Goal: Task Accomplishment & Management: Manage account settings

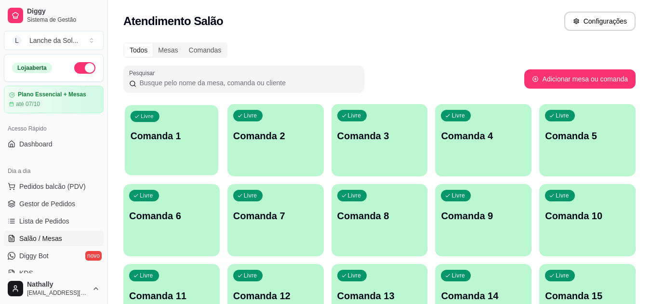
click at [178, 163] on div "Livre Comanda 1" at bounding box center [172, 134] width 94 height 59
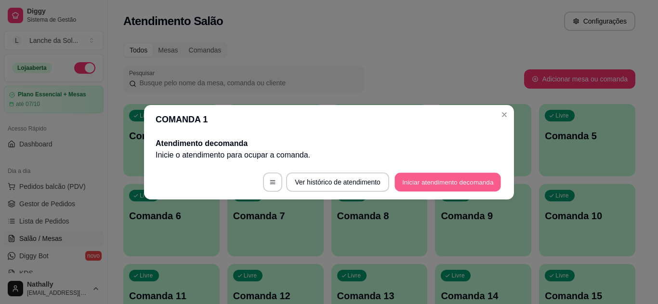
click at [415, 185] on button "Iniciar atendimento de comanda" at bounding box center [448, 182] width 107 height 19
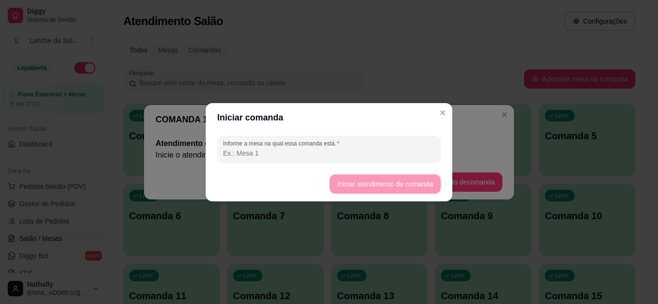
click at [374, 154] on input "Informe a mesa na qual essa comanda está." at bounding box center [329, 153] width 212 height 10
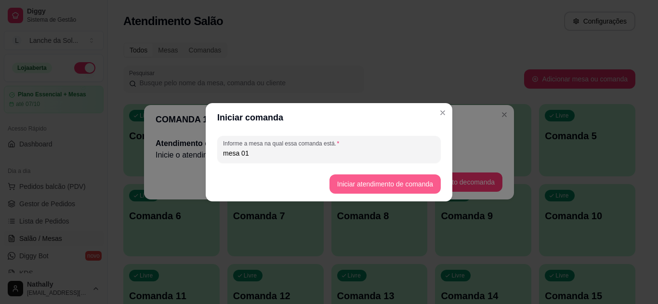
type input "mesa 01"
click at [347, 184] on button "Iniciar atendimento de comanda" at bounding box center [385, 184] width 108 height 19
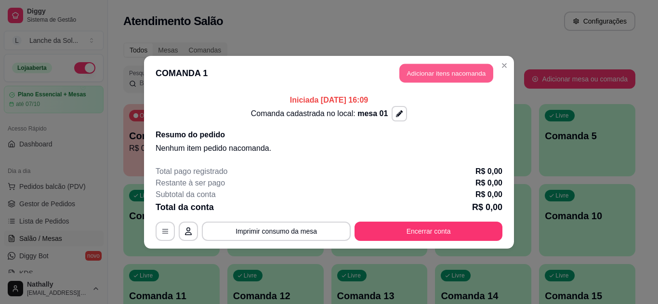
click at [411, 78] on button "Adicionar itens na comanda" at bounding box center [447, 73] width 94 height 19
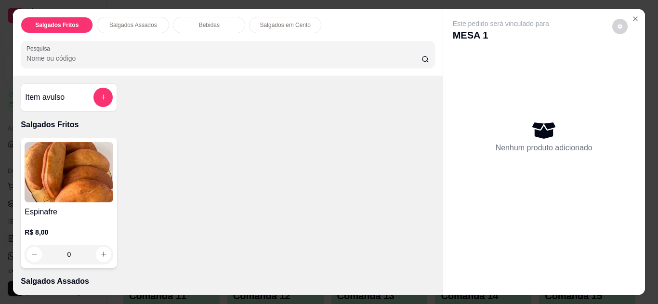
click at [433, 286] on div "Item avulso Salgados Fritos Espinafre R$ 8,00 0 Salgados Assados Esfirra de car…" at bounding box center [228, 185] width 430 height 219
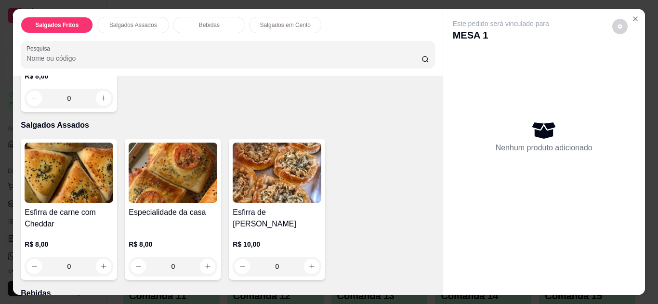
scroll to position [193, 0]
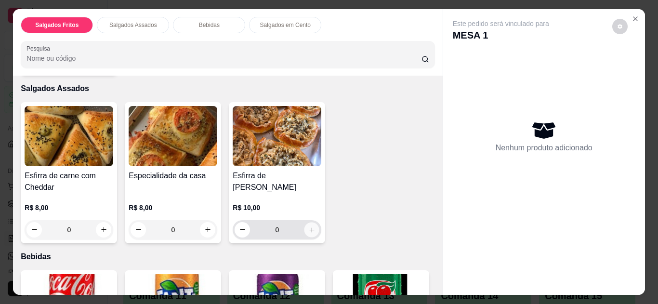
click at [313, 223] on button "increase-product-quantity" at bounding box center [312, 229] width 15 height 15
type input "1"
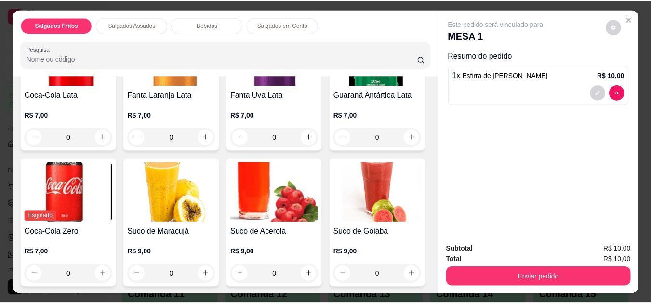
scroll to position [443, 0]
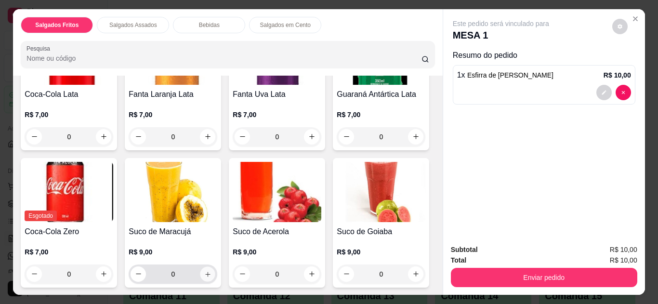
click at [212, 271] on icon "increase-product-quantity" at bounding box center [207, 274] width 7 height 7
type input "1"
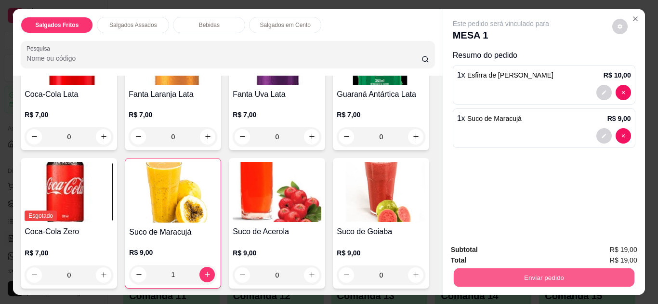
click at [474, 278] on button "Enviar pedido" at bounding box center [544, 278] width 181 height 19
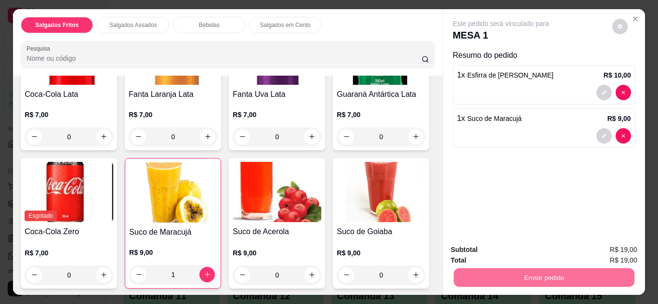
click at [489, 248] on button "Não registrar e enviar pedido" at bounding box center [512, 251] width 97 height 18
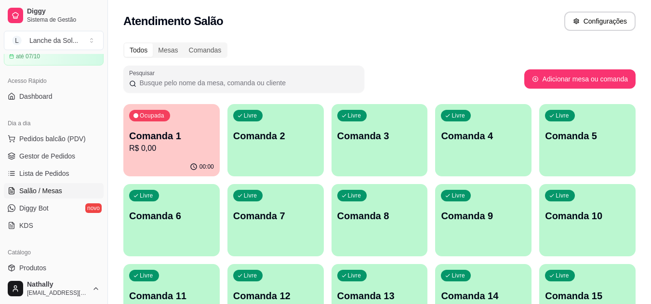
scroll to position [58, 0]
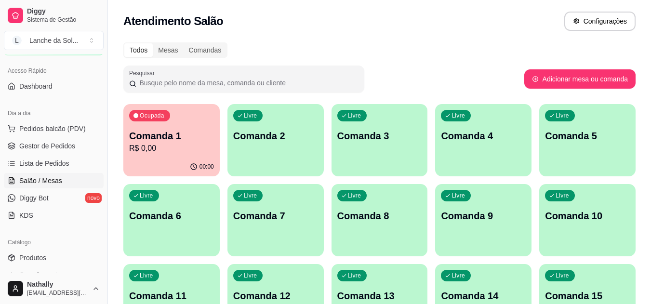
click at [51, 252] on link "Produtos" at bounding box center [54, 257] width 100 height 15
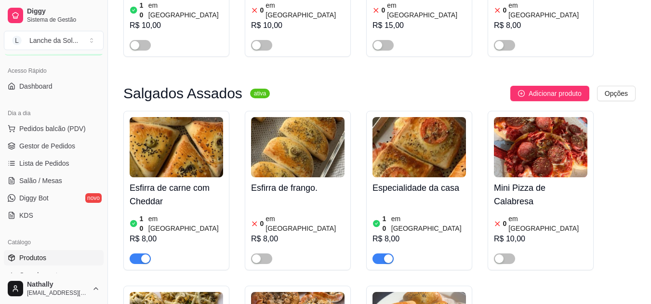
scroll to position [411, 0]
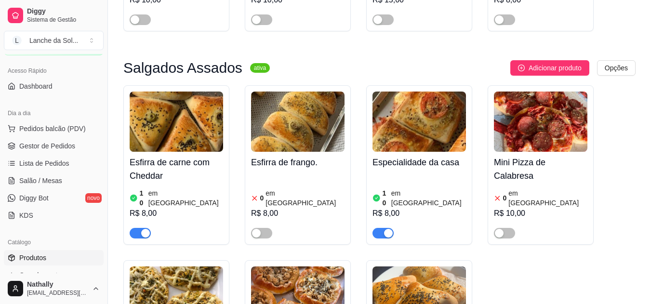
click at [202, 208] on div "R$ 8,00" at bounding box center [177, 214] width 94 height 12
click at [456, 114] on img at bounding box center [420, 122] width 94 height 60
click at [293, 267] on img at bounding box center [298, 297] width 94 height 60
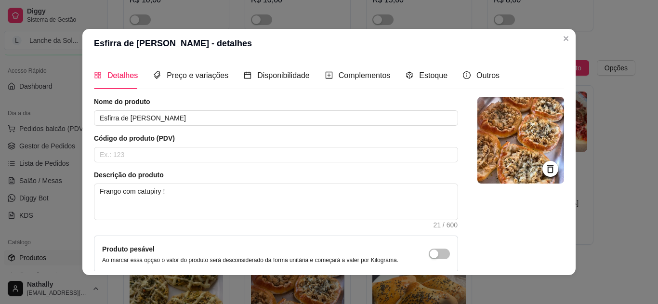
click at [422, 84] on div "Estoque" at bounding box center [427, 75] width 42 height 27
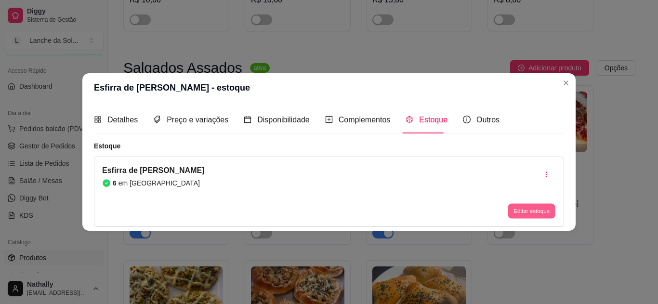
click at [523, 209] on button "Editar estoque" at bounding box center [531, 211] width 47 height 15
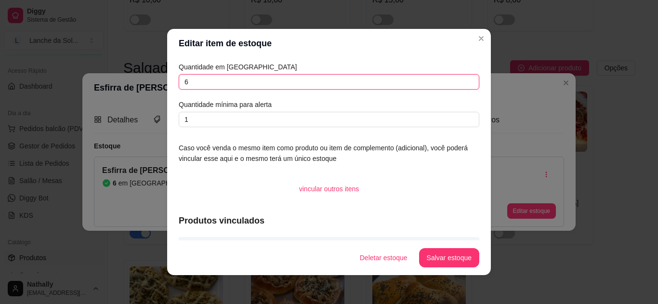
click at [438, 83] on input "6" at bounding box center [329, 81] width 301 height 15
type input "5"
click at [430, 255] on button "Salvar estoque" at bounding box center [449, 258] width 59 height 19
click at [428, 259] on button "Salvar estoque" at bounding box center [449, 258] width 59 height 19
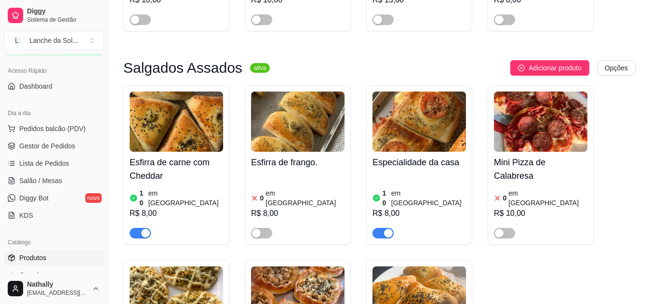
click at [61, 139] on link "Gestor de Pedidos" at bounding box center [54, 145] width 100 height 15
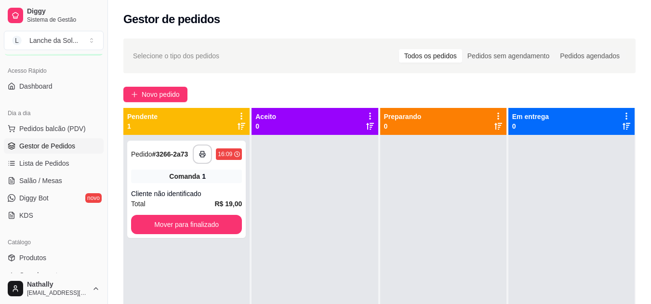
click at [59, 182] on span "Salão / Mesas" at bounding box center [40, 181] width 43 height 10
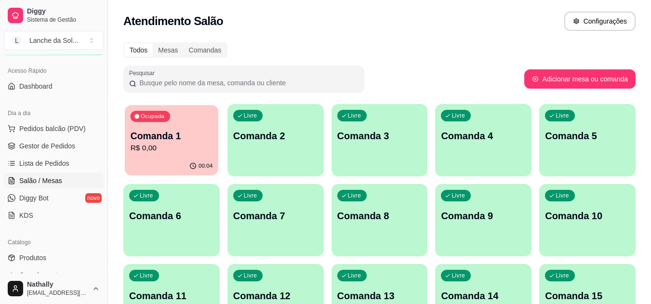
click at [172, 149] on p "R$ 0,00" at bounding box center [172, 148] width 82 height 11
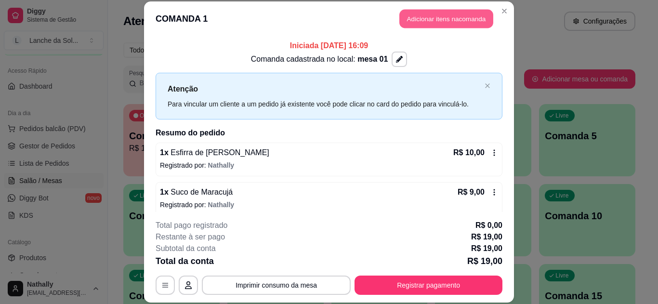
click at [406, 19] on button "Adicionar itens na comanda" at bounding box center [447, 19] width 94 height 19
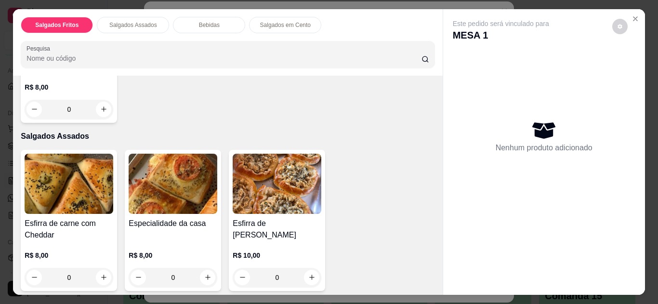
scroll to position [154, 0]
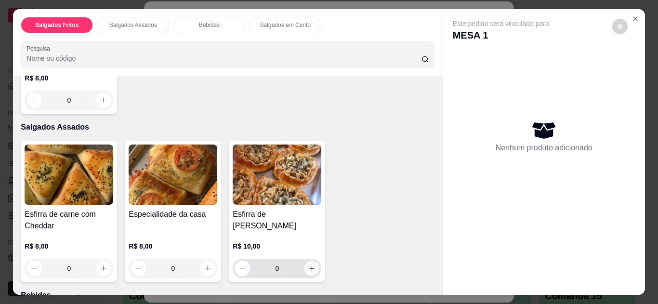
click at [309, 265] on icon "increase-product-quantity" at bounding box center [312, 268] width 7 height 7
type input "1"
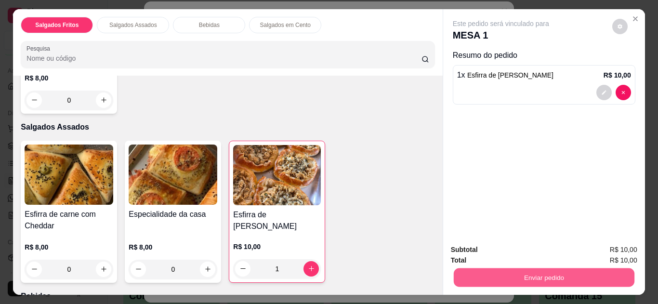
click at [476, 275] on button "Enviar pedido" at bounding box center [544, 278] width 181 height 19
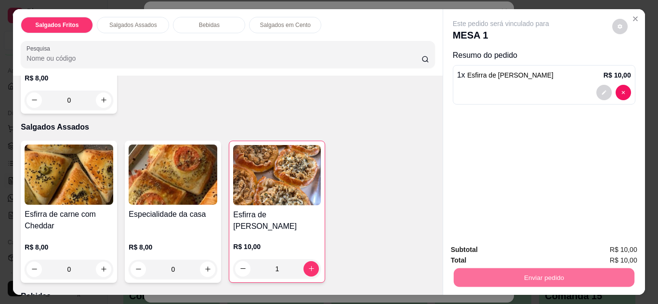
click at [492, 247] on button "Não registrar e enviar pedido" at bounding box center [512, 251] width 100 height 18
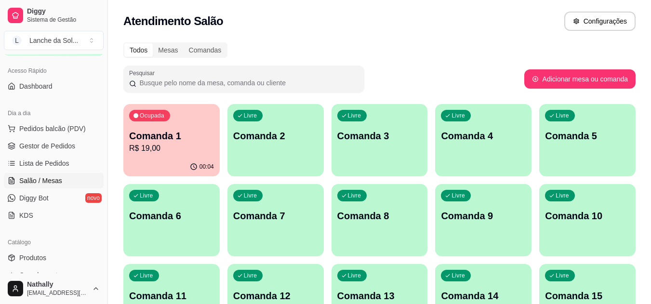
click at [39, 147] on span "Gestor de Pedidos" at bounding box center [47, 146] width 56 height 10
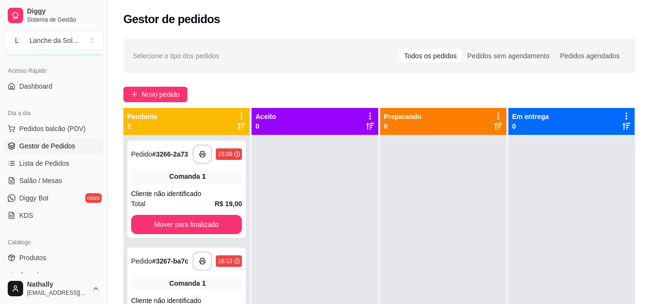
click at [32, 185] on span "Salão / Mesas" at bounding box center [40, 181] width 43 height 10
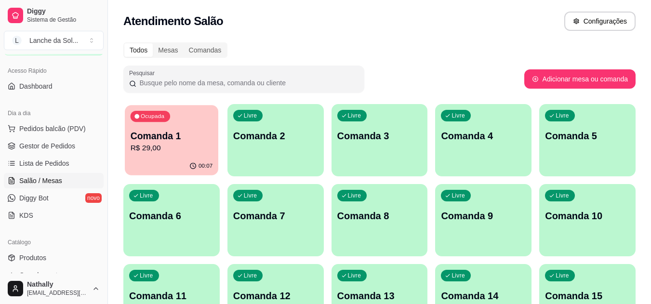
click at [154, 169] on div "00:07" at bounding box center [172, 166] width 94 height 18
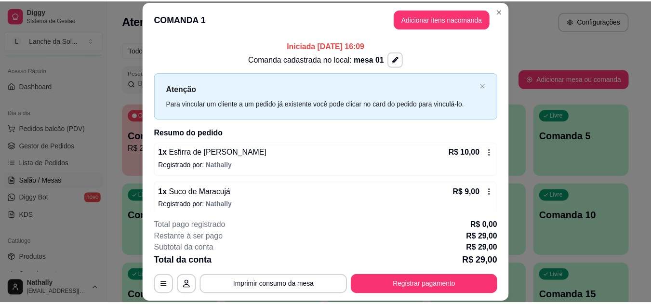
scroll to position [19, 0]
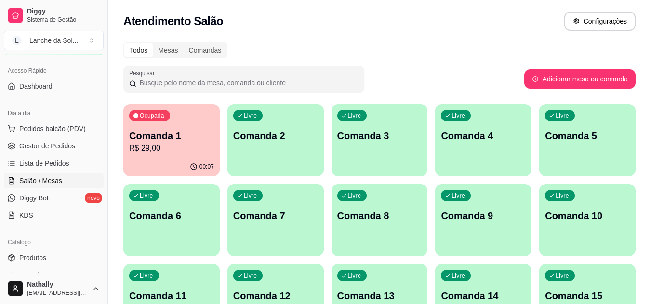
click at [64, 147] on span "Gestor de Pedidos" at bounding box center [47, 146] width 56 height 10
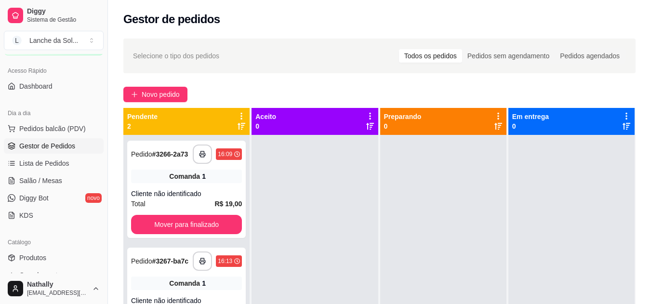
click at [50, 255] on link "Produtos" at bounding box center [54, 257] width 100 height 15
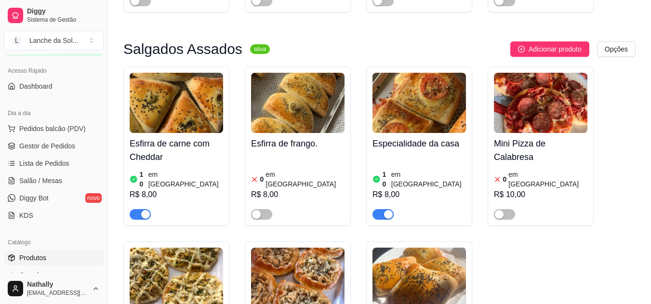
scroll to position [450, 0]
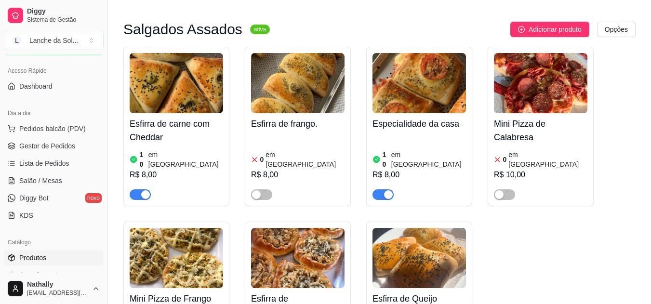
click at [58, 150] on span "Gestor de Pedidos" at bounding box center [47, 146] width 56 height 10
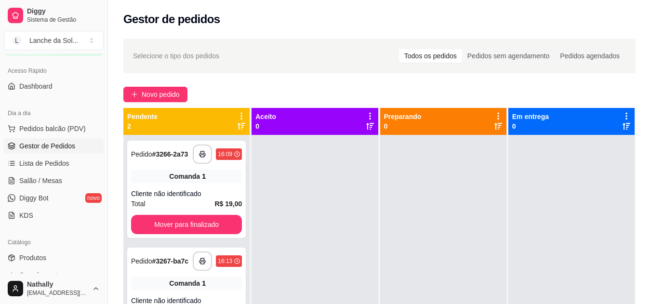
click at [74, 174] on ul "Pedidos balcão (PDV) Gestor de Pedidos Lista de Pedidos Salão / Mesas Diggy Bot…" at bounding box center [54, 172] width 100 height 102
click at [74, 174] on link "Salão / Mesas" at bounding box center [54, 180] width 100 height 15
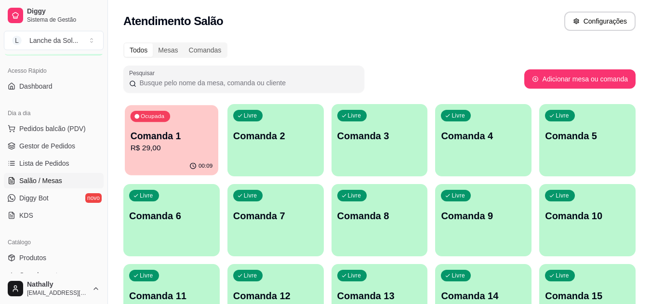
click at [149, 151] on p "R$ 29,00" at bounding box center [172, 148] width 82 height 11
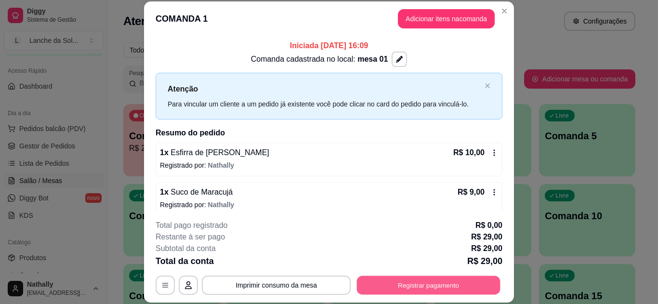
click at [401, 283] on button "Registrar pagamento" at bounding box center [429, 285] width 144 height 19
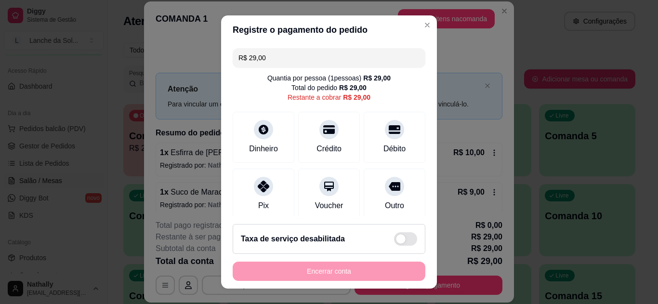
click at [259, 181] on icon at bounding box center [264, 187] width 12 height 12
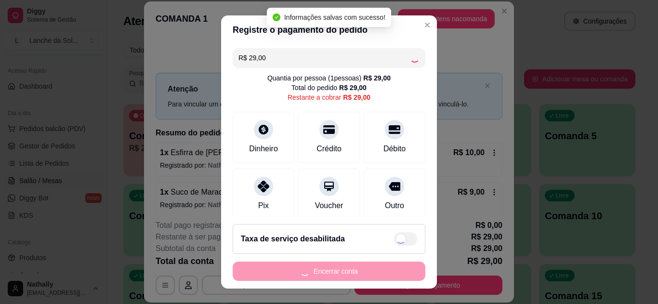
type input "R$ 0,00"
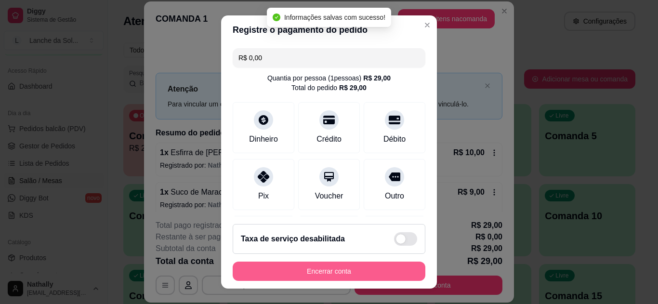
click at [293, 267] on button "Encerrar conta" at bounding box center [329, 271] width 193 height 19
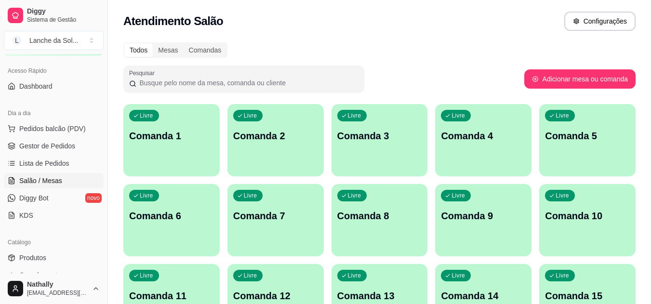
click at [43, 140] on link "Gestor de Pedidos" at bounding box center [54, 145] width 100 height 15
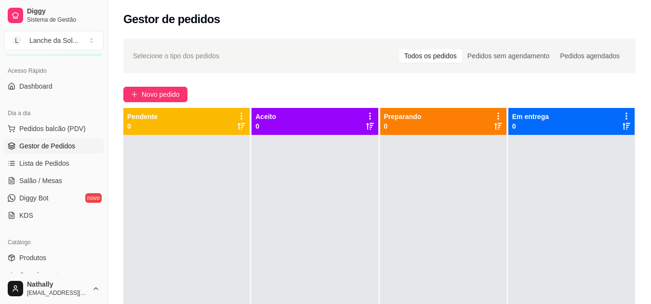
click at [85, 258] on link "Produtos" at bounding box center [54, 257] width 100 height 15
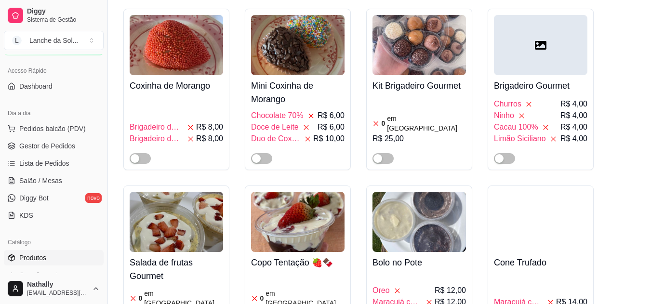
scroll to position [2513, 0]
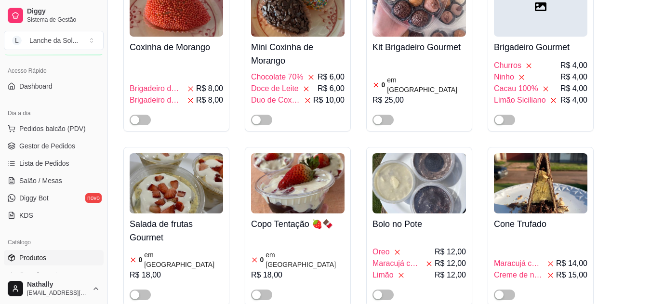
click at [148, 153] on img at bounding box center [177, 183] width 94 height 60
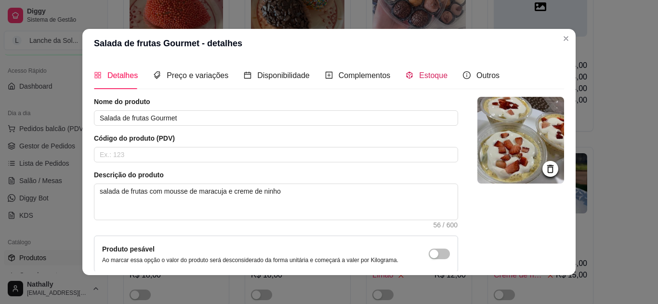
click at [437, 71] on span "Estoque" at bounding box center [433, 75] width 28 height 8
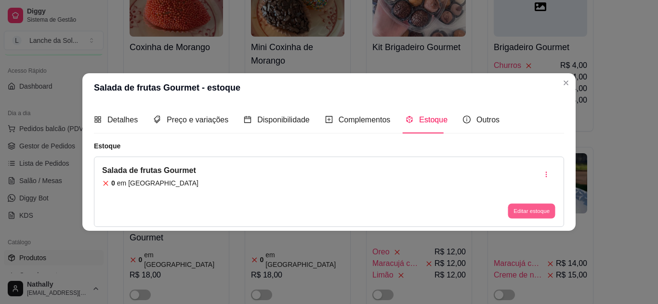
click at [527, 209] on button "Editar estoque" at bounding box center [531, 211] width 47 height 15
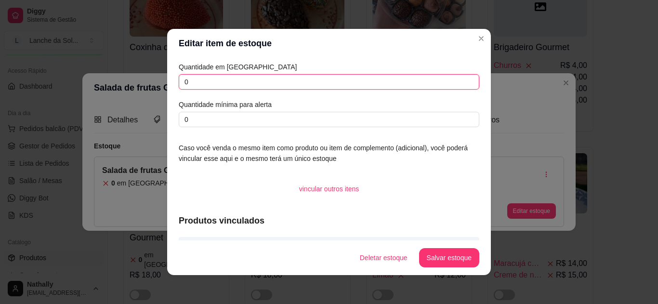
click at [436, 84] on input "0" at bounding box center [329, 81] width 301 height 15
type input "10"
click at [439, 268] on footer "Deletar estoque Salvar estoque" at bounding box center [329, 258] width 324 height 35
click at [438, 255] on button "Salvar estoque" at bounding box center [449, 257] width 60 height 19
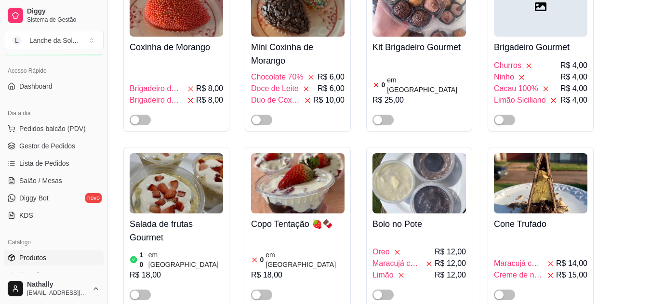
click at [136, 291] on div "button" at bounding box center [135, 295] width 9 height 9
click at [67, 149] on span "Gestor de Pedidos" at bounding box center [47, 146] width 56 height 10
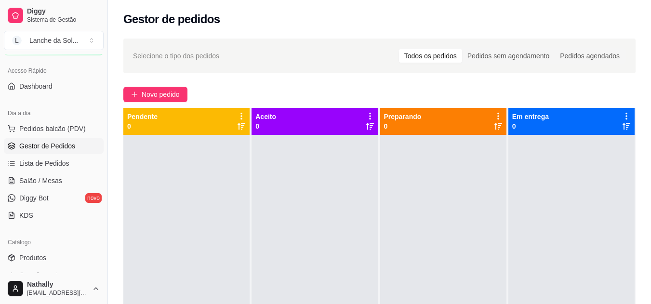
click at [70, 256] on link "Produtos" at bounding box center [54, 257] width 100 height 15
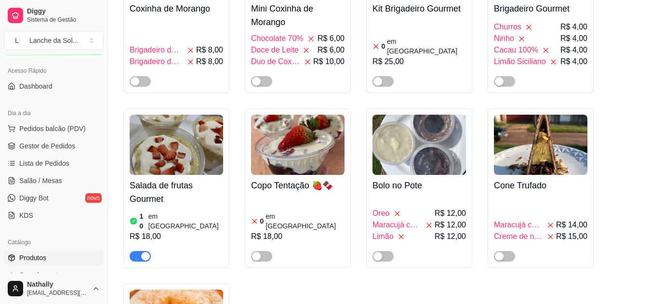
scroll to position [2609, 0]
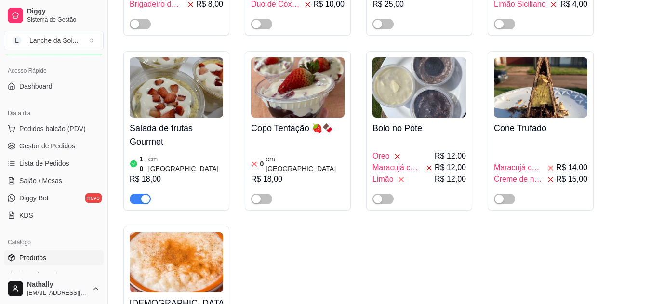
click at [57, 145] on span "Gestor de Pedidos" at bounding box center [47, 146] width 56 height 10
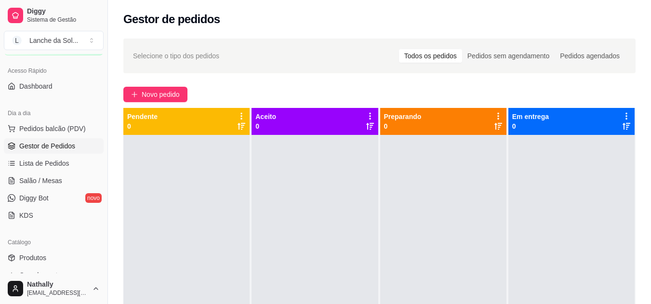
click at [279, 15] on div "Gestor de pedidos" at bounding box center [379, 19] width 512 height 15
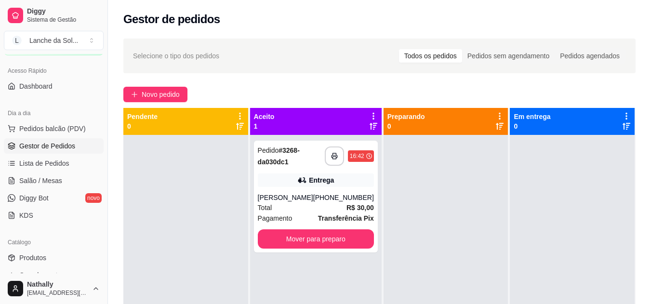
click at [325, 202] on div "[PHONE_NUMBER]" at bounding box center [343, 198] width 61 height 10
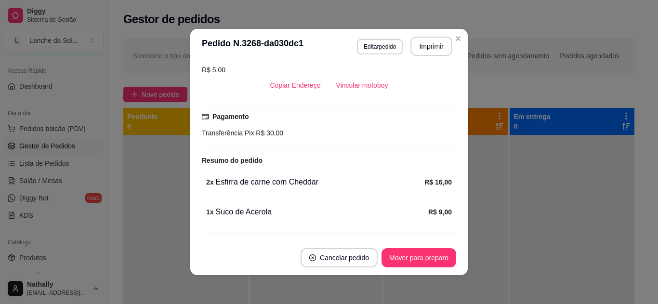
scroll to position [231, 0]
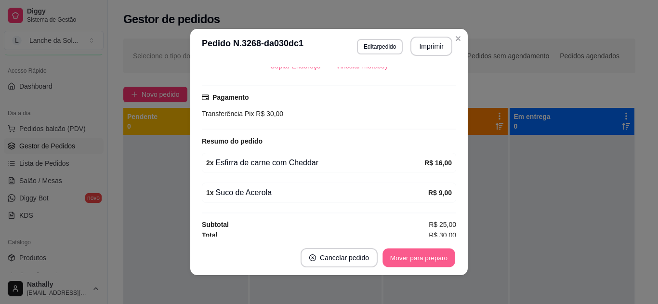
click at [427, 255] on button "Mover para preparo" at bounding box center [419, 258] width 72 height 19
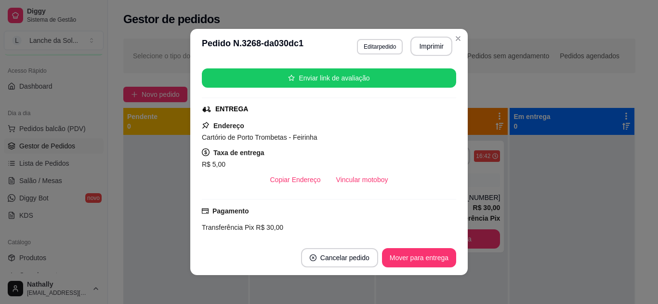
scroll to position [116, 0]
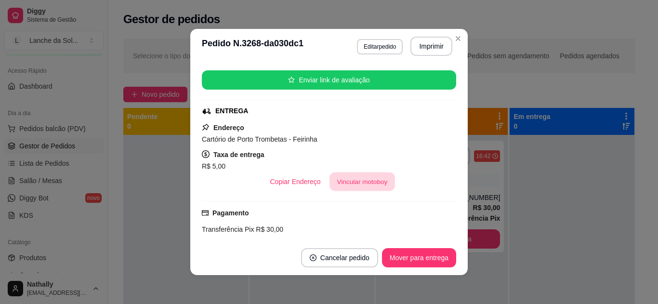
click at [344, 182] on button "Vincular motoboy" at bounding box center [363, 182] width 66 height 19
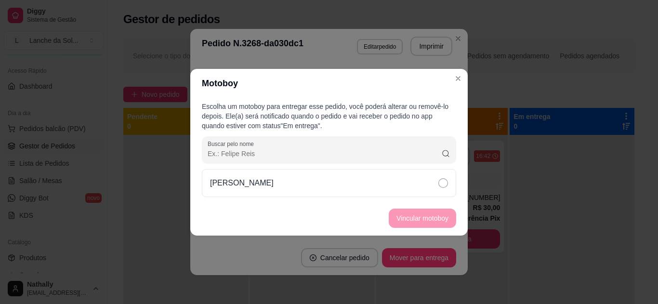
click at [353, 185] on div "Francisco Bentes" at bounding box center [329, 183] width 255 height 28
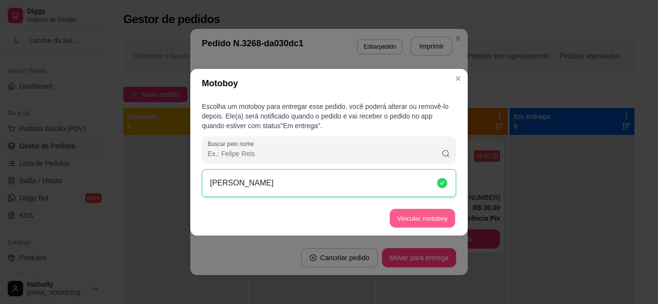
click at [402, 215] on button "Vincular motoboy" at bounding box center [423, 218] width 66 height 19
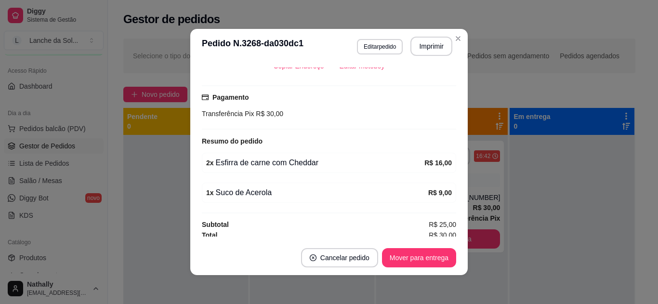
scroll to position [261, 0]
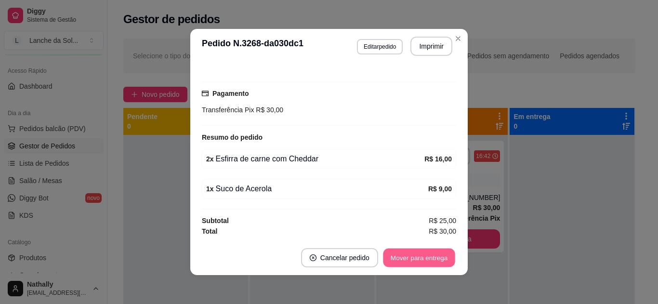
click at [412, 256] on button "Mover para entrega" at bounding box center [419, 258] width 72 height 19
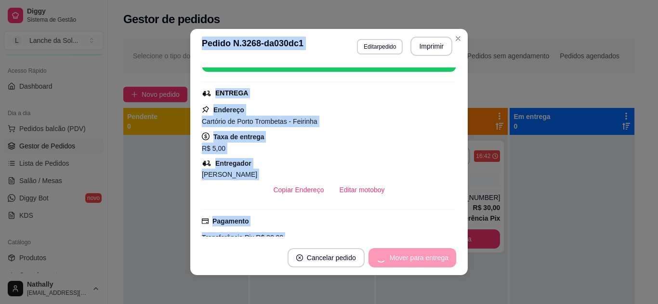
scroll to position [0, 0]
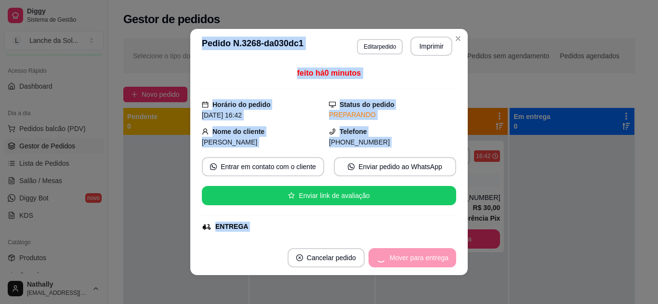
drag, startPoint x: 412, startPoint y: 256, endPoint x: 457, endPoint y: 34, distance: 226.4
click at [457, 34] on section "**********" at bounding box center [329, 152] width 278 height 246
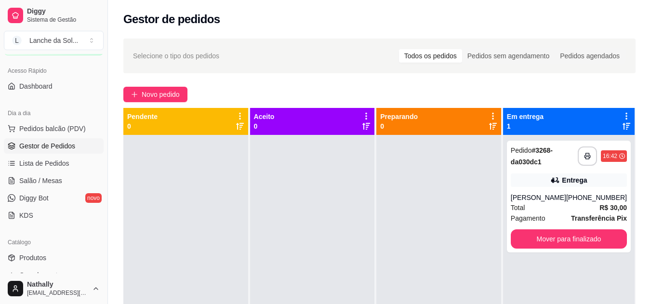
click at [149, 201] on div at bounding box center [185, 287] width 125 height 304
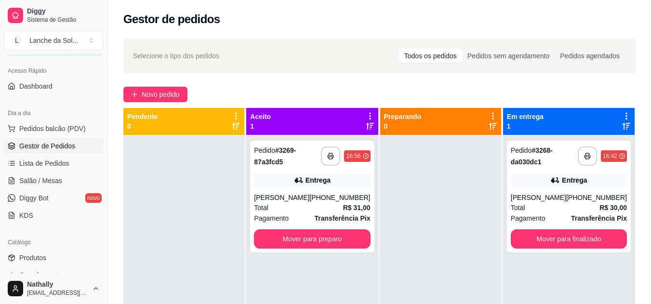
click at [281, 191] on div "**********" at bounding box center [312, 197] width 124 height 112
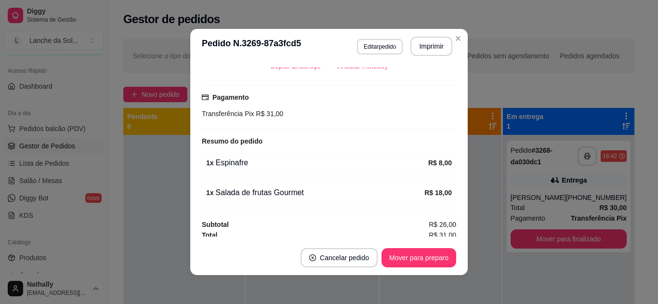
scroll to position [235, 0]
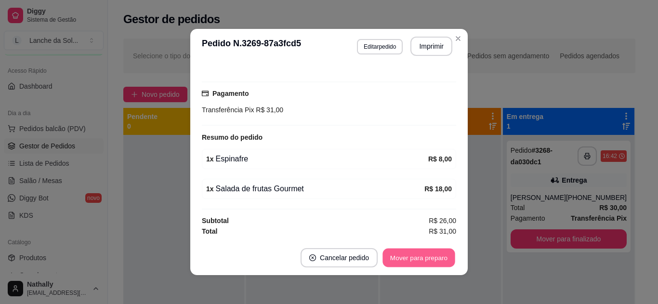
click at [425, 258] on button "Mover para preparo" at bounding box center [419, 258] width 72 height 19
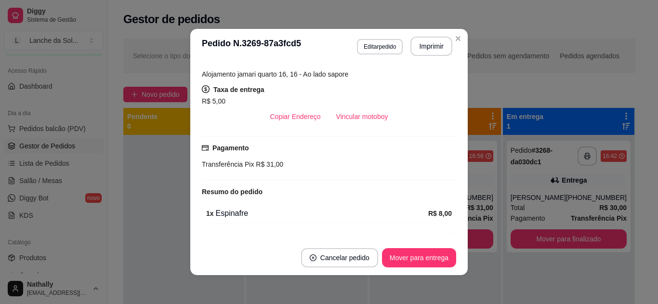
scroll to position [177, 0]
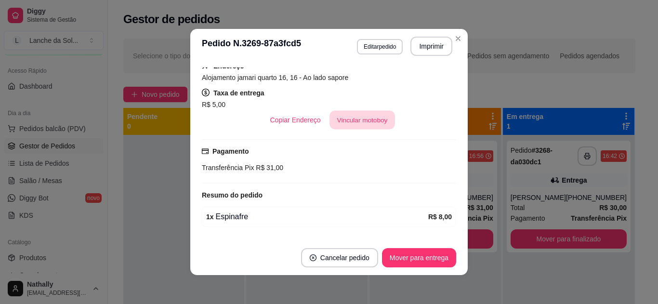
click at [378, 119] on button "Vincular motoboy" at bounding box center [363, 120] width 66 height 19
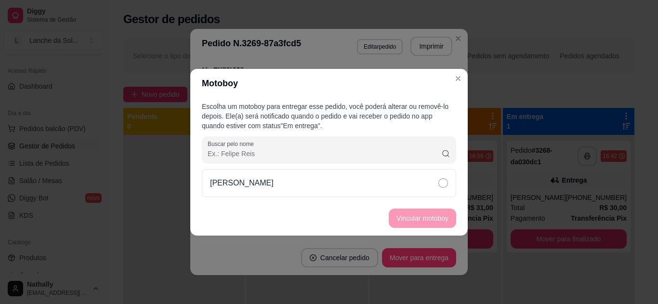
click at [391, 181] on div "Francisco Bentes" at bounding box center [329, 183] width 255 height 28
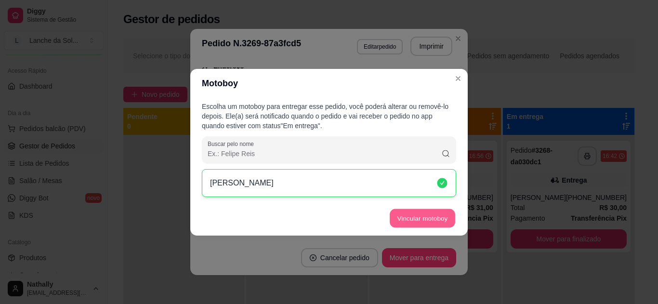
click at [405, 219] on button "Vincular motoboy" at bounding box center [423, 218] width 66 height 19
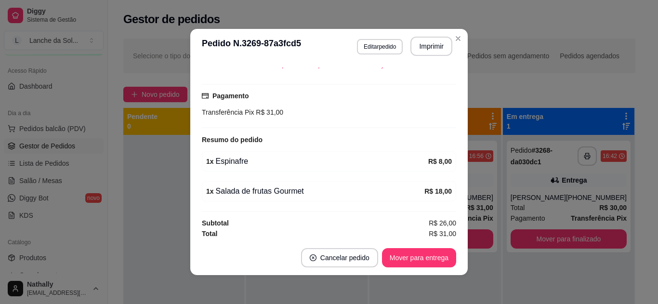
scroll to position [261, 0]
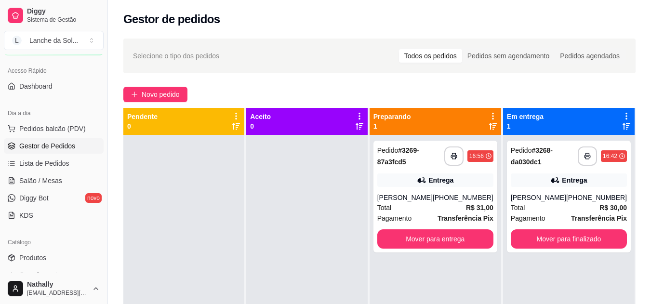
click at [57, 128] on span "Pedidos balcão (PDV)" at bounding box center [52, 129] width 67 height 10
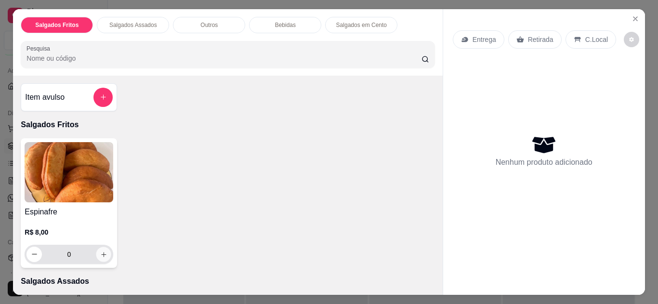
click at [101, 247] on button "increase-product-quantity" at bounding box center [103, 254] width 15 height 15
type input "1"
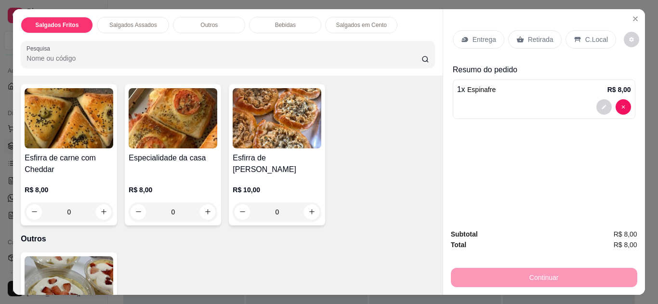
scroll to position [212, 0]
click at [204, 209] on icon "increase-product-quantity" at bounding box center [207, 211] width 7 height 7
type input "1"
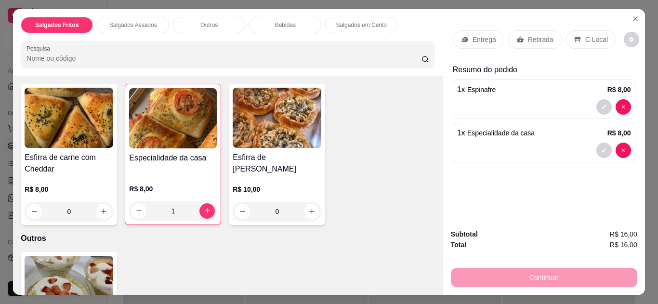
click at [517, 36] on icon at bounding box center [520, 39] width 7 height 6
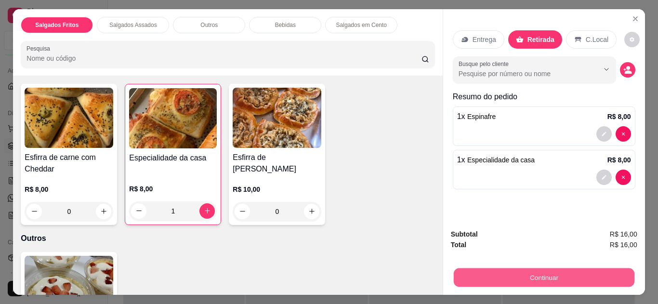
click at [467, 276] on button "Continuar" at bounding box center [544, 278] width 181 height 19
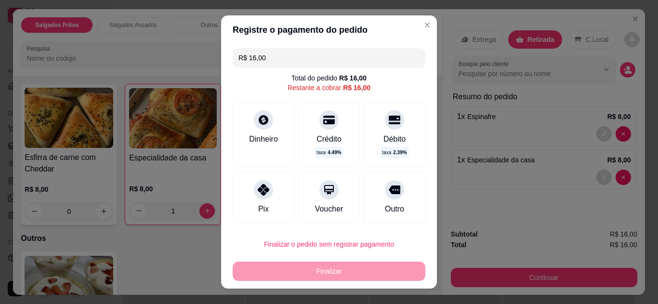
click at [258, 122] on icon at bounding box center [264, 120] width 12 height 12
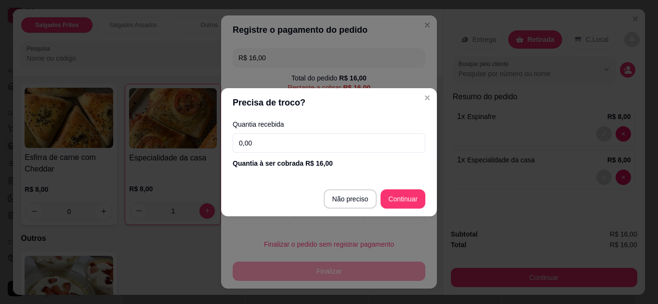
click at [301, 139] on input "0,00" at bounding box center [329, 143] width 193 height 19
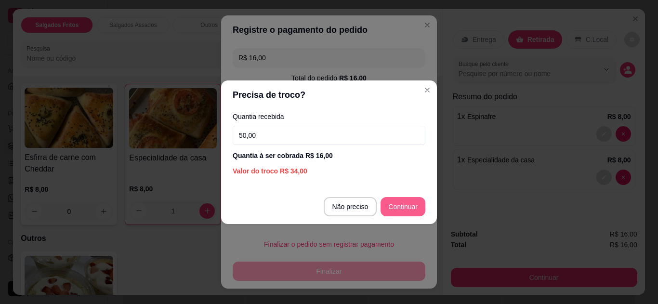
type input "50,00"
type input "R$ 0,00"
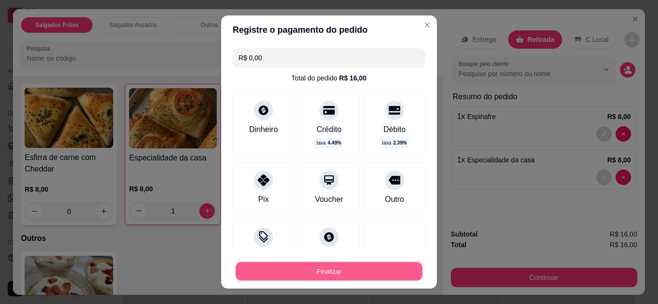
click at [387, 269] on button "Finalizar" at bounding box center [329, 271] width 187 height 19
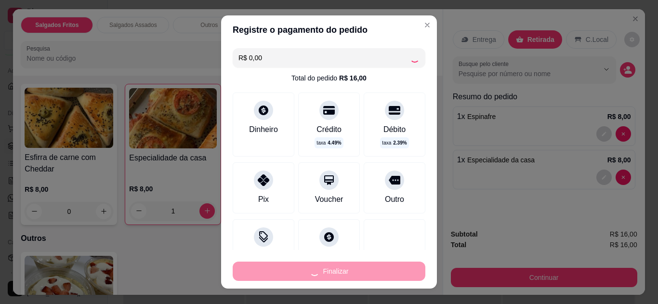
type input "0"
type input "-R$ 16,00"
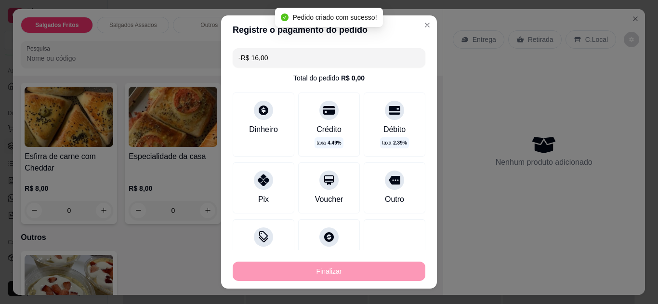
scroll to position [211, 0]
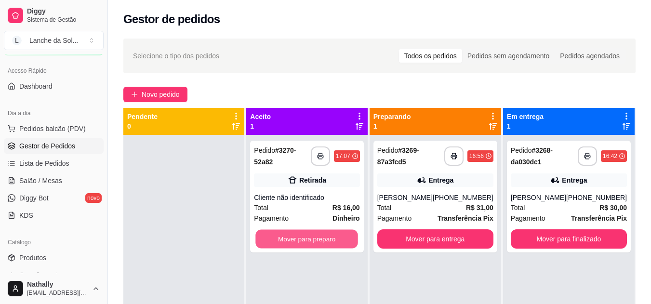
click at [333, 238] on button "Mover para preparo" at bounding box center [307, 239] width 103 height 19
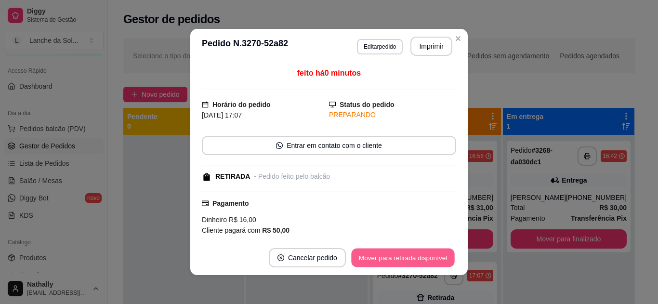
click at [438, 261] on button "Mover para retirada disponível" at bounding box center [402, 258] width 103 height 19
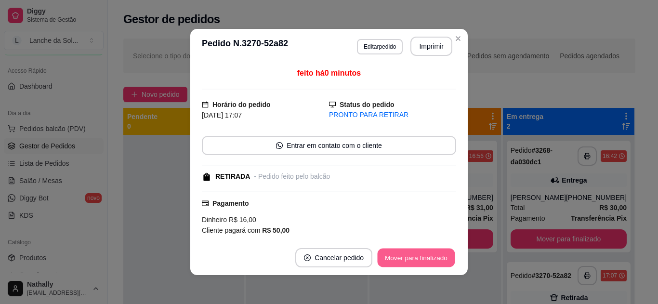
click at [438, 261] on button "Mover para finalizado" at bounding box center [417, 258] width 78 height 19
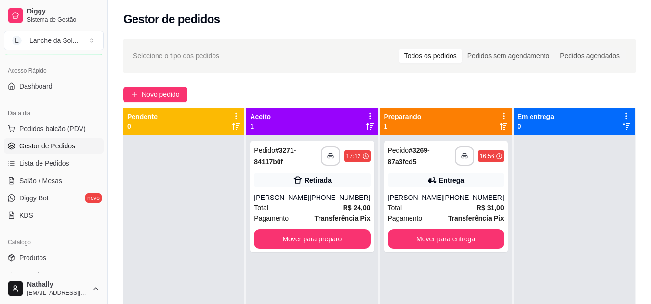
click at [343, 207] on strong "R$ 24,00" at bounding box center [356, 208] width 27 height 8
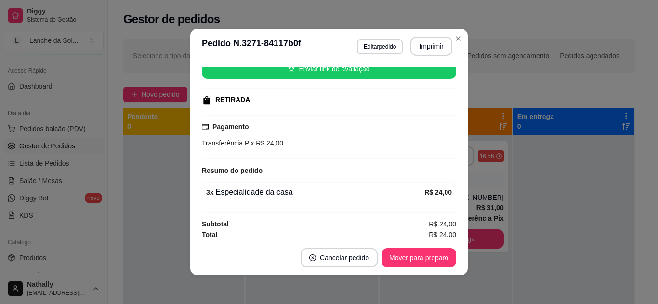
scroll to position [130, 0]
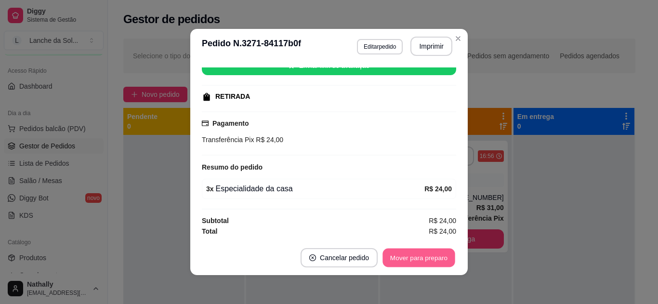
click at [440, 255] on button "Mover para preparo" at bounding box center [419, 258] width 72 height 19
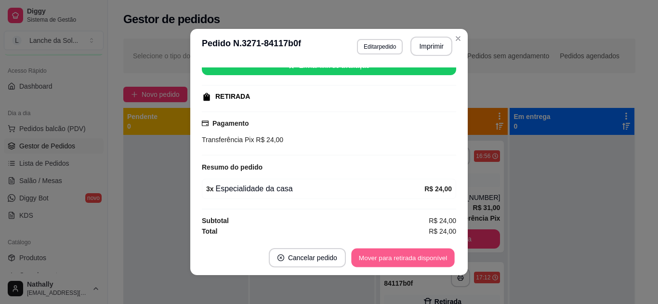
click at [440, 255] on button "Mover para retirada disponível" at bounding box center [402, 258] width 103 height 19
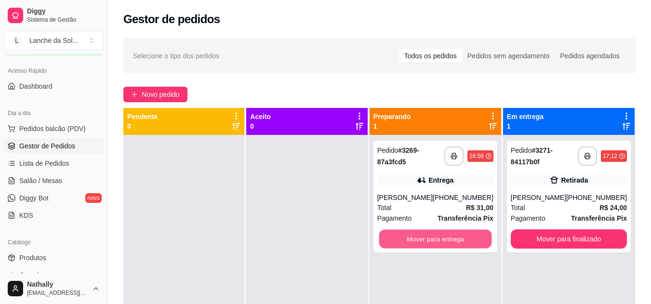
click at [455, 244] on button "Mover para entrega" at bounding box center [435, 239] width 113 height 19
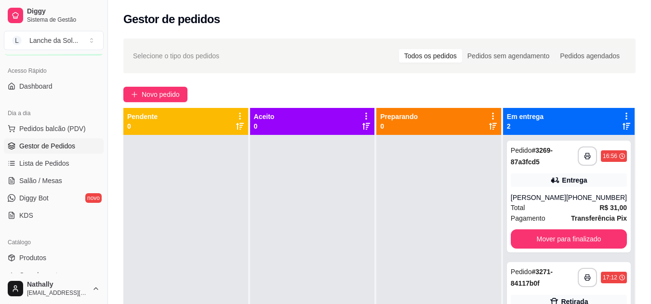
click at [531, 277] on div "Pedido # 3271-84117b0f" at bounding box center [544, 277] width 67 height 23
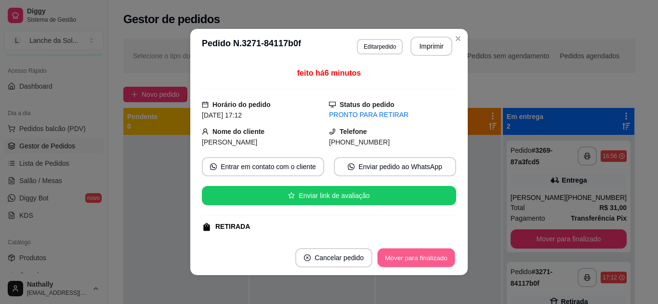
click at [422, 254] on button "Mover para finalizado" at bounding box center [417, 258] width 78 height 19
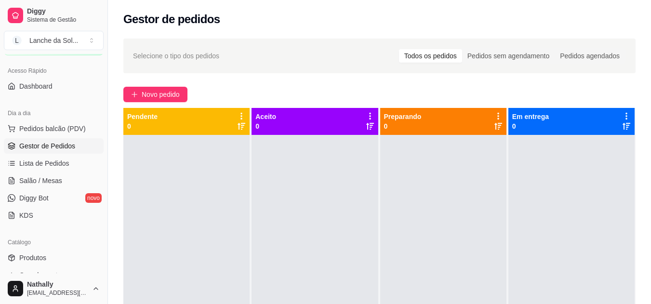
click at [80, 127] on span "Pedidos balcão (PDV)" at bounding box center [52, 129] width 67 height 10
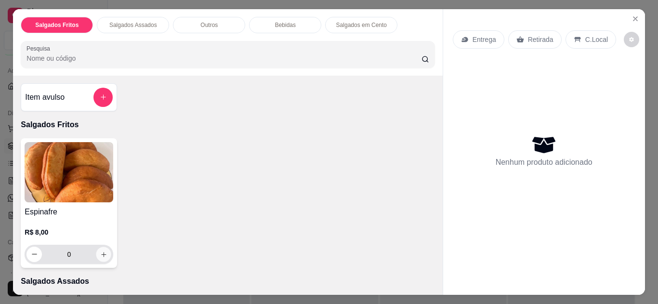
click at [100, 247] on button "increase-product-quantity" at bounding box center [103, 254] width 15 height 15
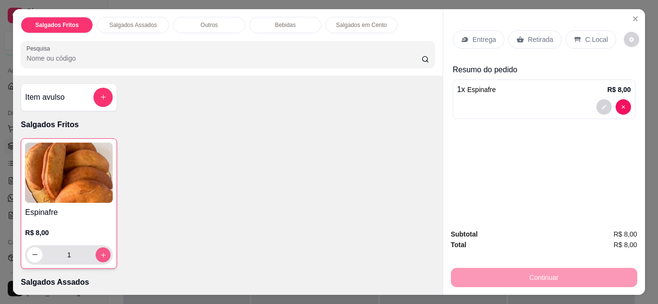
click at [100, 247] on button "increase-product-quantity" at bounding box center [103, 254] width 15 height 15
type input "2"
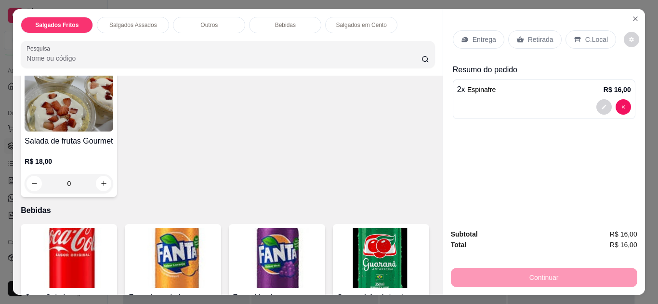
scroll to position [405, 0]
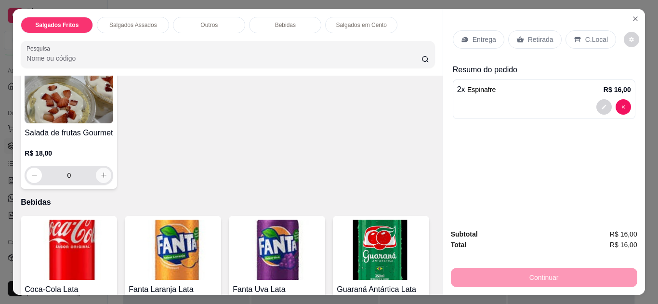
click at [103, 172] on icon "increase-product-quantity" at bounding box center [103, 175] width 7 height 7
type input "1"
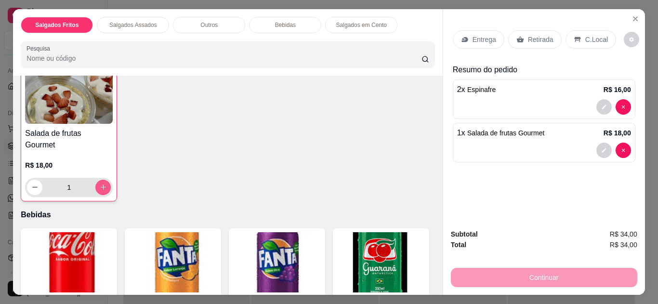
scroll to position [405, 0]
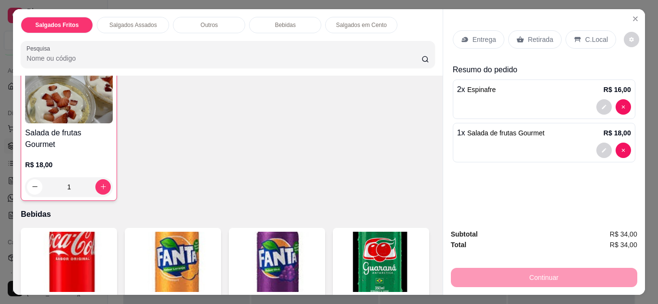
click at [517, 40] on icon at bounding box center [521, 40] width 8 height 8
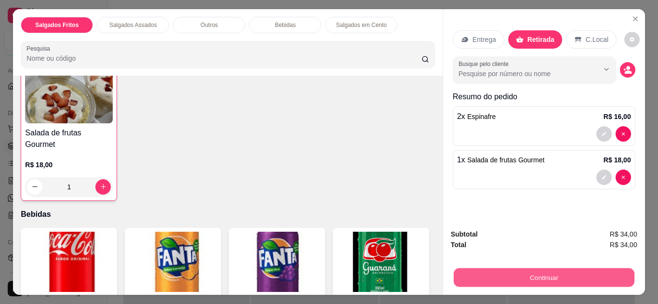
click at [462, 271] on button "Continuar" at bounding box center [544, 278] width 181 height 19
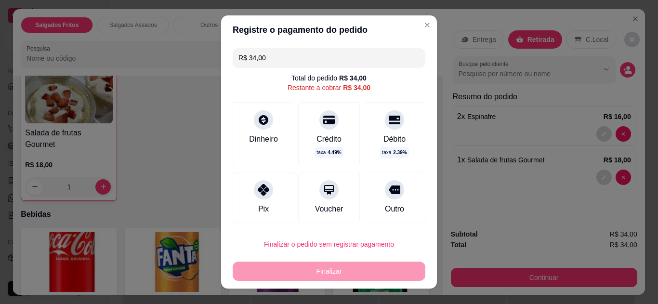
click at [267, 194] on div "Pix" at bounding box center [264, 197] width 62 height 51
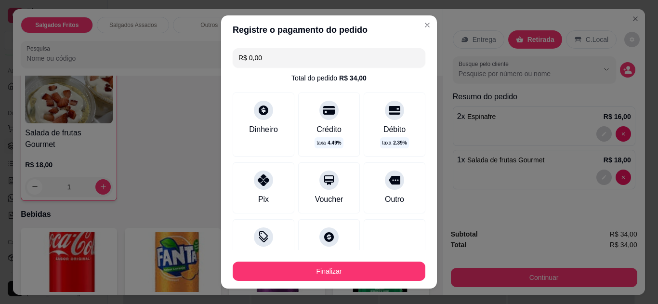
type input "R$ 0,00"
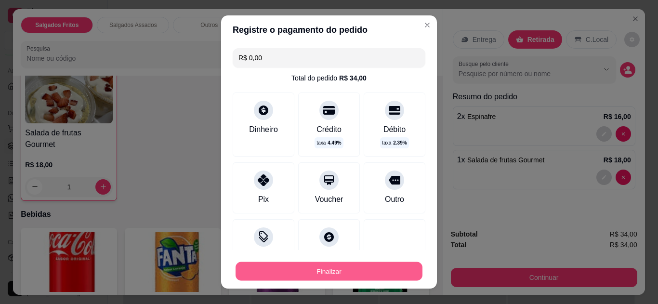
click at [268, 270] on button "Finalizar" at bounding box center [329, 271] width 187 height 19
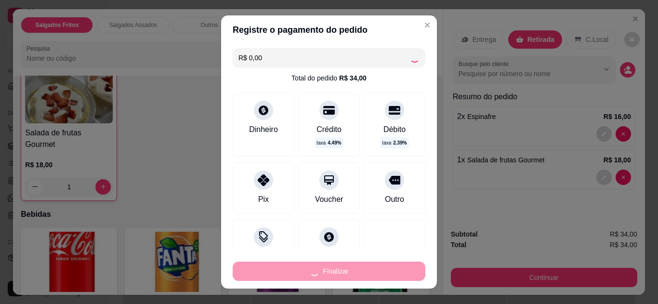
type input "0"
type input "-R$ 34,00"
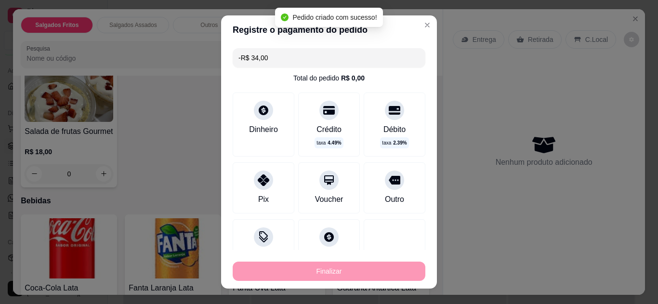
scroll to position [404, 0]
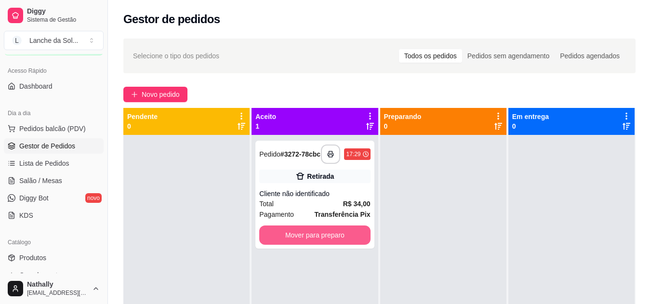
click at [304, 237] on button "Mover para preparo" at bounding box center [314, 235] width 111 height 19
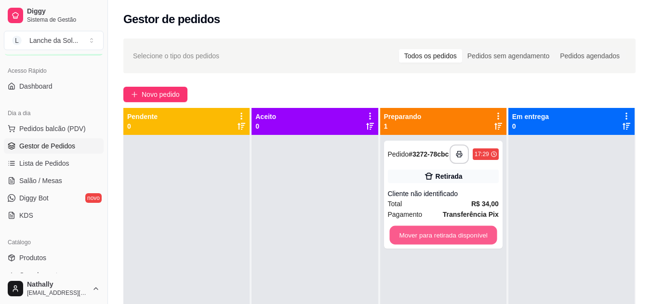
click at [442, 233] on button "Mover para retirada disponível" at bounding box center [442, 235] width 107 height 19
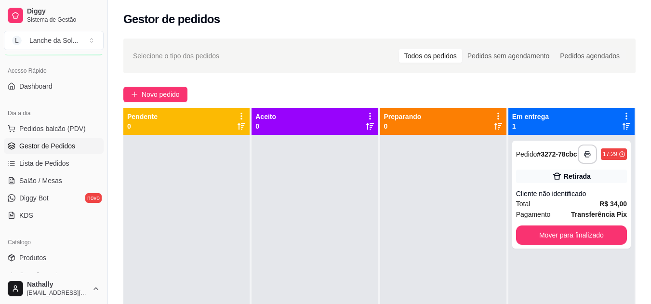
click at [62, 177] on link "Salão / Mesas" at bounding box center [54, 180] width 100 height 15
click at [39, 177] on span "Salão / Mesas" at bounding box center [40, 181] width 43 height 10
click at [46, 178] on span "Salão / Mesas" at bounding box center [40, 181] width 43 height 10
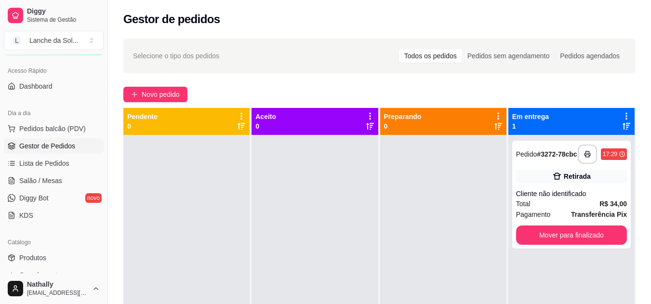
click at [46, 178] on span "Salão / Mesas" at bounding box center [40, 181] width 43 height 10
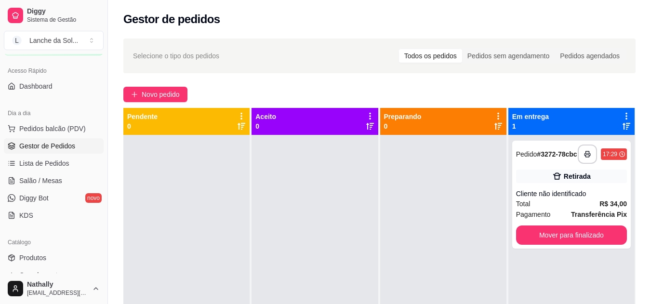
click at [46, 178] on span "Salão / Mesas" at bounding box center [40, 181] width 43 height 10
click at [9, 181] on icon at bounding box center [11, 180] width 5 height 6
click at [52, 125] on span "Pedidos balcão (PDV)" at bounding box center [52, 129] width 67 height 10
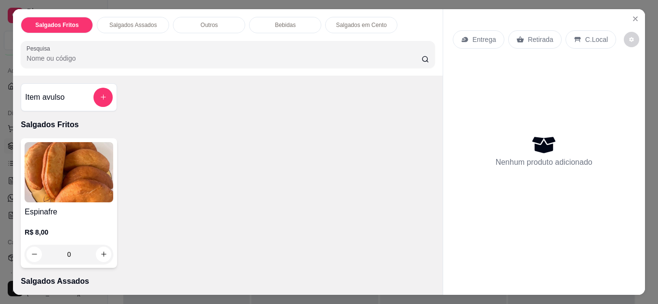
click at [634, 15] on icon "Close" at bounding box center [636, 19] width 8 height 8
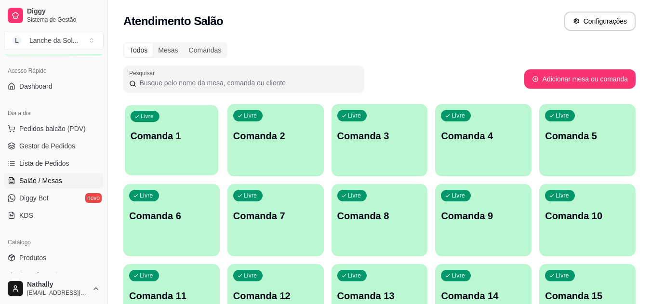
click at [186, 126] on div "Livre Comanda 1" at bounding box center [172, 134] width 94 height 59
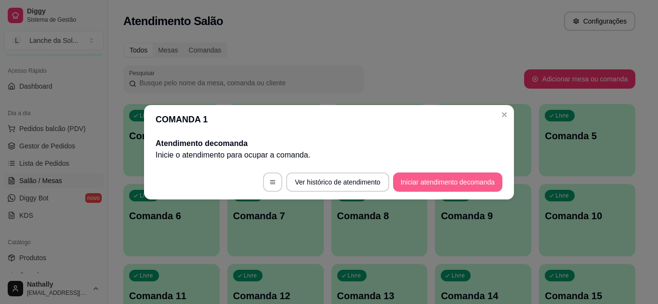
click at [407, 181] on button "Iniciar atendimento de comanda" at bounding box center [447, 182] width 109 height 19
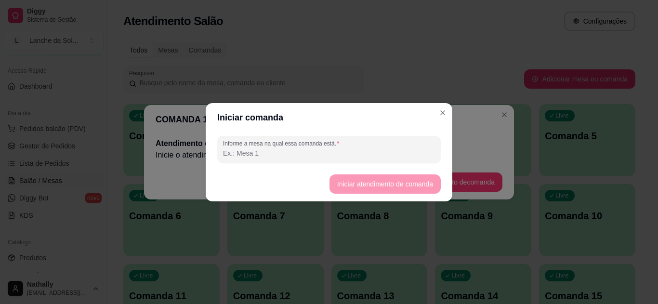
click at [377, 154] on input "Informe a mesa na qual essa comanda está." at bounding box center [329, 153] width 212 height 10
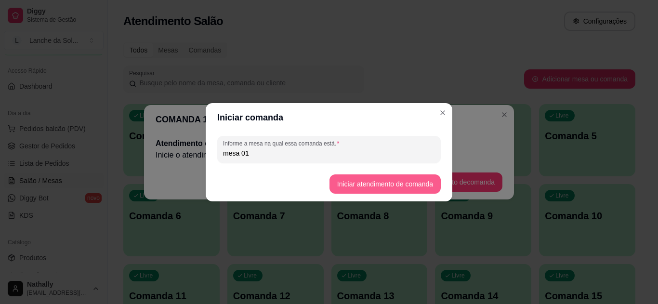
type input "mesa 01"
click at [338, 183] on button "Iniciar atendimento de comanda" at bounding box center [385, 184] width 108 height 19
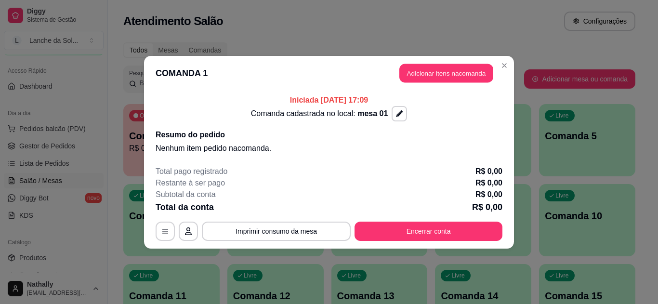
click at [425, 68] on button "Adicionar itens na comanda" at bounding box center [447, 73] width 94 height 19
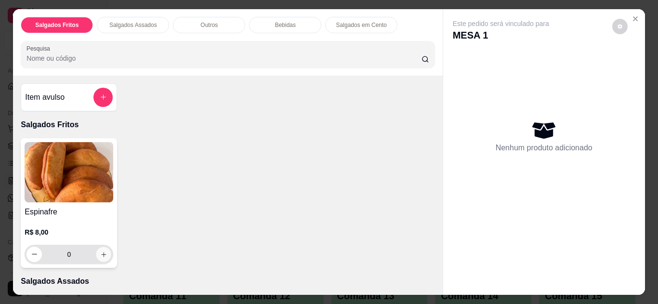
click at [103, 253] on icon "increase-product-quantity" at bounding box center [103, 254] width 7 height 7
type input "1"
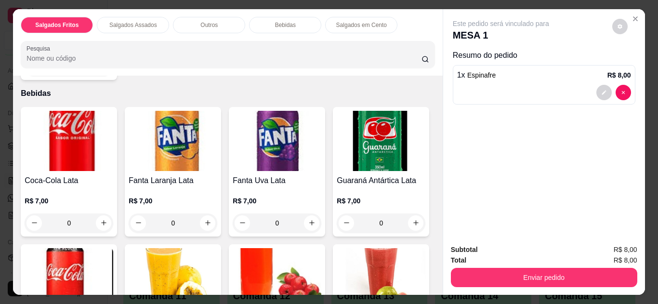
scroll to position [521, 0]
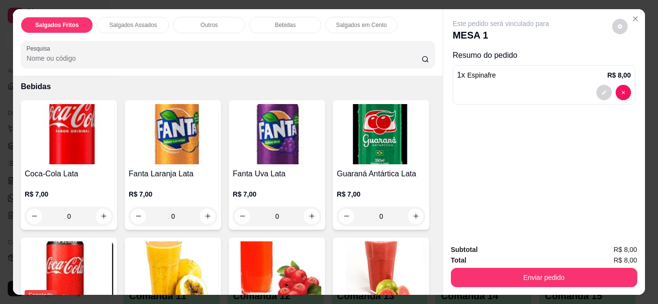
click at [217, 269] on img at bounding box center [173, 272] width 89 height 60
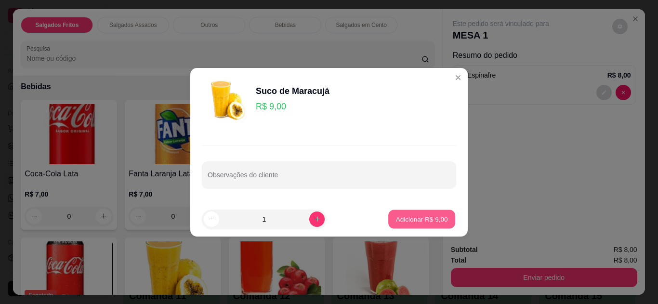
click at [396, 216] on p "Adicionar R$ 9,00" at bounding box center [422, 219] width 52 height 9
type input "1"
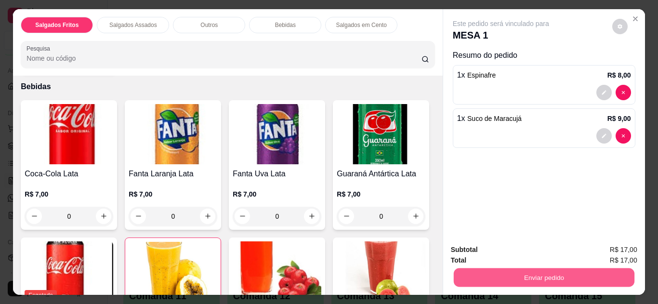
click at [499, 280] on button "Enviar pedido" at bounding box center [544, 278] width 181 height 19
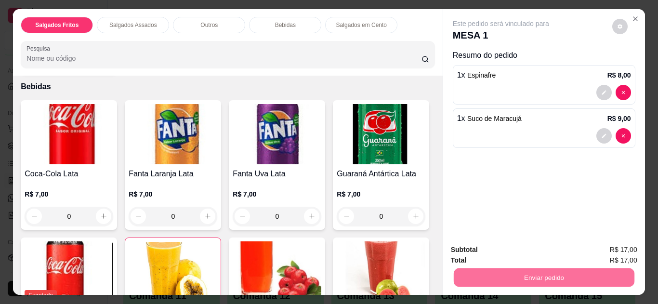
click at [482, 248] on button "Não registrar e enviar pedido" at bounding box center [512, 251] width 97 height 18
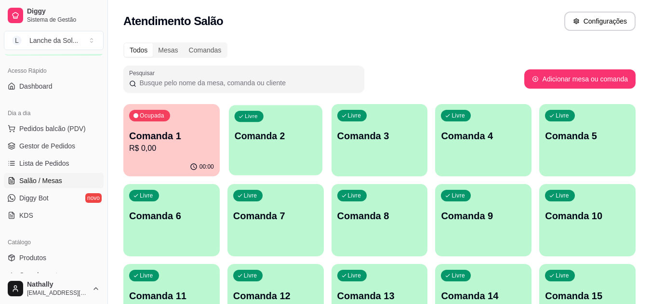
click at [287, 142] on p "Comanda 2" at bounding box center [275, 136] width 82 height 13
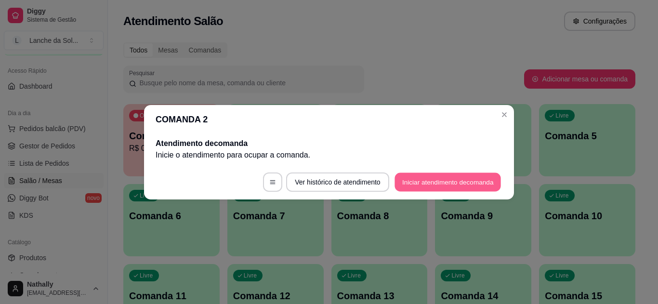
click at [402, 187] on button "Iniciar atendimento de comanda" at bounding box center [448, 182] width 107 height 19
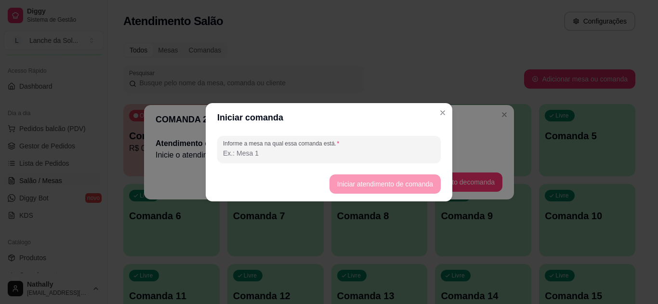
click at [391, 155] on input "Informe a mesa na qual essa comanda está." at bounding box center [329, 153] width 212 height 10
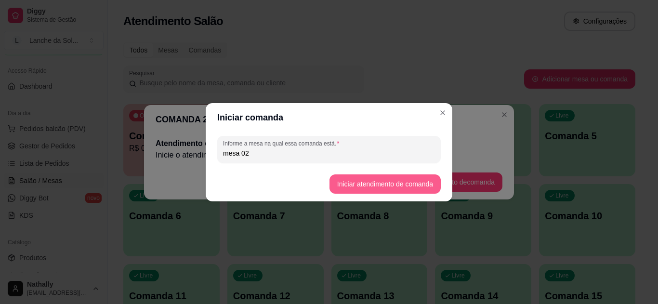
type input "mesa 02"
click at [351, 179] on button "Iniciar atendimento de comanda" at bounding box center [385, 184] width 108 height 19
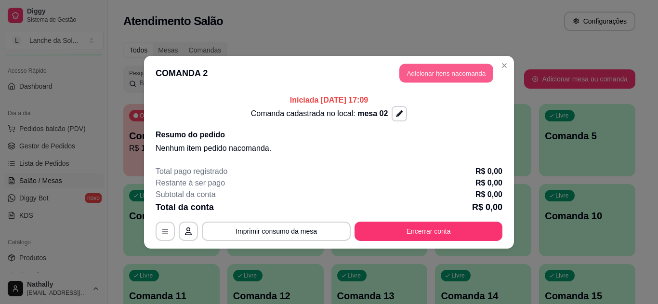
click at [403, 74] on button "Adicionar itens na comanda" at bounding box center [447, 73] width 94 height 19
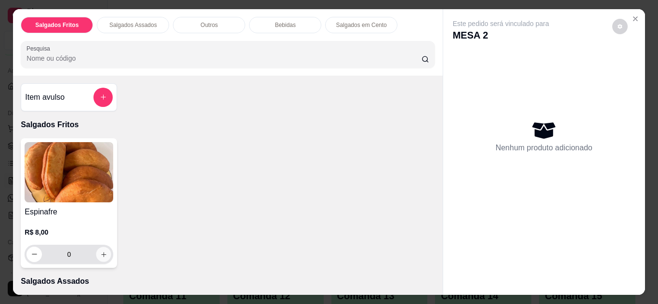
click at [96, 253] on button "increase-product-quantity" at bounding box center [103, 254] width 15 height 15
type input "1"
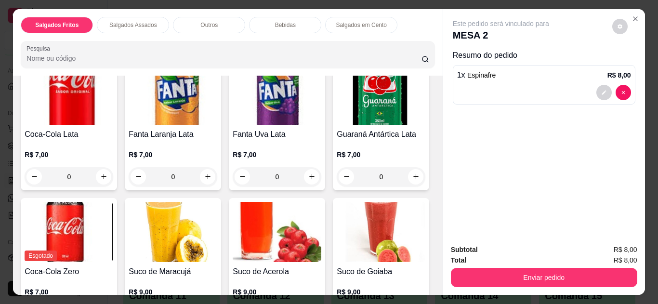
scroll to position [578, 0]
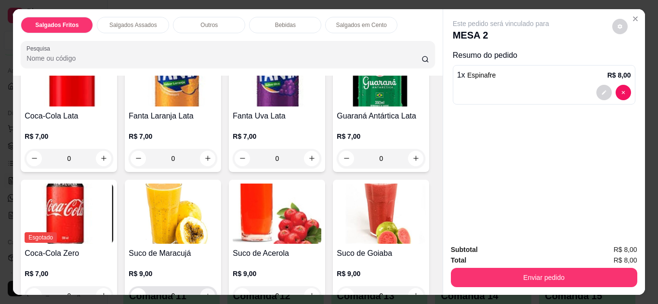
click at [215, 289] on button "increase-product-quantity" at bounding box center [208, 295] width 15 height 15
type input "1"
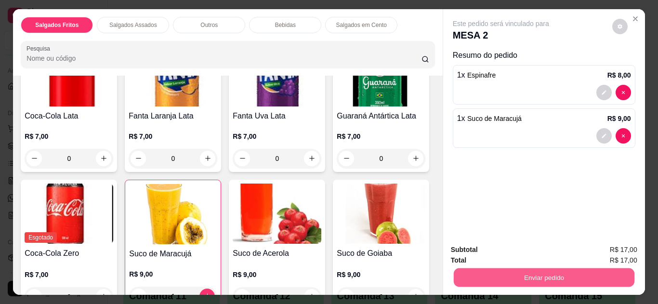
click at [475, 269] on button "Enviar pedido" at bounding box center [544, 278] width 181 height 19
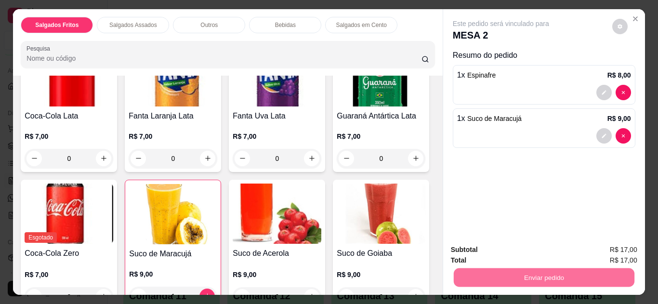
click at [500, 244] on button "Não registrar e enviar pedido" at bounding box center [512, 251] width 97 height 18
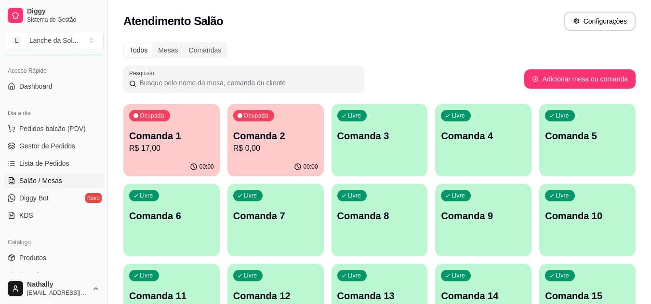
click at [72, 144] on span "Gestor de Pedidos" at bounding box center [47, 146] width 56 height 10
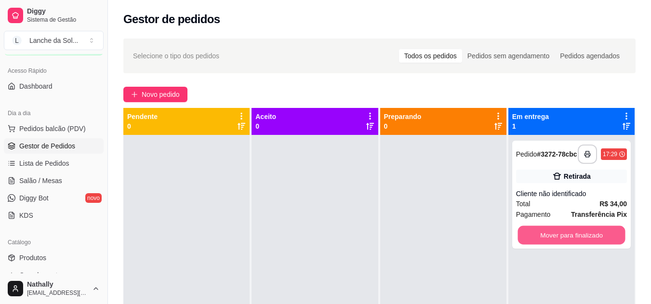
click at [529, 244] on button "Mover para finalizado" at bounding box center [571, 235] width 107 height 19
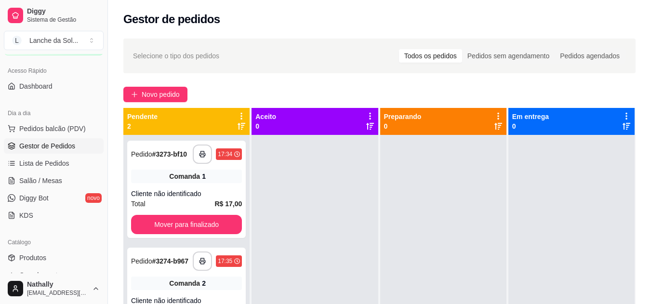
click at [52, 133] on span "Pedidos balcão (PDV)" at bounding box center [52, 129] width 67 height 10
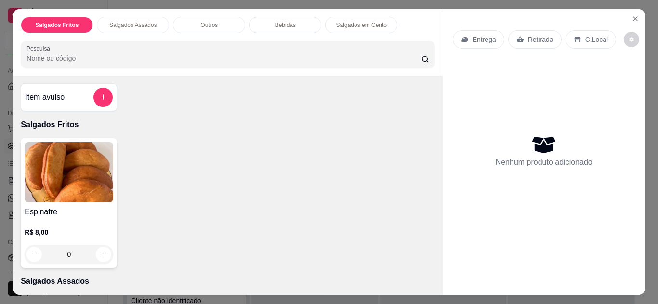
click at [431, 285] on div "Item avulso Salgados Fritos Espinafre R$ 8,00 0 Salgados Assados Esfirra de car…" at bounding box center [228, 185] width 430 height 219
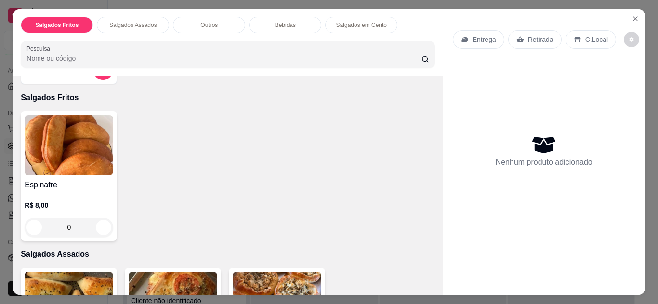
click at [431, 285] on div "Item avulso Salgados Fritos Espinafre R$ 8,00 0 Salgados Assados Esfirra de car…" at bounding box center [228, 185] width 430 height 219
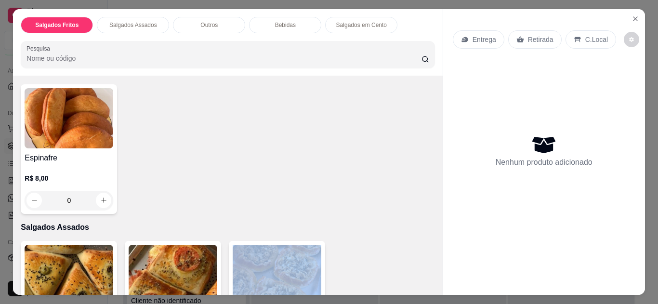
click at [431, 285] on div "Item avulso Salgados Fritos Espinafre R$ 8,00 0 Salgados Assados Esfirra de car…" at bounding box center [228, 185] width 430 height 219
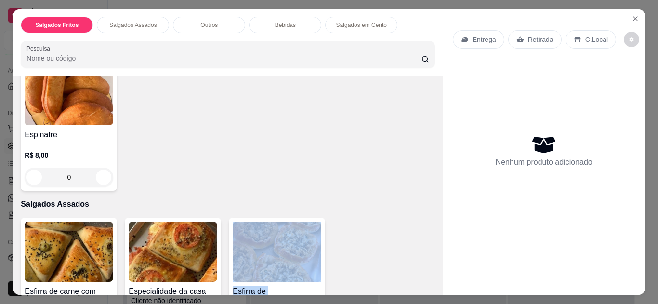
click at [431, 285] on div "Item avulso Salgados Fritos Espinafre R$ 8,00 0 Salgados Assados Esfirra de car…" at bounding box center [228, 185] width 430 height 219
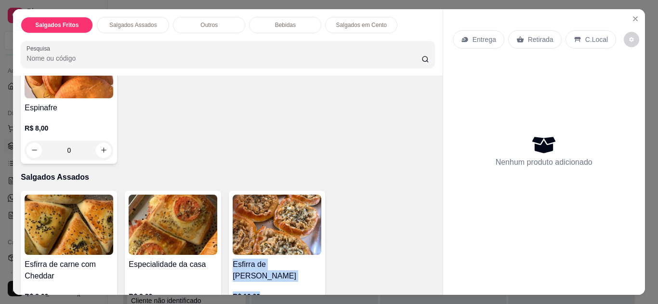
click at [431, 285] on div "Item avulso Salgados Fritos Espinafre R$ 8,00 0 Salgados Assados Esfirra de car…" at bounding box center [228, 185] width 430 height 219
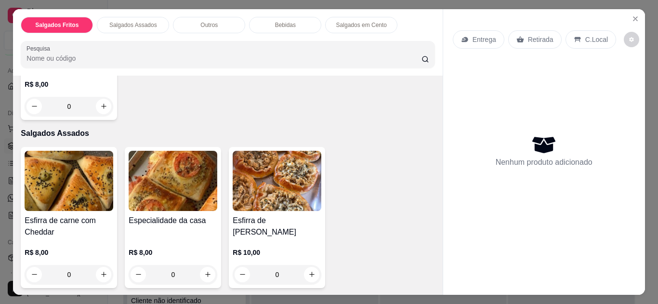
click at [431, 285] on div "Item avulso Salgados Fritos Espinafre R$ 8,00 0 Salgados Assados Esfirra de car…" at bounding box center [228, 185] width 430 height 219
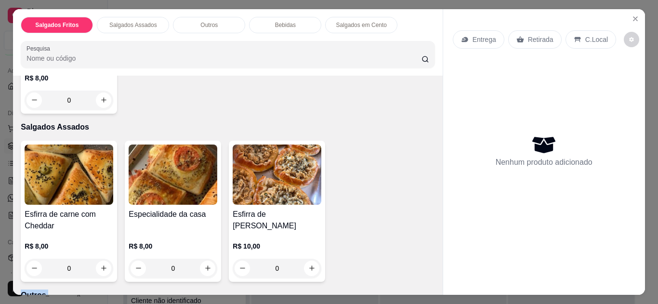
click at [431, 285] on div "Item avulso Salgados Fritos Espinafre R$ 8,00 0 Salgados Assados Esfirra de car…" at bounding box center [228, 185] width 430 height 219
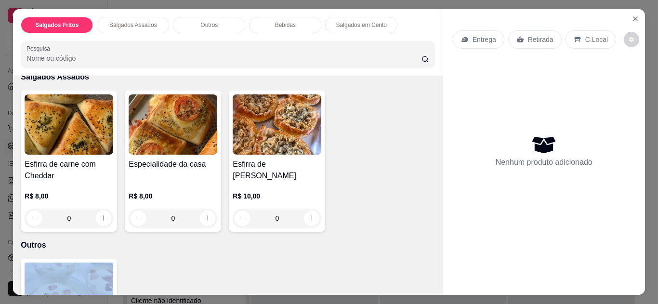
click at [431, 285] on div "Item avulso Salgados Fritos Espinafre R$ 8,00 0 Salgados Assados Esfirra de car…" at bounding box center [228, 185] width 430 height 219
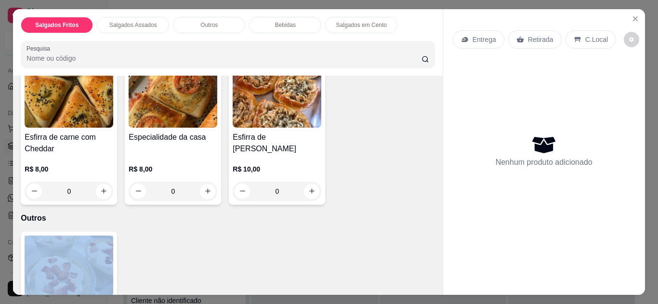
click at [431, 285] on div "Item avulso Salgados Fritos Espinafre R$ 8,00 0 Salgados Assados Esfirra de car…" at bounding box center [228, 185] width 430 height 219
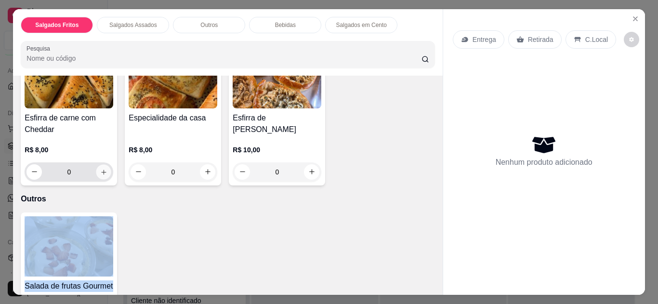
click at [106, 164] on button "increase-product-quantity" at bounding box center [103, 171] width 15 height 15
type input "1"
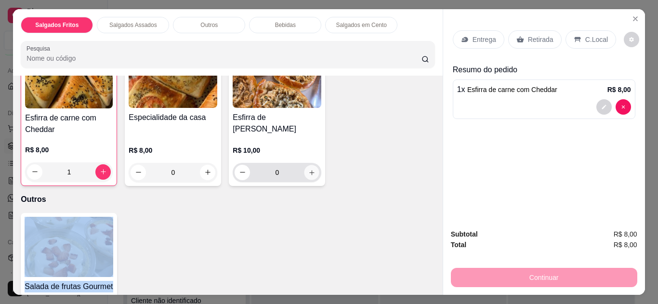
click at [310, 174] on button "increase-product-quantity" at bounding box center [312, 172] width 15 height 15
type input "1"
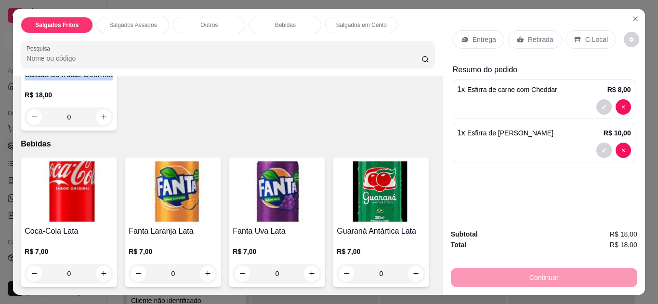
scroll to position [483, 0]
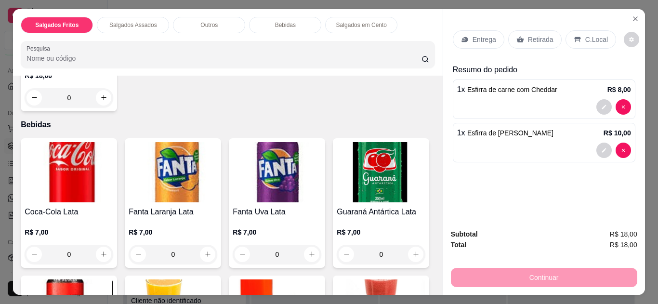
click at [217, 284] on img at bounding box center [173, 310] width 89 height 60
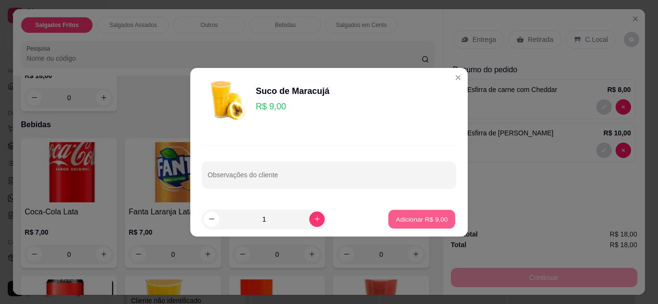
click at [416, 215] on p "Adicionar R$ 9,00" at bounding box center [422, 219] width 52 height 9
type input "1"
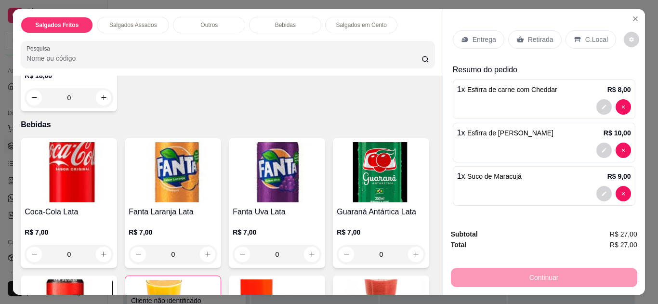
click at [530, 35] on p "Retirada" at bounding box center [541, 40] width 26 height 10
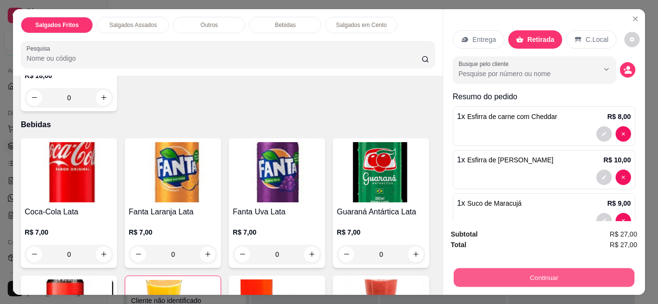
click at [499, 273] on button "Continuar" at bounding box center [544, 278] width 181 height 19
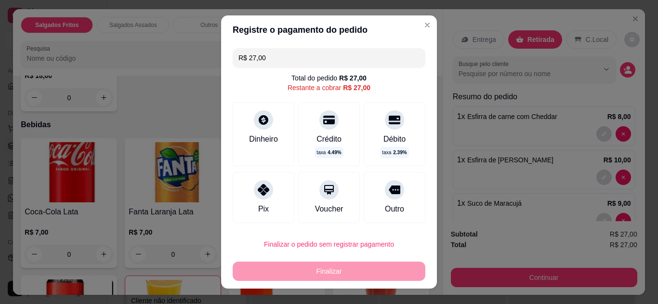
click at [384, 136] on div "Débito" at bounding box center [395, 140] width 22 height 12
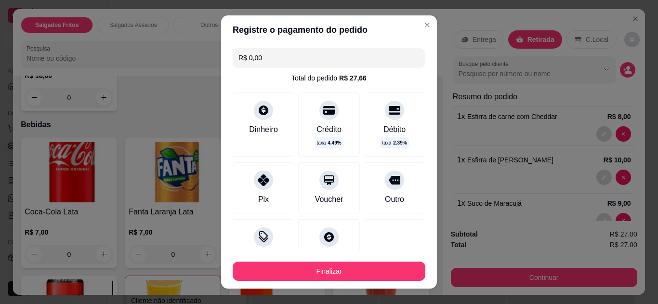
type input "R$ 0,00"
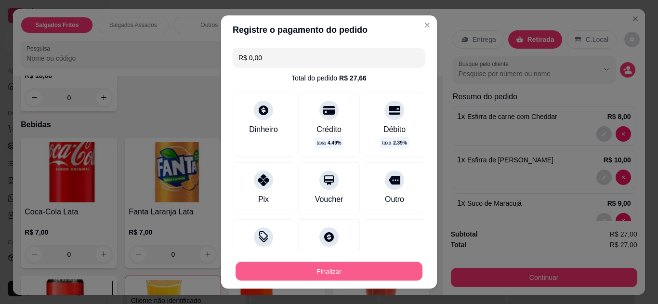
click at [375, 269] on button "Finalizar" at bounding box center [329, 271] width 187 height 19
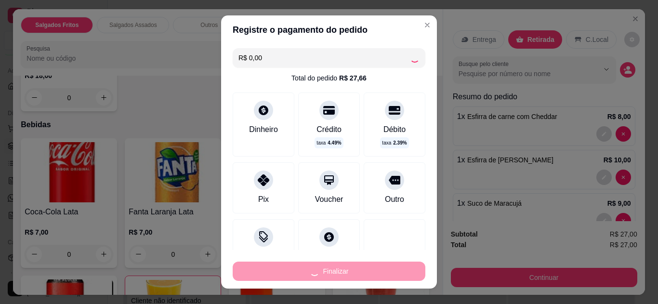
type input "0"
type input "-R$ 27,00"
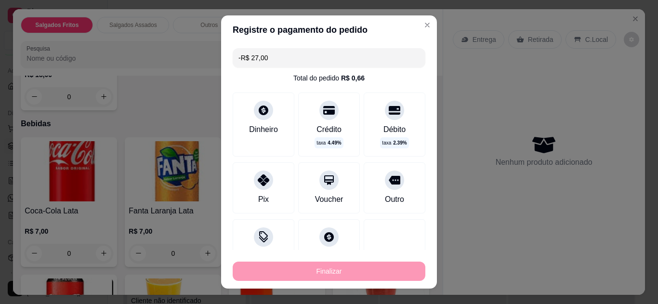
scroll to position [482, 0]
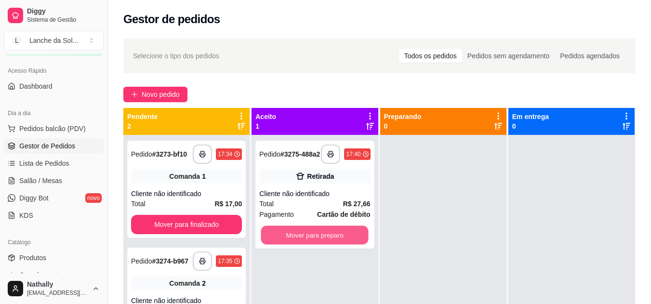
click at [341, 239] on button "Mover para preparo" at bounding box center [314, 235] width 107 height 19
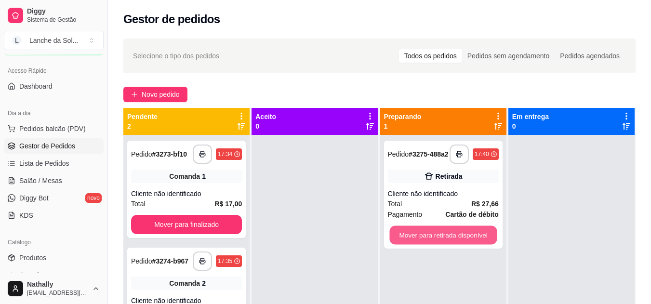
click at [426, 234] on button "Mover para retirada disponível" at bounding box center [442, 235] width 107 height 19
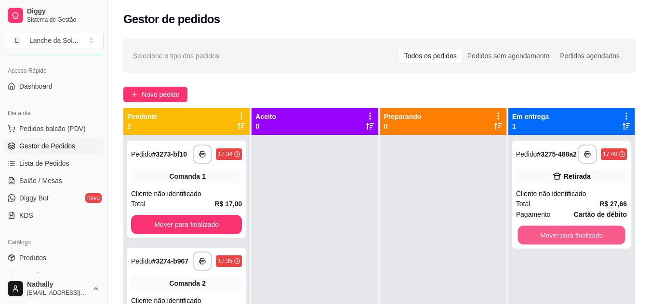
click at [530, 232] on button "Mover para finalizado" at bounding box center [571, 235] width 107 height 19
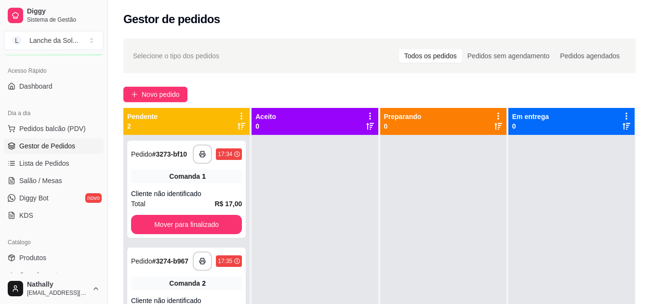
click at [69, 188] on link "Salão / Mesas" at bounding box center [54, 180] width 100 height 15
click at [58, 183] on span "Salão / Mesas" at bounding box center [40, 181] width 43 height 10
click at [43, 177] on span "Salão / Mesas" at bounding box center [40, 181] width 43 height 10
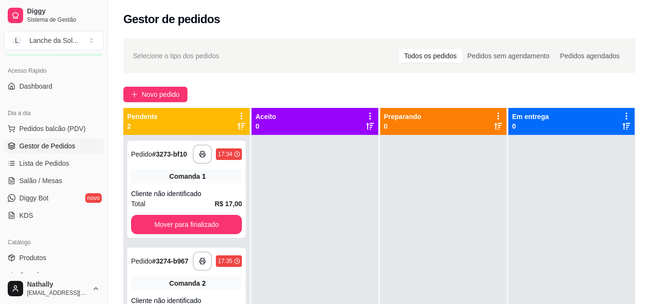
click at [43, 177] on span "Salão / Mesas" at bounding box center [40, 181] width 43 height 10
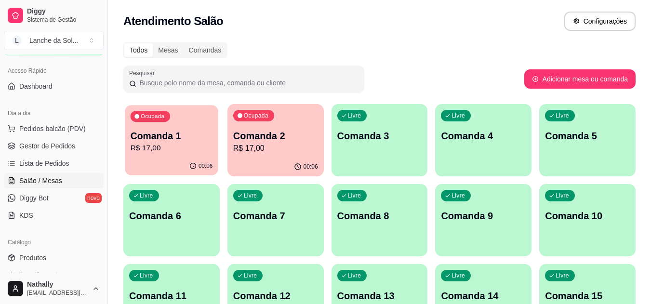
click at [159, 129] on div "Ocupada Comanda 1 R$ 17,00" at bounding box center [172, 131] width 94 height 52
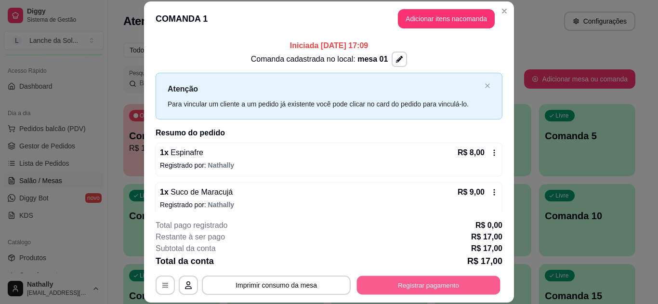
click at [433, 285] on button "Registrar pagamento" at bounding box center [429, 285] width 144 height 19
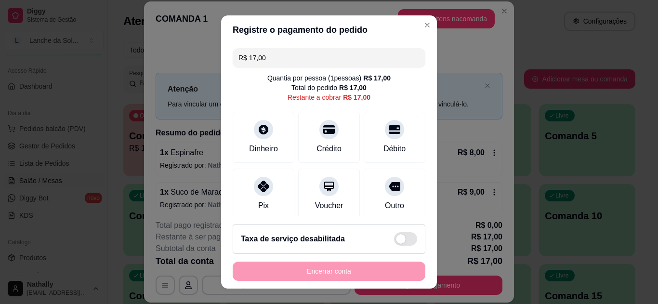
click at [244, 200] on div "Pix" at bounding box center [264, 194] width 62 height 51
type input "R$ 0,00"
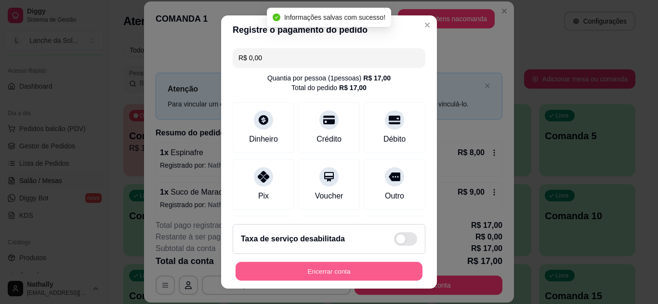
click at [315, 267] on button "Encerrar conta" at bounding box center [329, 271] width 187 height 19
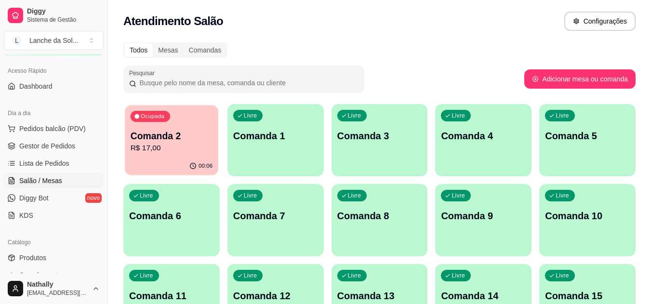
click at [206, 172] on div "00:06" at bounding box center [172, 166] width 94 height 18
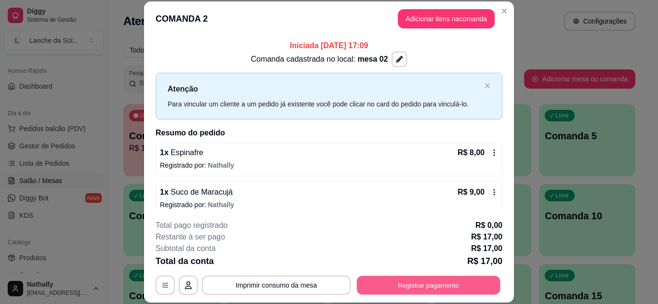
click at [388, 277] on button "Registrar pagamento" at bounding box center [429, 285] width 144 height 19
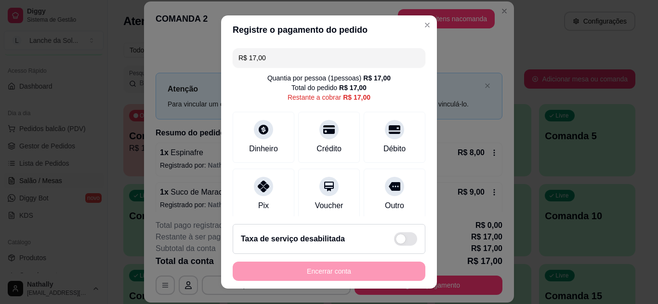
click at [263, 200] on div "Pix" at bounding box center [263, 206] width 11 height 12
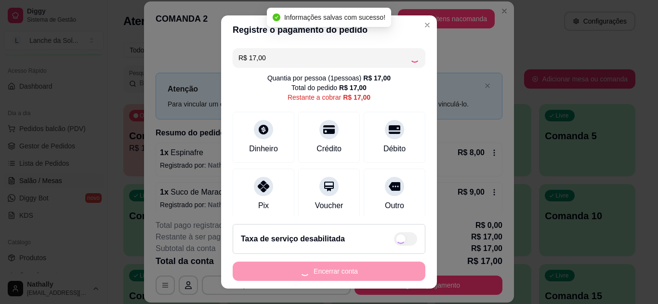
type input "R$ 0,00"
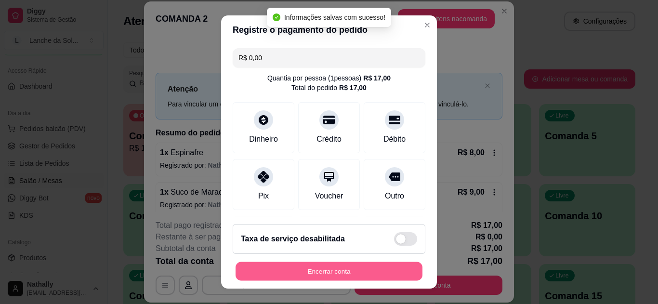
click at [294, 267] on button "Encerrar conta" at bounding box center [329, 271] width 187 height 19
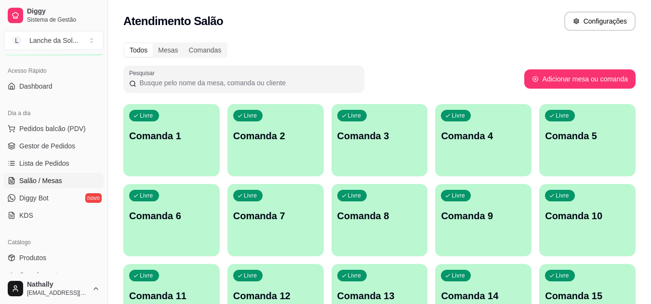
click at [78, 128] on span "Pedidos balcão (PDV)" at bounding box center [52, 129] width 67 height 10
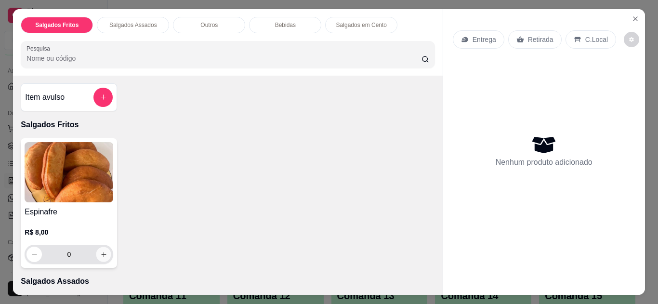
click at [103, 251] on icon "increase-product-quantity" at bounding box center [103, 254] width 7 height 7
type input "1"
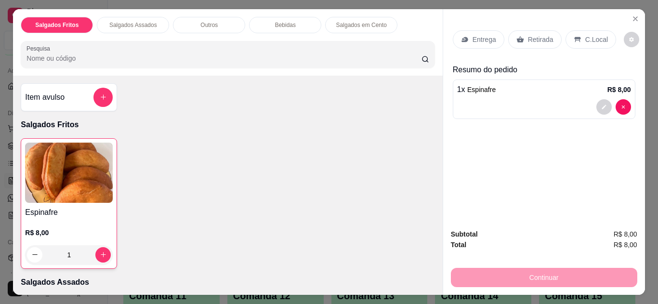
click at [537, 38] on p "Retirada" at bounding box center [541, 40] width 26 height 10
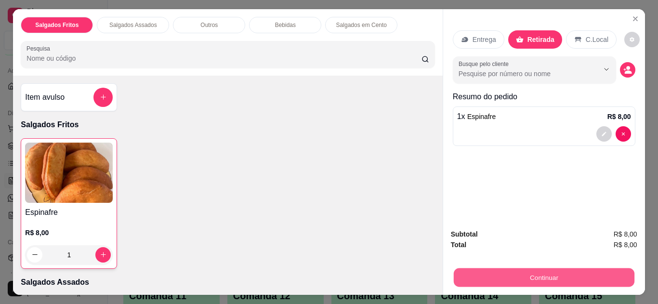
click at [509, 269] on button "Continuar" at bounding box center [544, 278] width 181 height 19
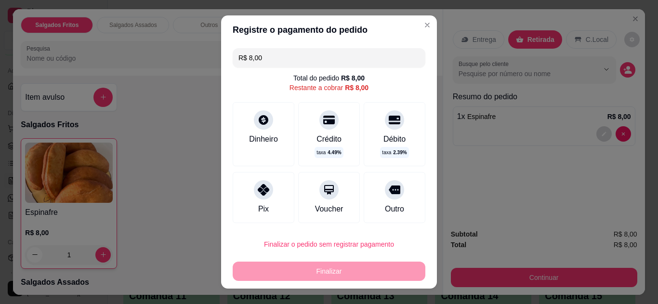
click at [240, 193] on div "Pix" at bounding box center [264, 197] width 62 height 51
type input "R$ 0,00"
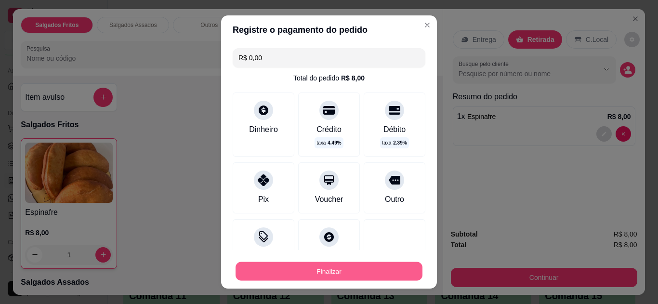
click at [270, 262] on button "Finalizar" at bounding box center [329, 271] width 187 height 19
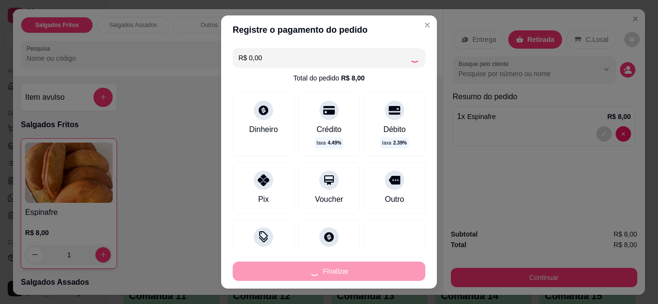
type input "0"
type input "-R$ 8,00"
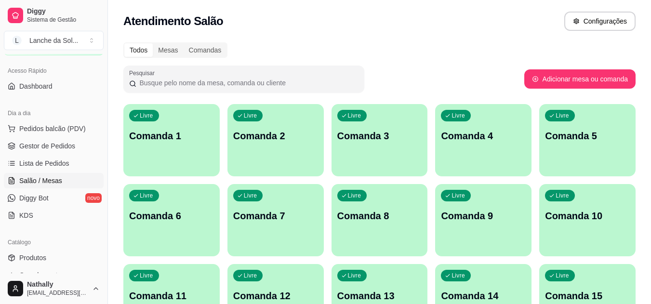
click at [66, 144] on span "Gestor de Pedidos" at bounding box center [47, 146] width 56 height 10
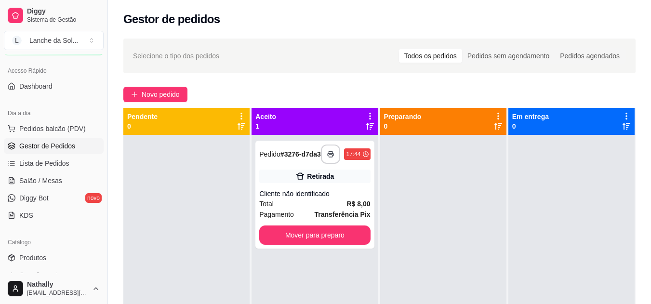
click at [57, 177] on span "Salão / Mesas" at bounding box center [40, 181] width 43 height 10
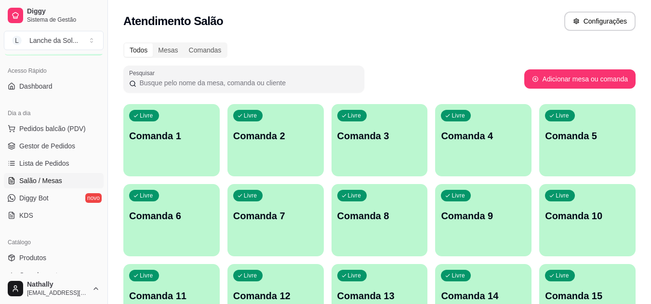
click at [48, 149] on span "Gestor de Pedidos" at bounding box center [47, 146] width 56 height 10
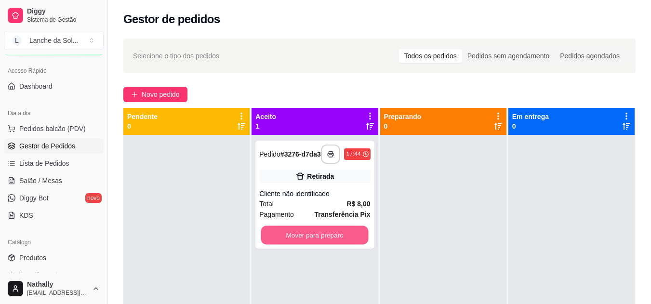
click at [289, 235] on button "Mover para preparo" at bounding box center [314, 235] width 107 height 19
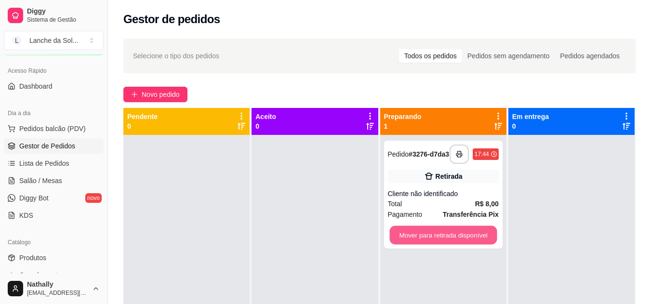
click at [404, 239] on button "Mover para retirada disponível" at bounding box center [442, 235] width 107 height 19
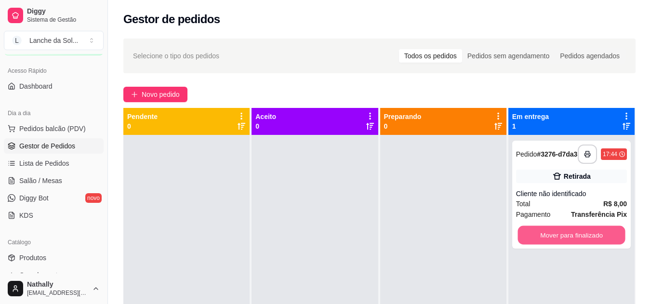
click at [567, 244] on button "Mover para finalizado" at bounding box center [571, 235] width 107 height 19
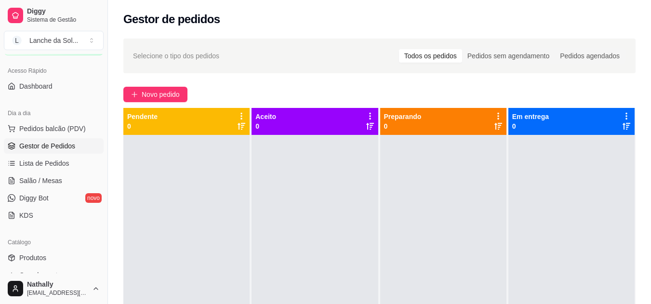
click at [23, 125] on span "Pedidos balcão (PDV)" at bounding box center [52, 129] width 67 height 10
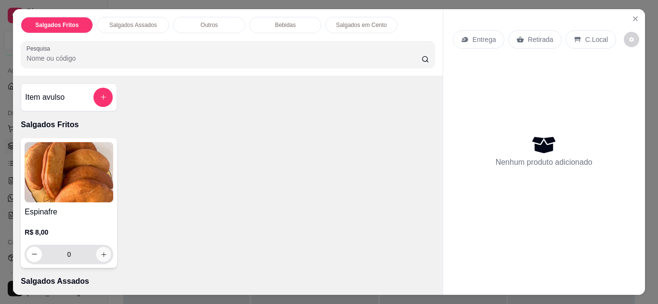
click at [102, 251] on icon "increase-product-quantity" at bounding box center [103, 254] width 7 height 7
type input "1"
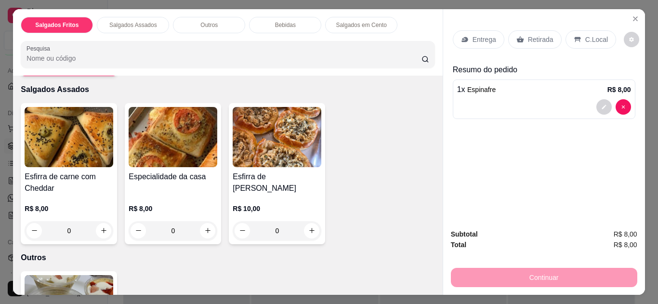
scroll to position [212, 0]
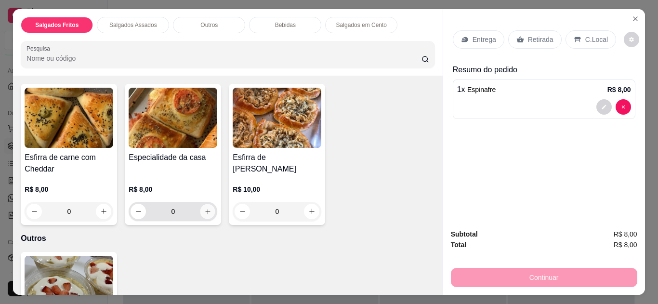
click at [208, 208] on icon "increase-product-quantity" at bounding box center [207, 211] width 7 height 7
type input "1"
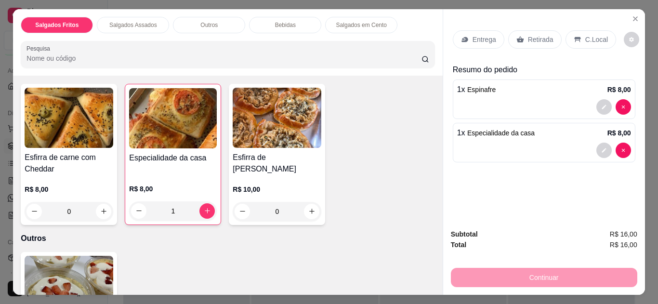
click at [517, 36] on icon at bounding box center [521, 40] width 8 height 8
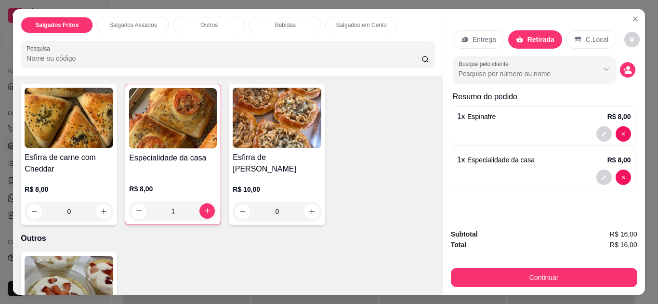
click at [470, 284] on div "Subtotal R$ 16,00 Total R$ 16,00 Continuar" at bounding box center [544, 258] width 202 height 74
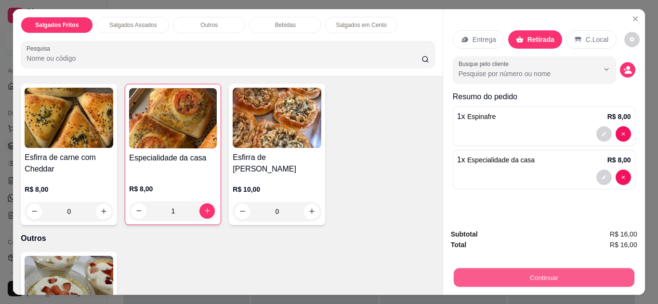
click at [469, 280] on button "Continuar" at bounding box center [544, 278] width 181 height 19
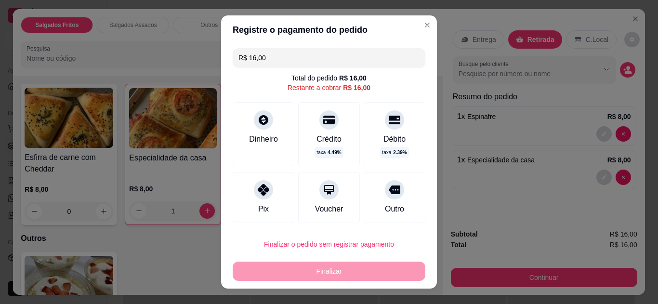
click at [258, 206] on div "Pix" at bounding box center [263, 209] width 11 height 12
type input "R$ 0,00"
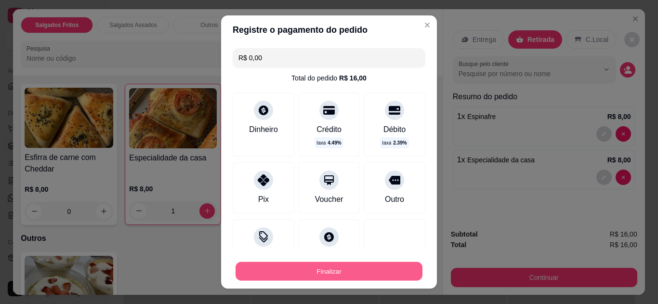
click at [287, 270] on button "Finalizar" at bounding box center [329, 271] width 187 height 19
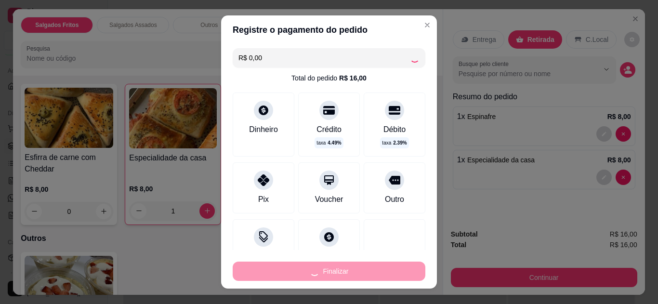
type input "0"
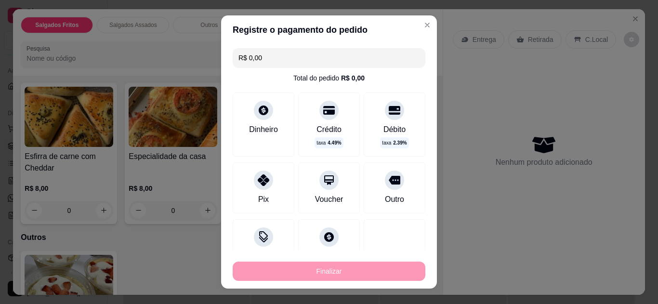
type input "-R$ 16,00"
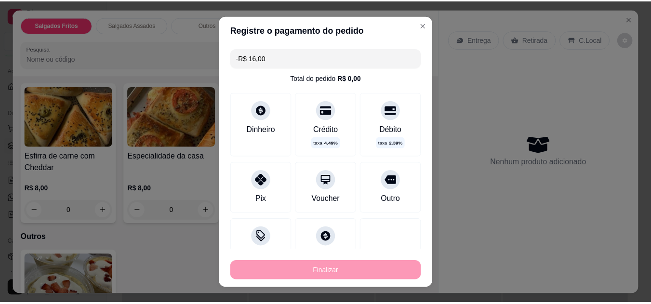
scroll to position [211, 0]
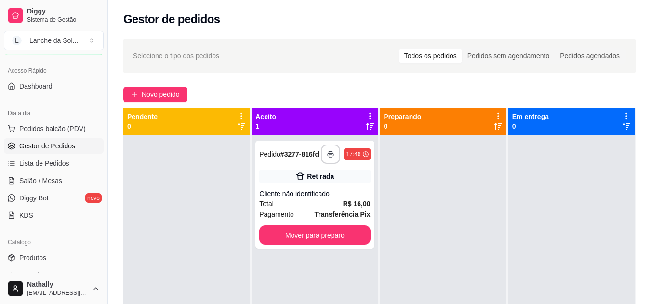
click at [48, 256] on link "Produtos" at bounding box center [54, 257] width 100 height 15
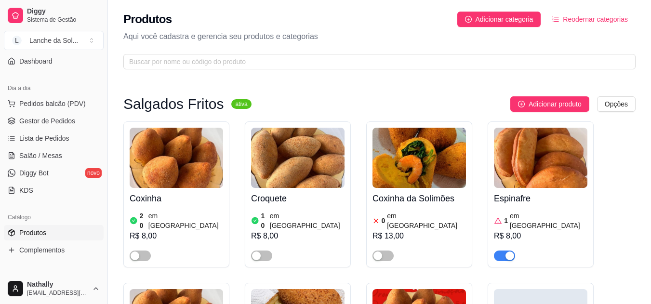
scroll to position [96, 0]
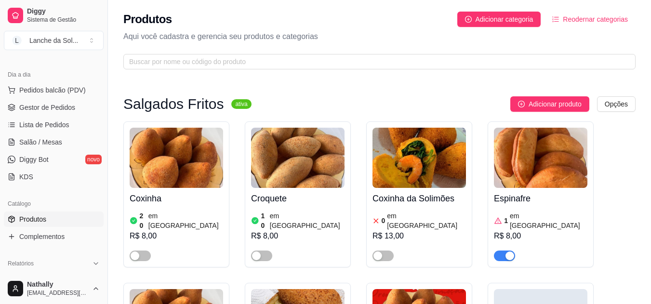
click at [62, 120] on link "Lista de Pedidos" at bounding box center [54, 124] width 100 height 15
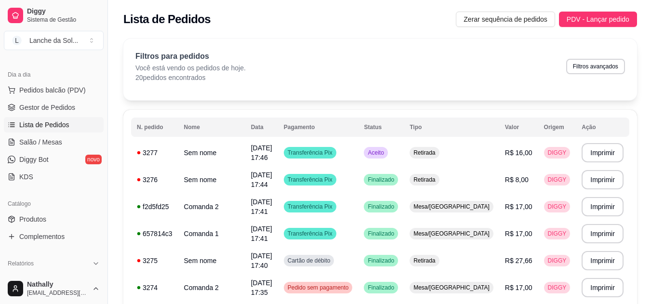
click at [67, 222] on link "Produtos" at bounding box center [54, 219] width 100 height 15
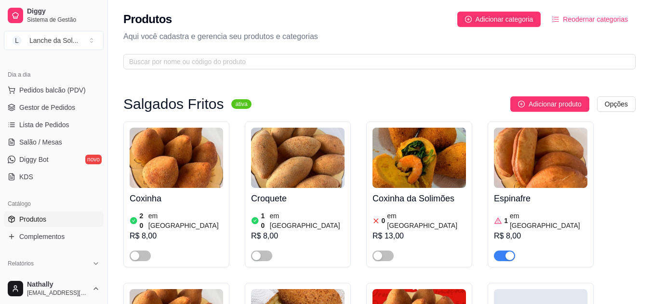
click at [502, 251] on span "button" at bounding box center [504, 256] width 21 height 11
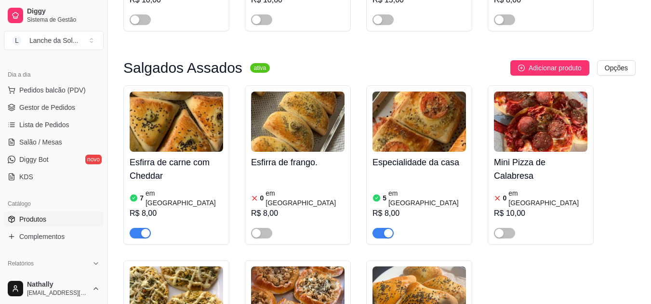
scroll to position [463, 0]
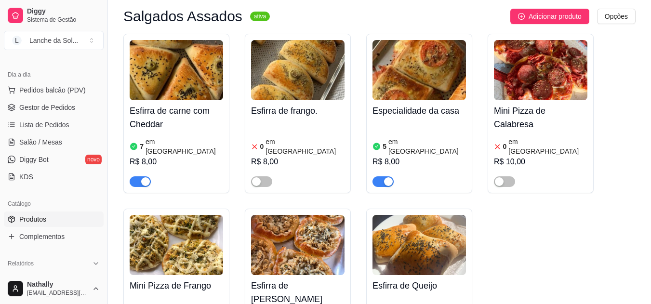
click at [320, 224] on img at bounding box center [298, 245] width 94 height 60
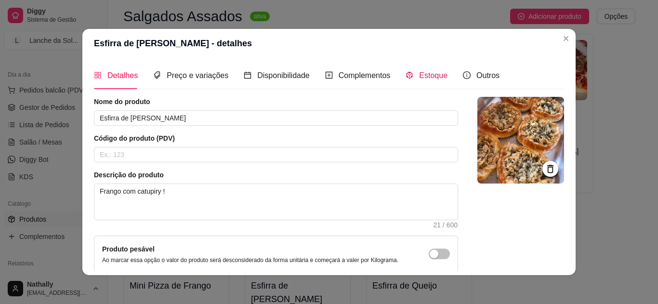
click at [419, 80] on span "Estoque" at bounding box center [433, 75] width 28 height 8
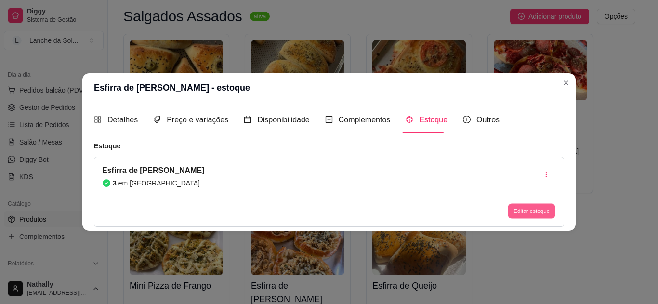
click at [523, 207] on button "Editar estoque" at bounding box center [531, 211] width 47 height 15
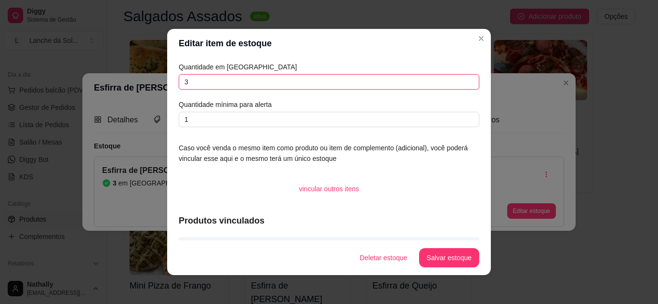
click at [439, 86] on input "3" at bounding box center [329, 81] width 301 height 15
type input "2"
click at [436, 265] on button "Salvar estoque" at bounding box center [449, 258] width 59 height 19
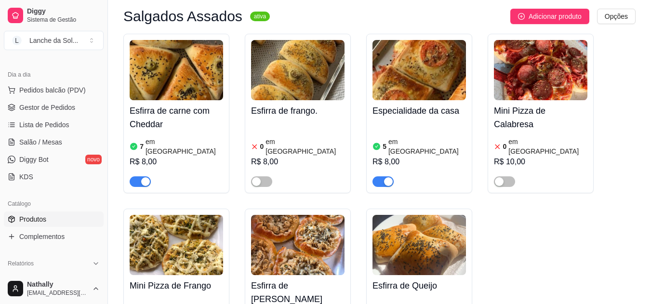
click at [68, 105] on span "Gestor de Pedidos" at bounding box center [47, 108] width 56 height 10
click at [20, 107] on span "Gestor de Pedidos" at bounding box center [47, 108] width 56 height 10
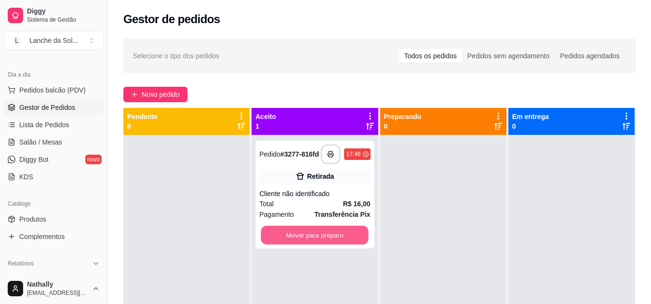
click at [285, 241] on button "Mover para preparo" at bounding box center [314, 235] width 107 height 19
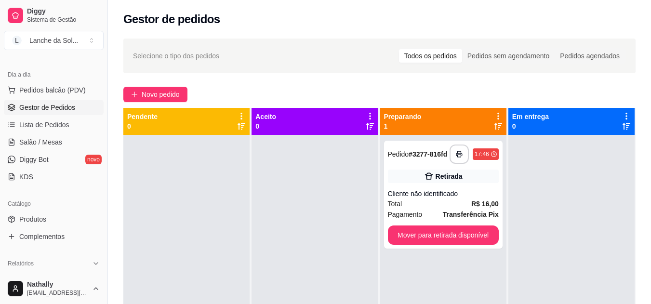
click at [54, 148] on link "Salão / Mesas" at bounding box center [54, 141] width 100 height 15
click at [45, 142] on span "Salão / Mesas" at bounding box center [40, 142] width 43 height 10
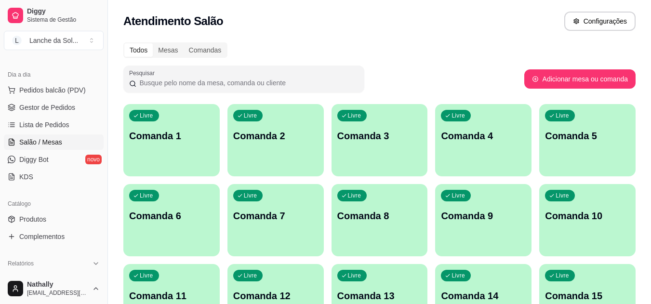
click at [195, 151] on div "Livre Comanda 1" at bounding box center [171, 134] width 96 height 61
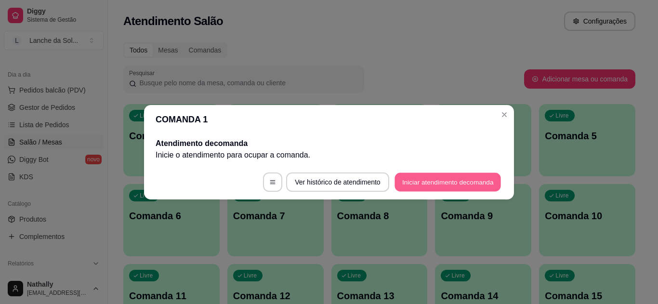
click at [409, 182] on button "Iniciar atendimento de comanda" at bounding box center [448, 182] width 107 height 19
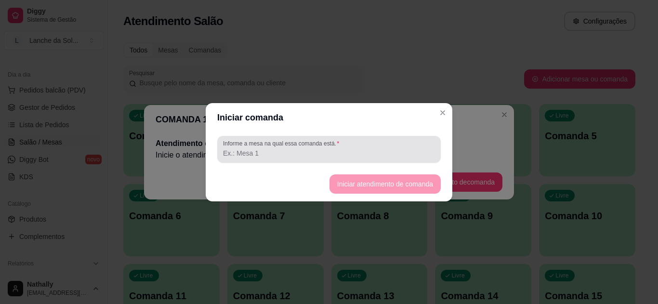
click at [370, 155] on input "Informe a mesa na qual essa comanda está." at bounding box center [329, 153] width 212 height 10
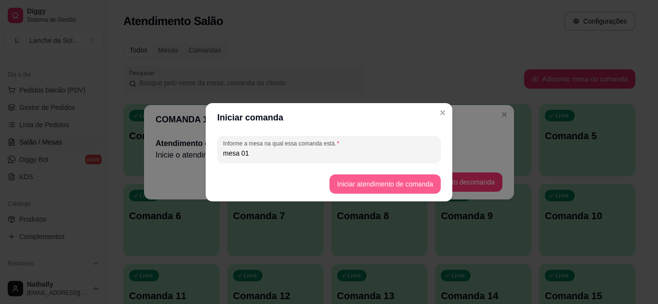
type input "mesa 01"
click at [342, 180] on button "Iniciar atendimento de comanda" at bounding box center [385, 184] width 108 height 19
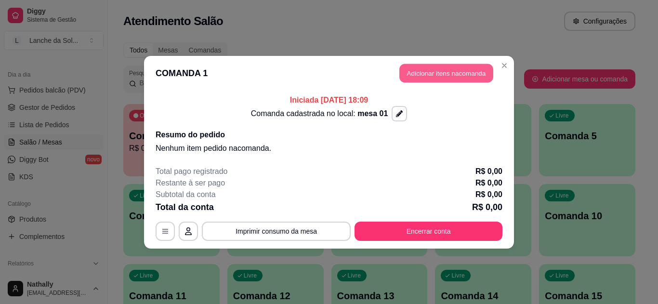
click at [415, 73] on button "Adicionar itens na comanda" at bounding box center [447, 73] width 94 height 19
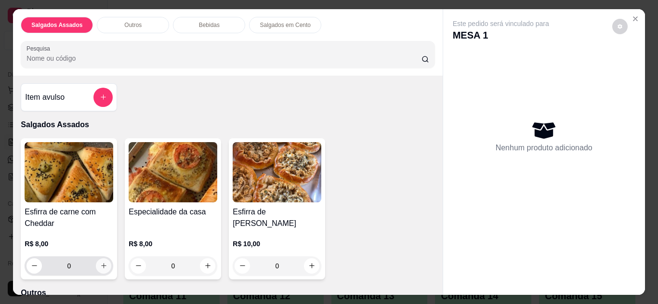
click at [100, 265] on icon "increase-product-quantity" at bounding box center [103, 265] width 7 height 7
type input "1"
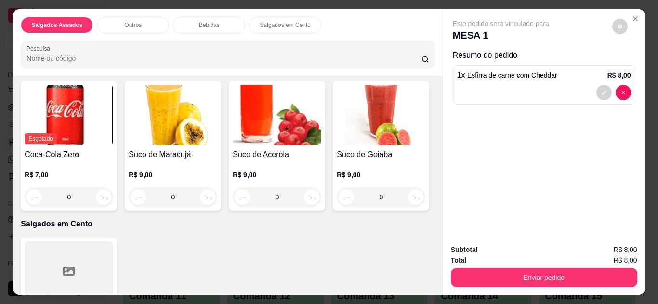
scroll to position [540, 0]
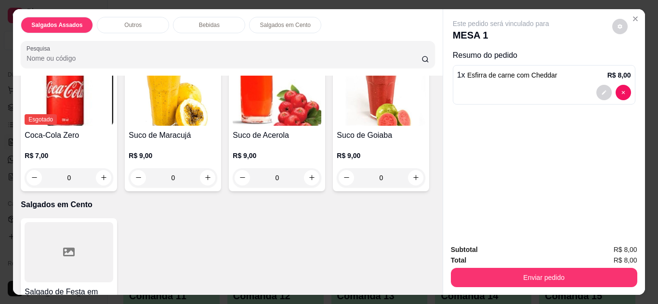
click at [409, 48] on button "increase-product-quantity" at bounding box center [416, 40] width 15 height 15
type input "1"
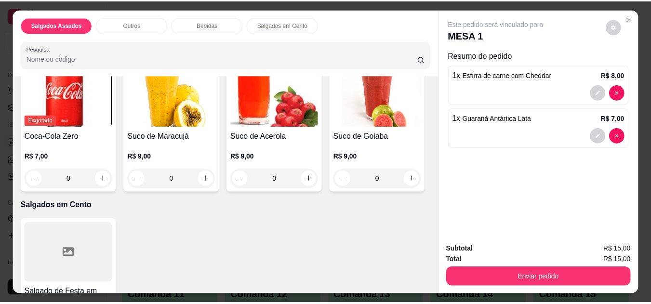
scroll to position [540, 0]
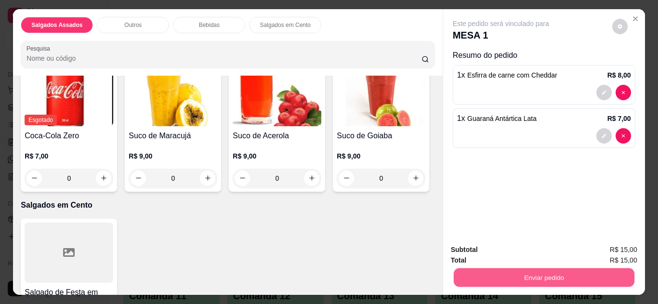
click at [542, 271] on button "Enviar pedido" at bounding box center [544, 278] width 181 height 19
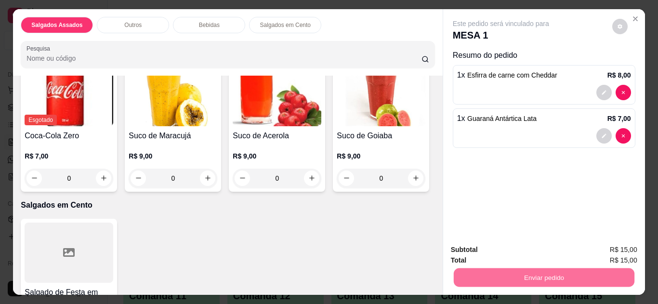
click at [503, 249] on button "Não registrar e enviar pedido" at bounding box center [512, 251] width 97 height 18
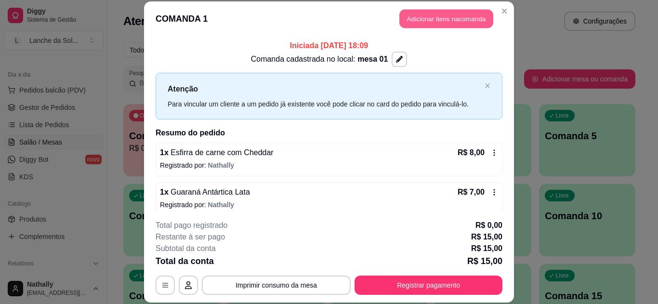
click at [408, 16] on button "Adicionar itens na comanda" at bounding box center [447, 19] width 94 height 19
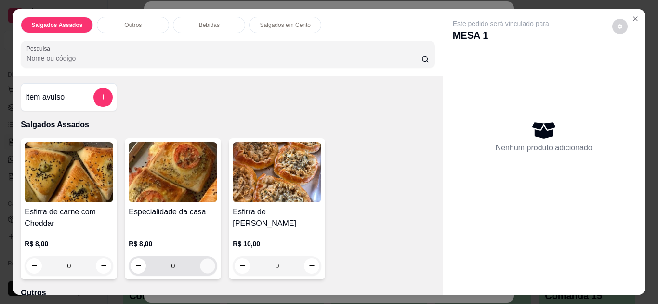
click at [205, 264] on icon "increase-product-quantity" at bounding box center [207, 266] width 7 height 7
type input "1"
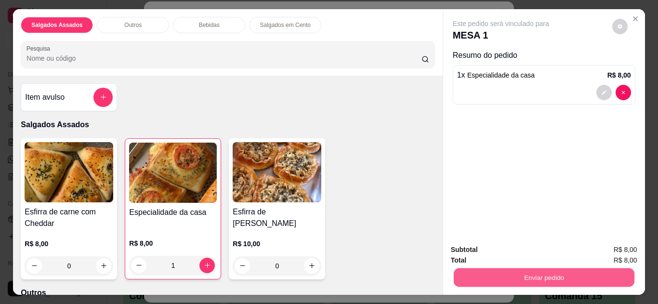
click at [476, 269] on button "Enviar pedido" at bounding box center [544, 278] width 181 height 19
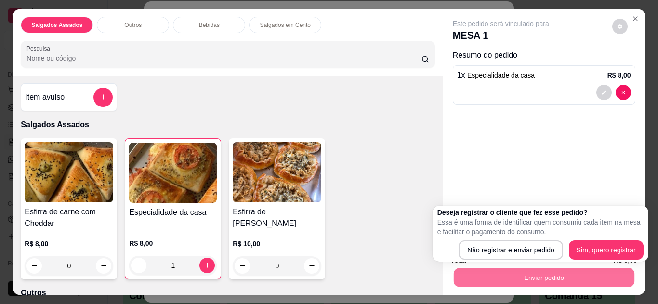
click at [495, 240] on div "Deseja registrar o cliente que fez esse pedido? Essa é uma forma de identificar…" at bounding box center [541, 234] width 206 height 52
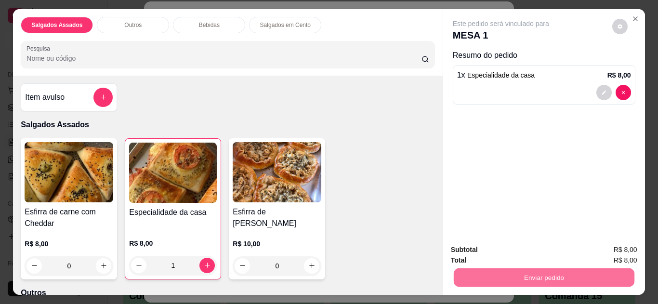
click at [492, 244] on button "Não registrar e enviar pedido" at bounding box center [512, 251] width 97 height 18
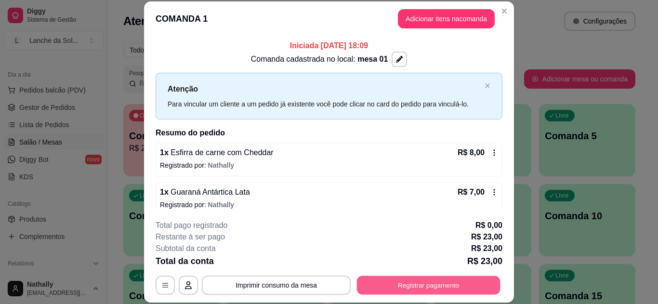
click at [374, 282] on button "Registrar pagamento" at bounding box center [429, 285] width 144 height 19
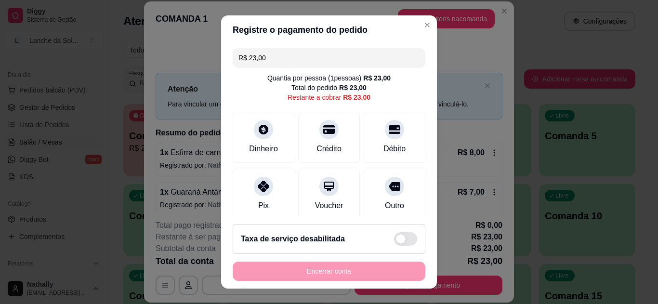
click at [264, 191] on div at bounding box center [263, 186] width 19 height 19
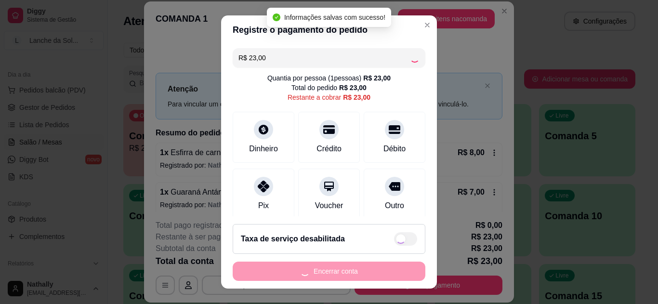
type input "R$ 0,00"
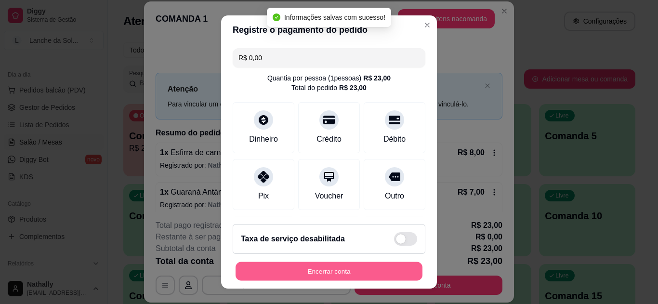
click at [253, 269] on button "Encerrar conta" at bounding box center [329, 271] width 187 height 19
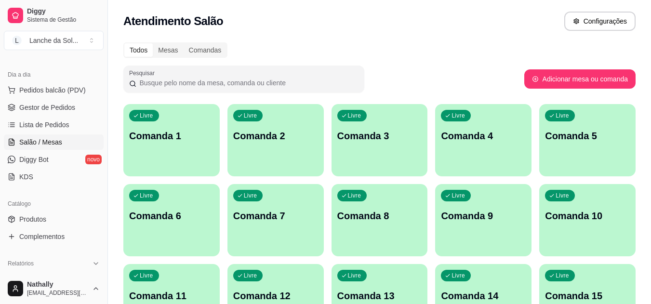
click at [46, 107] on span "Gestor de Pedidos" at bounding box center [47, 108] width 56 height 10
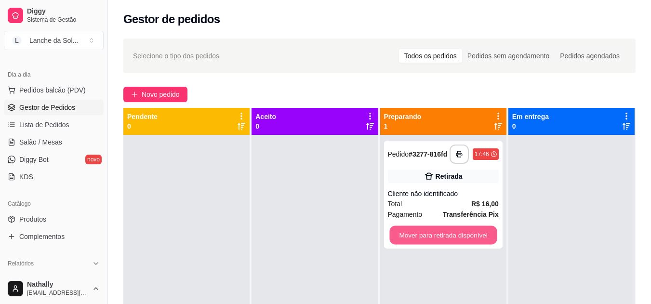
click at [454, 233] on button "Mover para retirada disponível" at bounding box center [442, 235] width 107 height 19
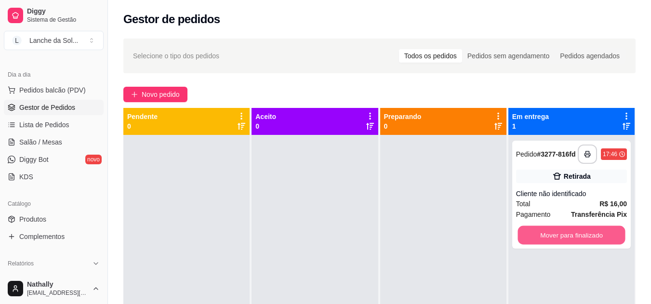
click at [553, 239] on button "Mover para finalizado" at bounding box center [571, 235] width 107 height 19
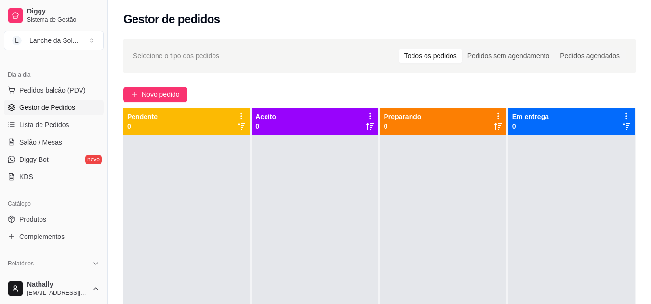
click at [70, 221] on link "Produtos" at bounding box center [54, 219] width 100 height 15
click at [53, 218] on link "Produtos" at bounding box center [54, 219] width 100 height 15
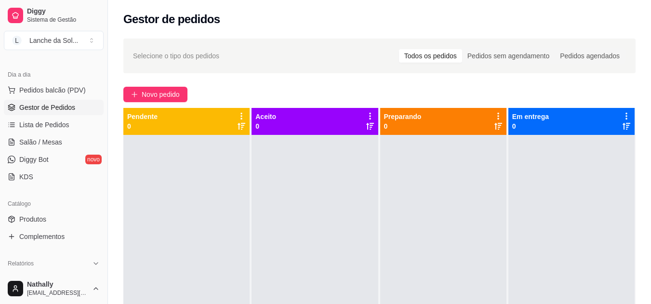
click at [53, 218] on link "Produtos" at bounding box center [54, 219] width 100 height 15
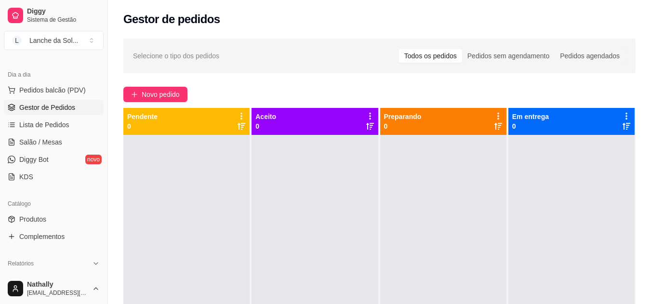
click at [53, 218] on link "Produtos" at bounding box center [54, 219] width 100 height 15
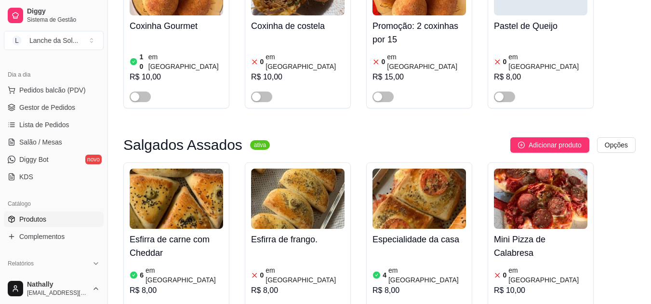
scroll to position [373, 0]
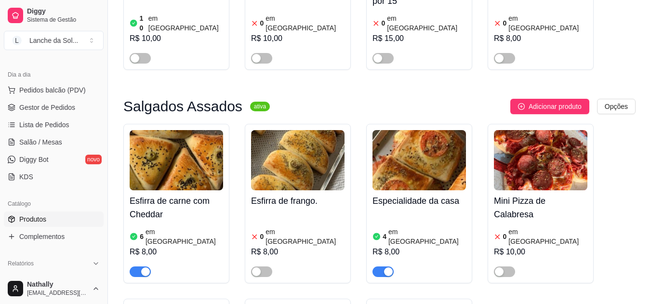
click at [185, 194] on h4 "Esfirra de carne com Cheddar" at bounding box center [177, 207] width 94 height 27
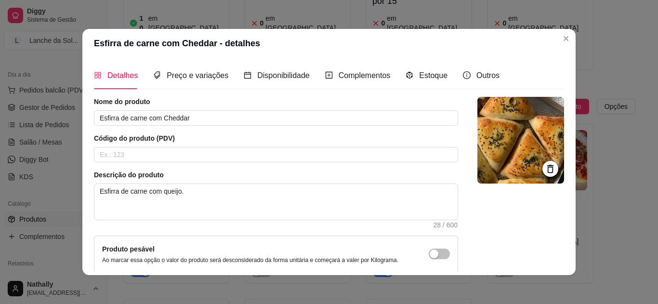
click at [409, 86] on div "Estoque" at bounding box center [427, 75] width 42 height 27
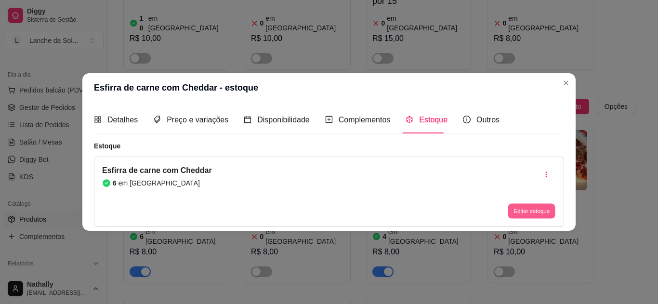
click at [515, 211] on button "Editar estoque" at bounding box center [531, 211] width 47 height 15
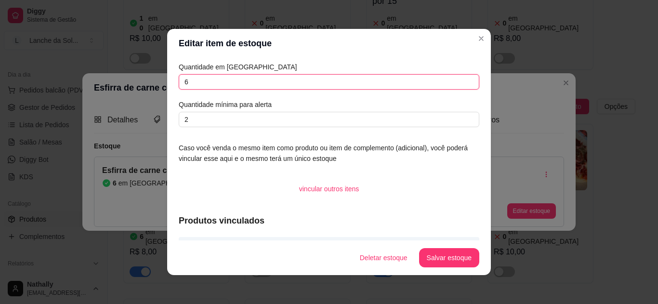
click at [422, 81] on input "6" at bounding box center [329, 81] width 301 height 15
type input "5"
click at [432, 252] on button "Salvar estoque" at bounding box center [449, 258] width 59 height 19
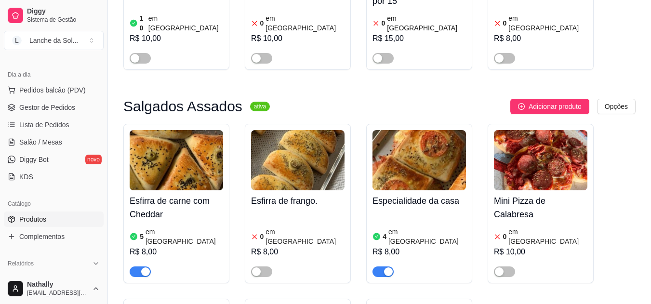
click at [177, 160] on img at bounding box center [177, 160] width 94 height 60
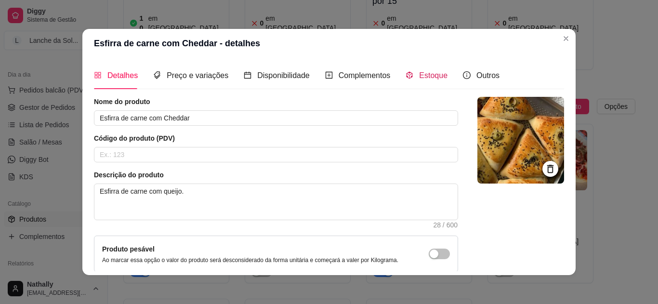
click at [407, 77] on icon "code-sandbox" at bounding box center [410, 75] width 6 height 7
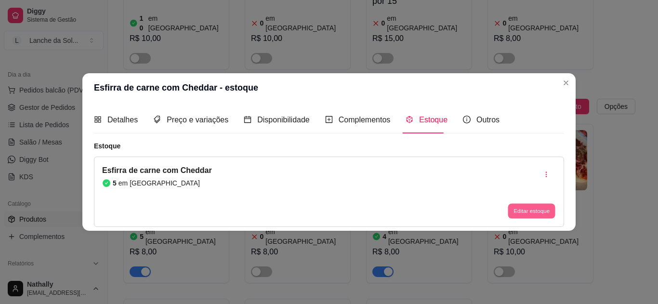
click at [517, 213] on button "Editar estoque" at bounding box center [531, 211] width 47 height 15
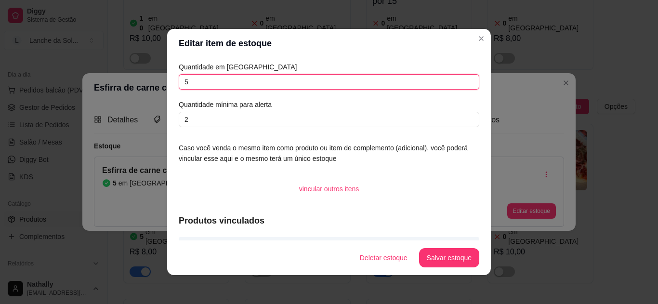
click at [439, 77] on input "5" at bounding box center [329, 81] width 301 height 15
type input "4"
click at [446, 260] on button "Salvar estoque" at bounding box center [449, 258] width 59 height 19
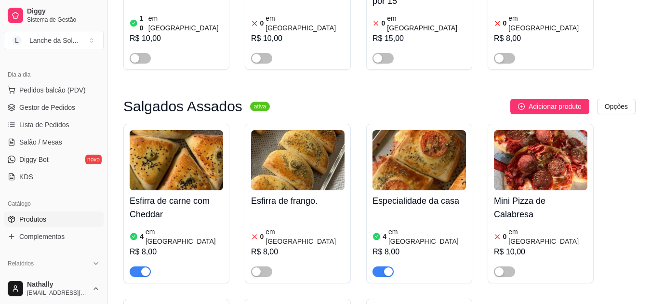
click at [92, 39] on button "L Lanche da Sol ..." at bounding box center [54, 40] width 100 height 19
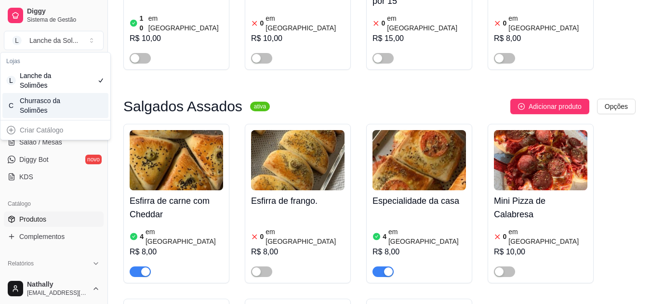
click at [81, 107] on div "C Churrasco da Solimões" at bounding box center [55, 105] width 106 height 25
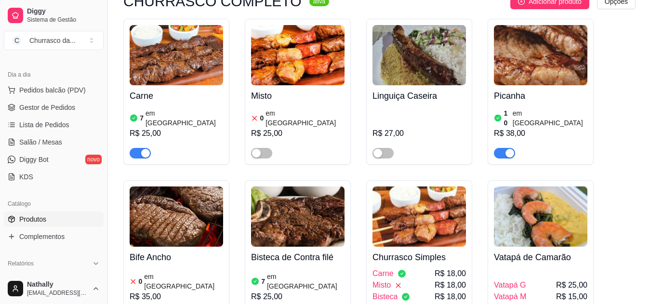
scroll to position [122, 0]
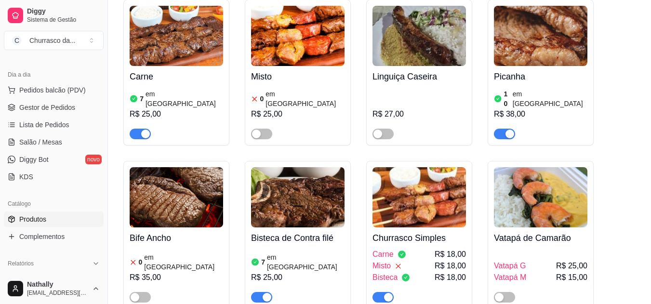
click at [306, 201] on img at bounding box center [298, 197] width 94 height 60
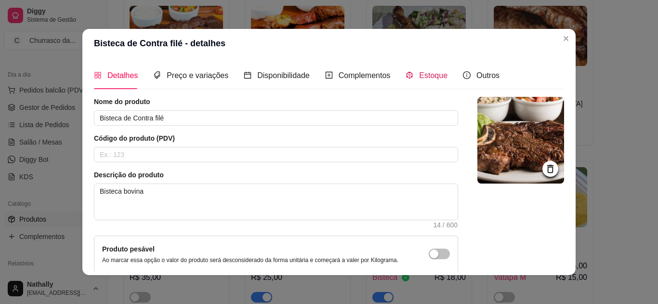
click at [419, 80] on span "Estoque" at bounding box center [433, 75] width 28 height 8
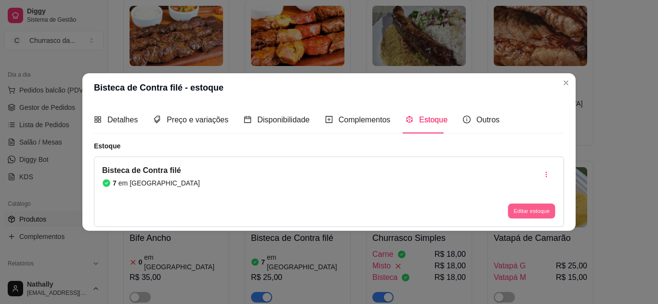
click at [511, 212] on button "Editar estoque" at bounding box center [531, 211] width 47 height 15
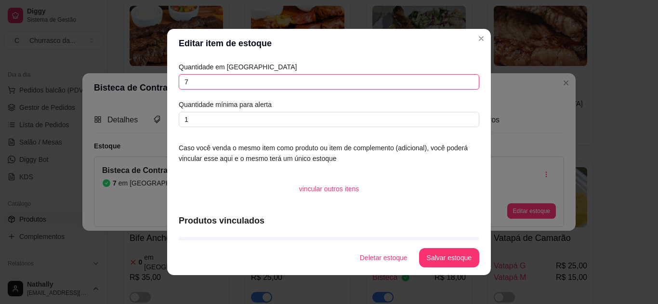
click at [364, 81] on input "7" at bounding box center [329, 81] width 301 height 15
type input "12"
click at [431, 254] on button "Salvar estoque" at bounding box center [449, 258] width 59 height 19
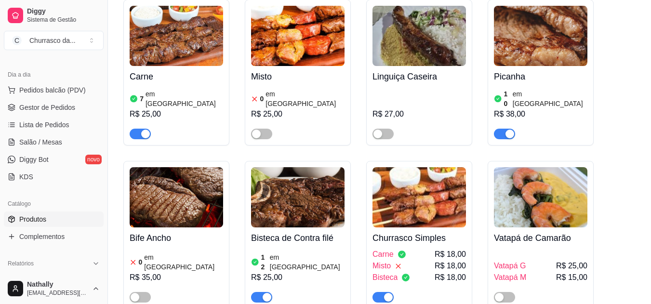
click at [160, 78] on h4 "Carne" at bounding box center [177, 76] width 94 height 13
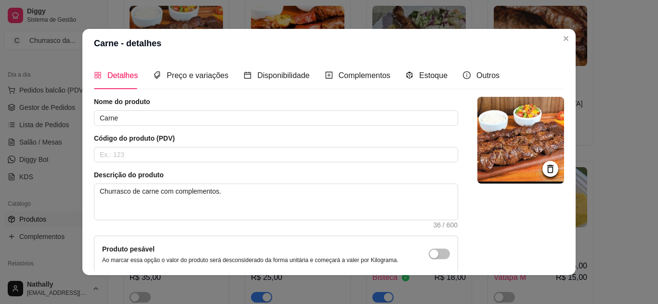
click at [426, 83] on div "Estoque" at bounding box center [427, 75] width 42 height 27
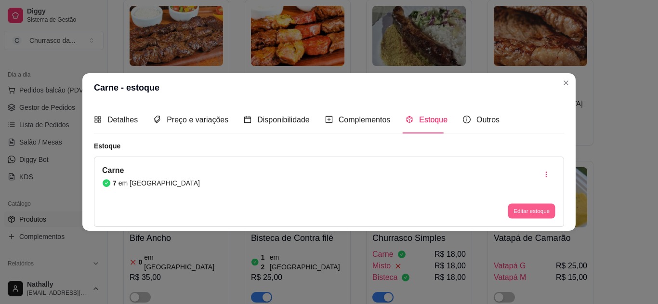
click at [531, 212] on button "Editar estoque" at bounding box center [531, 211] width 47 height 15
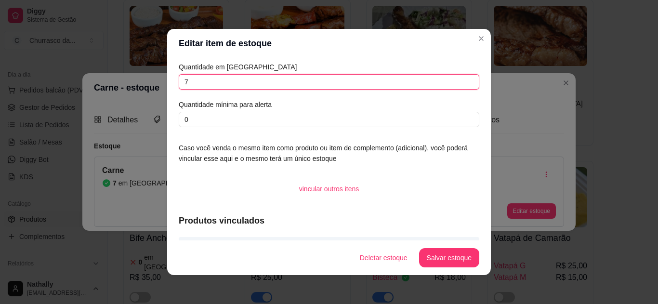
click at [392, 86] on input "7" at bounding box center [329, 81] width 301 height 15
type input "20"
click at [429, 253] on button "Salvar estoque" at bounding box center [449, 258] width 59 height 19
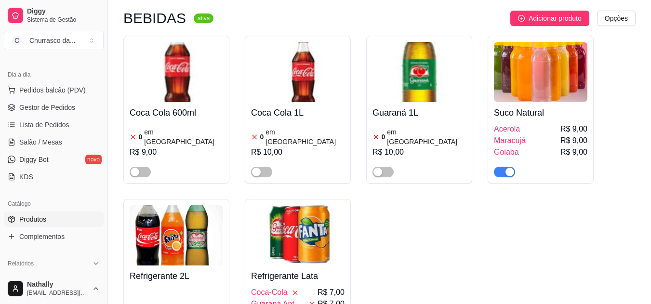
scroll to position [617, 0]
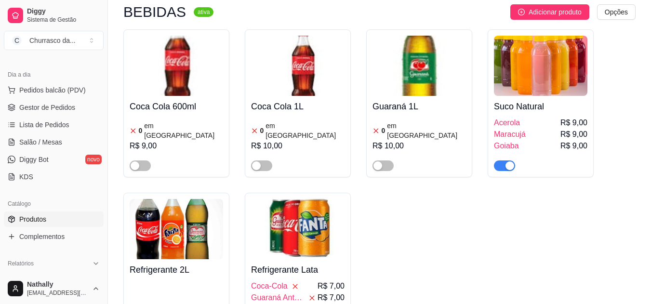
click at [42, 42] on div "Churrasco da ..." at bounding box center [52, 41] width 46 height 10
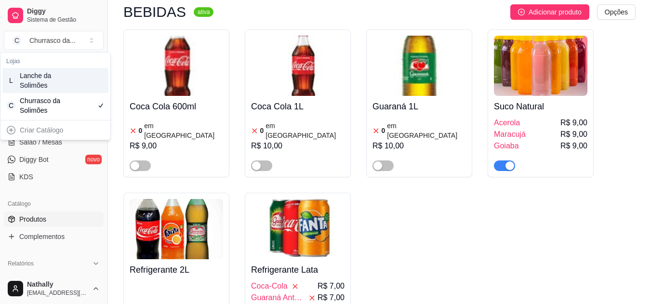
click at [67, 82] on div "L Lanche da Solimões" at bounding box center [55, 80] width 106 height 25
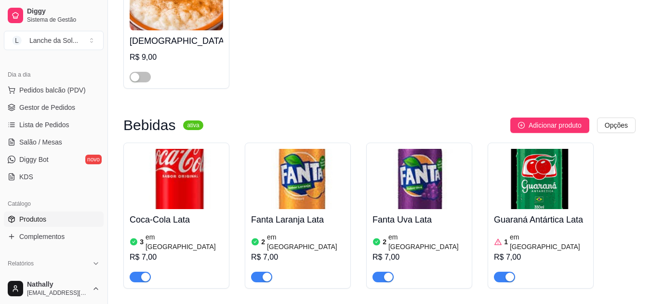
scroll to position [2874, 0]
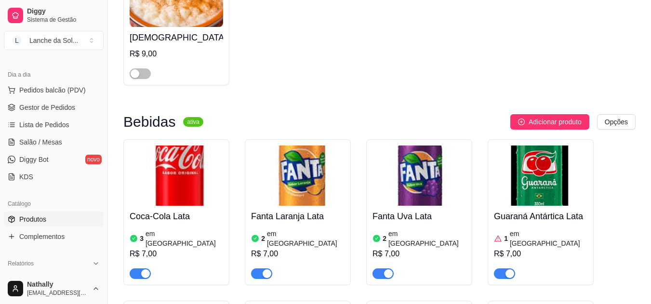
click at [88, 37] on button "L Lanche da Sol ..." at bounding box center [54, 40] width 100 height 19
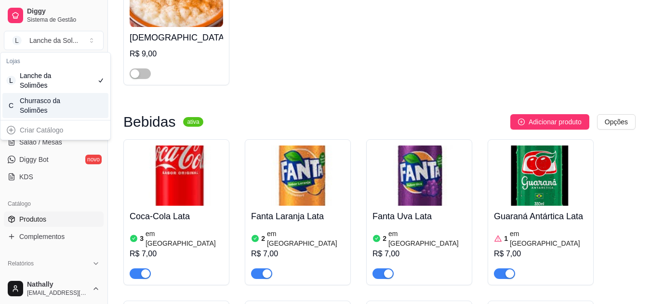
click at [68, 98] on div "C Churrasco da Solimões" at bounding box center [55, 105] width 106 height 25
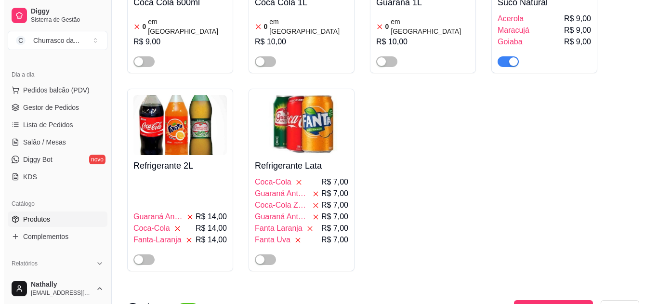
scroll to position [709, 0]
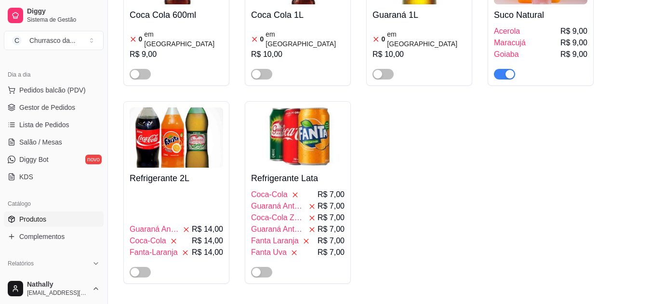
click at [337, 115] on img at bounding box center [298, 137] width 94 height 60
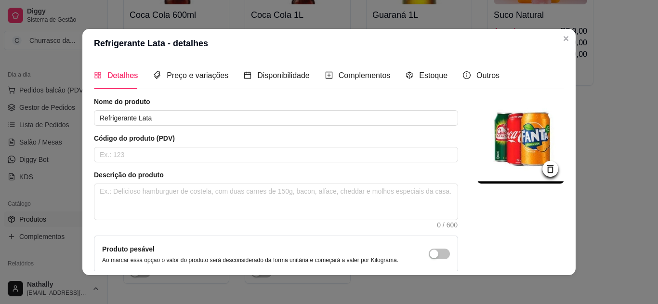
click at [421, 83] on div "Estoque" at bounding box center [427, 75] width 42 height 27
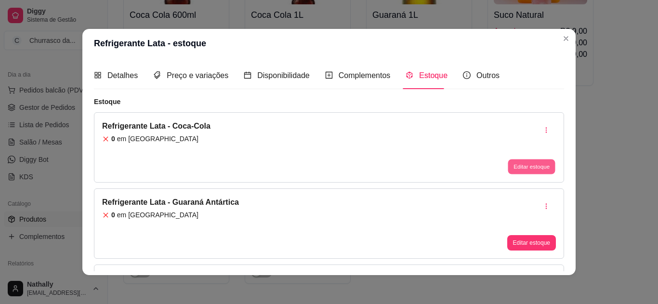
click at [508, 164] on button "Editar estoque" at bounding box center [531, 167] width 47 height 15
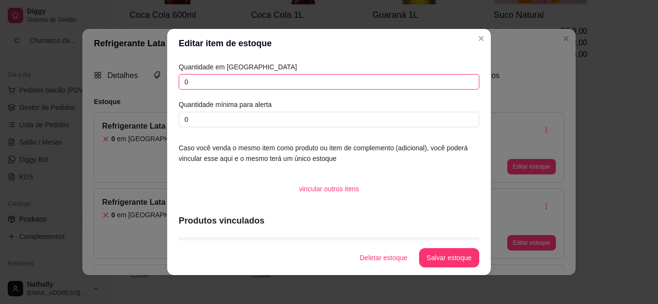
click at [420, 83] on input "0" at bounding box center [329, 81] width 301 height 15
type input "3"
click at [430, 262] on button "Salvar estoque" at bounding box center [449, 258] width 59 height 19
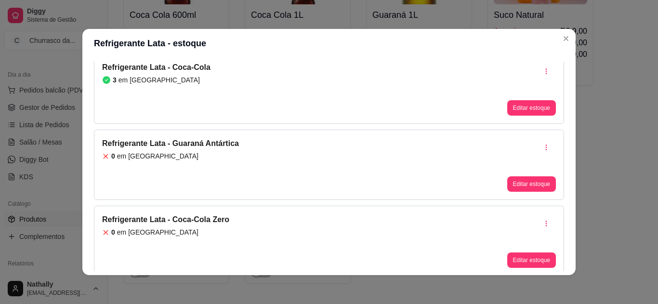
scroll to position [77, 0]
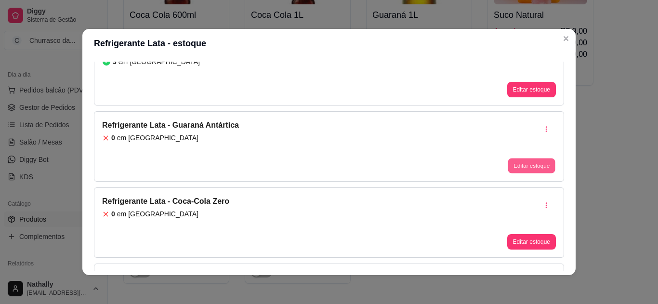
click at [532, 169] on button "Editar estoque" at bounding box center [531, 166] width 47 height 15
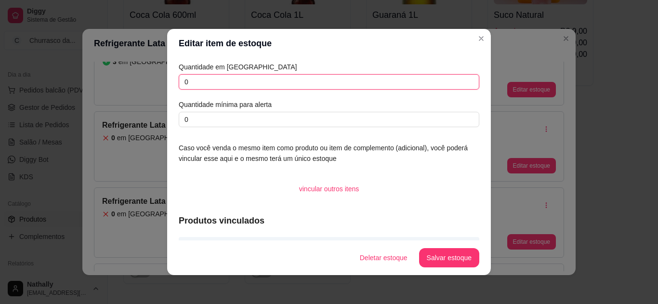
click at [443, 84] on input "0" at bounding box center [329, 81] width 301 height 15
type input "1"
drag, startPoint x: 429, startPoint y: 246, endPoint x: 428, endPoint y: 261, distance: 14.5
click at [428, 261] on footer "Deletar estoque Salvar estoque" at bounding box center [329, 258] width 324 height 35
click at [428, 261] on button "Salvar estoque" at bounding box center [449, 258] width 59 height 19
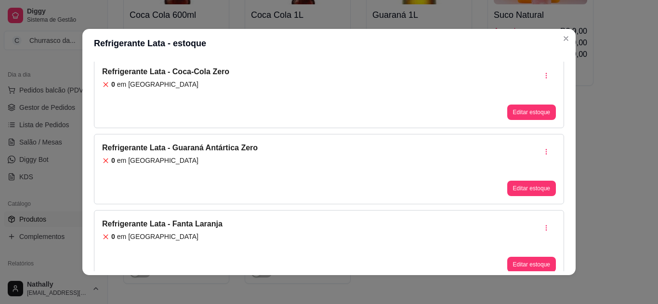
scroll to position [212, 0]
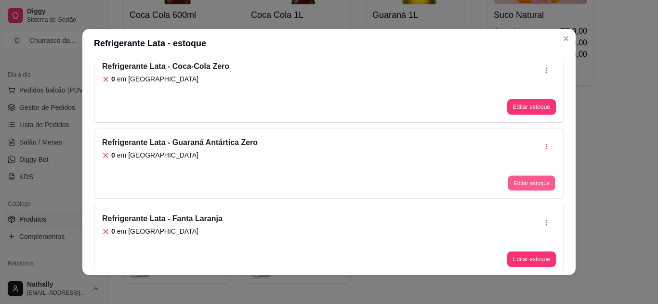
click at [517, 182] on button "Editar estoque" at bounding box center [531, 183] width 47 height 15
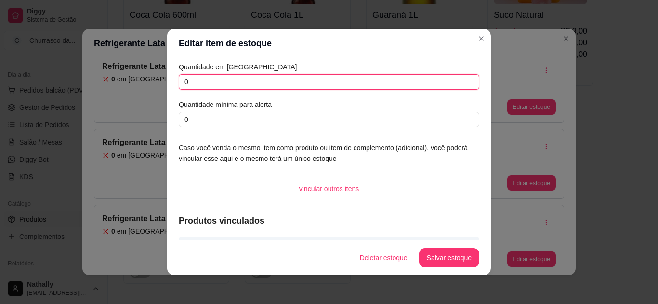
click at [417, 86] on input "0" at bounding box center [329, 81] width 301 height 15
type input "2"
click at [424, 252] on button "Salvar estoque" at bounding box center [449, 258] width 59 height 19
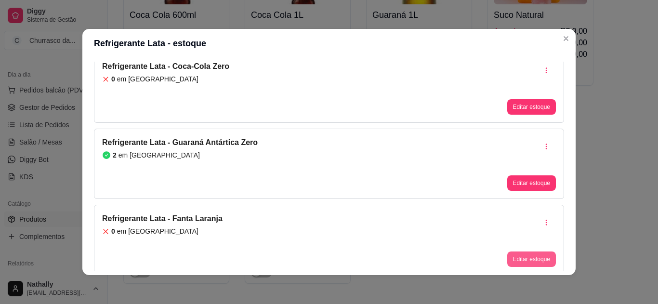
click at [508, 252] on button "Editar estoque" at bounding box center [532, 259] width 49 height 15
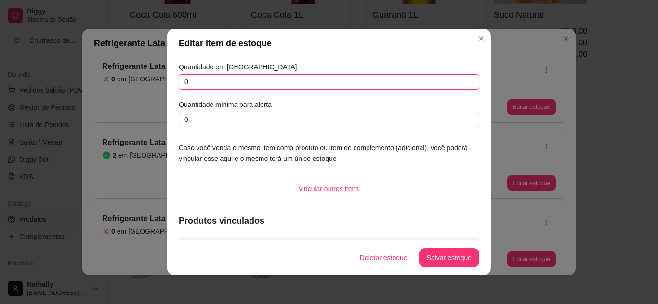
click at [444, 79] on input "0" at bounding box center [329, 81] width 301 height 15
type input "2"
click at [426, 260] on button "Salvar estoque" at bounding box center [449, 258] width 59 height 19
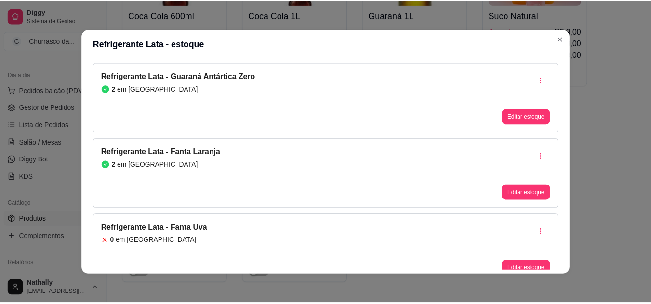
scroll to position [292, 0]
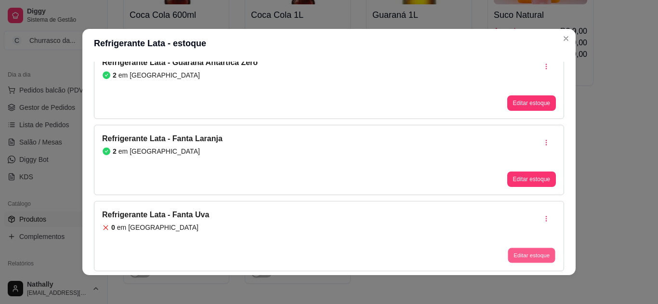
click at [526, 250] on button "Editar estoque" at bounding box center [531, 255] width 47 height 15
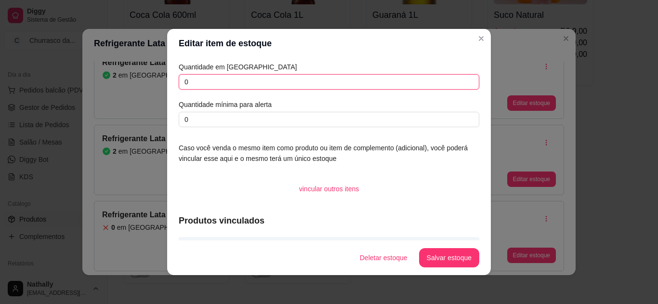
click at [433, 86] on input "0" at bounding box center [329, 81] width 301 height 15
type input "2"
click at [431, 269] on footer "Deletar estoque Salvar estoque" at bounding box center [329, 258] width 324 height 35
click at [426, 258] on button "Salvar estoque" at bounding box center [449, 258] width 59 height 19
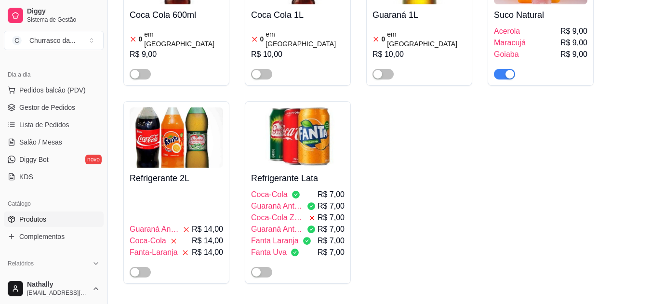
click at [48, 42] on div "Churrasco da ..." at bounding box center [52, 41] width 46 height 10
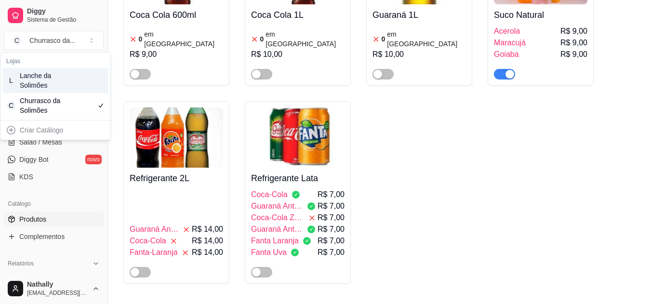
click at [43, 92] on div "L Lanche da Solimões" at bounding box center [55, 80] width 106 height 25
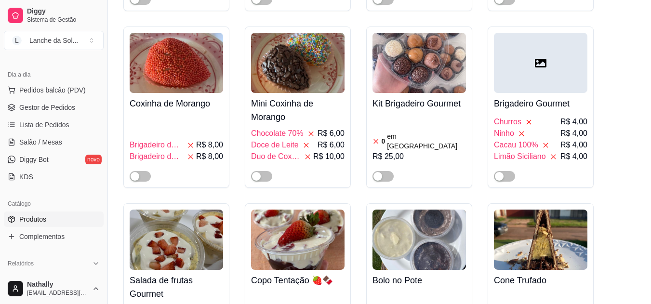
scroll to position [2482, 0]
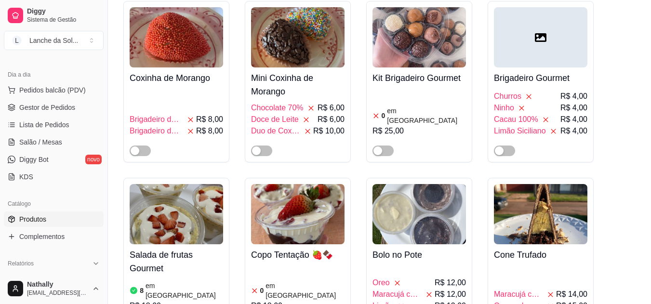
click at [80, 43] on button "L Lanche da Sol ..." at bounding box center [54, 40] width 100 height 19
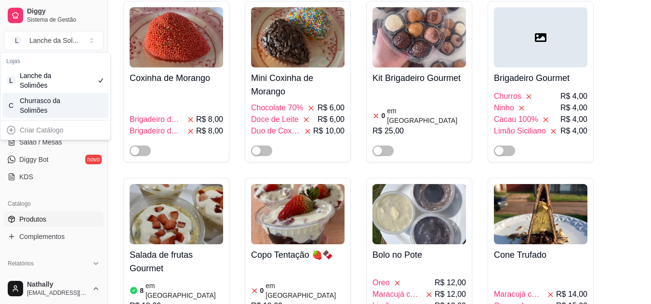
click at [81, 102] on div "C Churrasco da Solimões" at bounding box center [55, 105] width 106 height 25
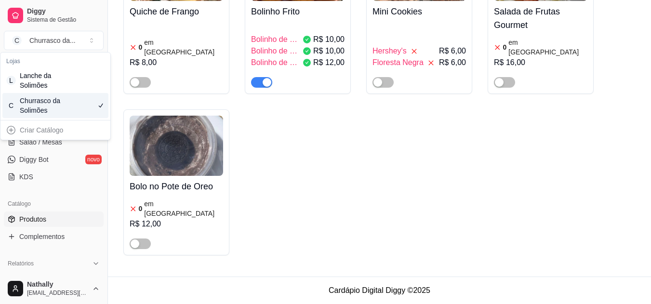
scroll to position [1229, 0]
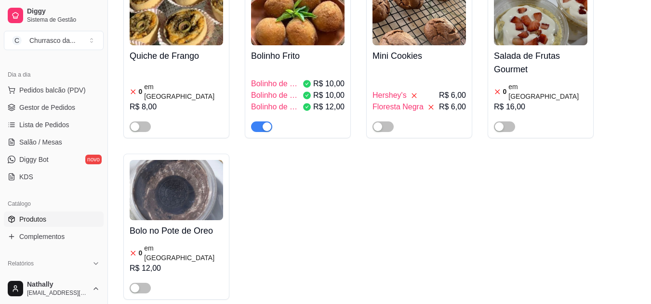
click at [531, 82] on article "em [GEOGRAPHIC_DATA]" at bounding box center [548, 91] width 79 height 19
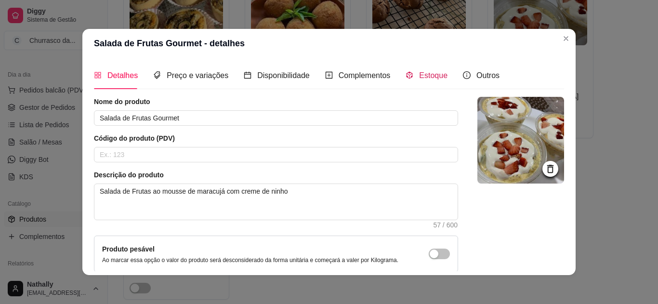
click at [424, 81] on div "Estoque" at bounding box center [427, 75] width 42 height 12
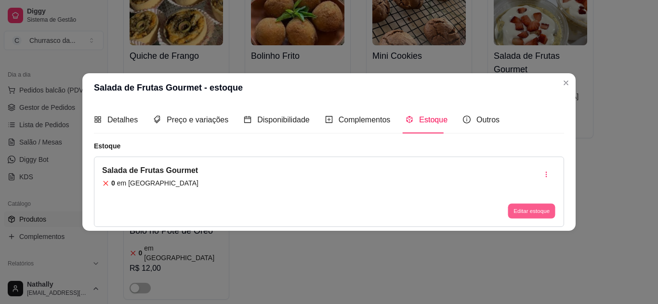
click at [515, 206] on button "Editar estoque" at bounding box center [531, 211] width 47 height 15
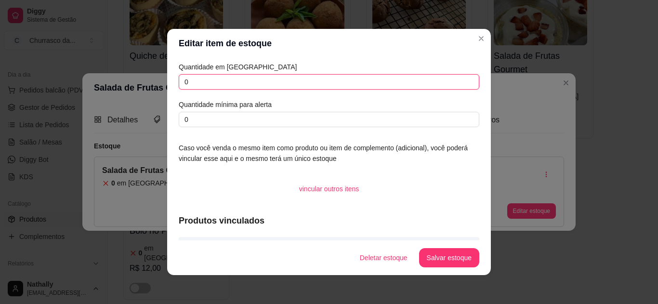
click at [428, 84] on input "0" at bounding box center [329, 81] width 301 height 15
type input "8"
click at [434, 256] on button "Salvar estoque" at bounding box center [449, 258] width 59 height 19
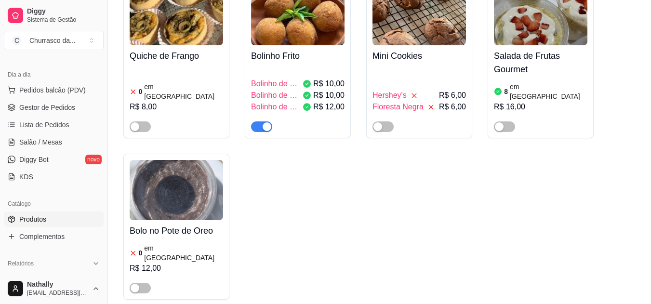
click at [504, 121] on button "button" at bounding box center [504, 126] width 21 height 11
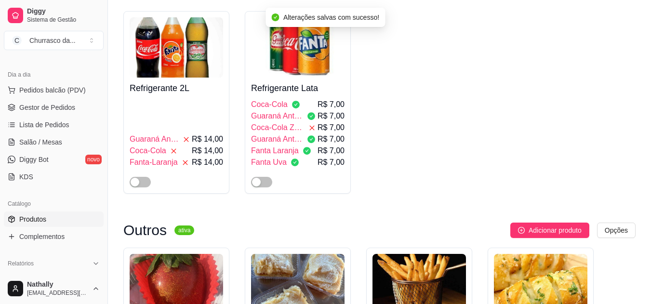
scroll to position [715, 0]
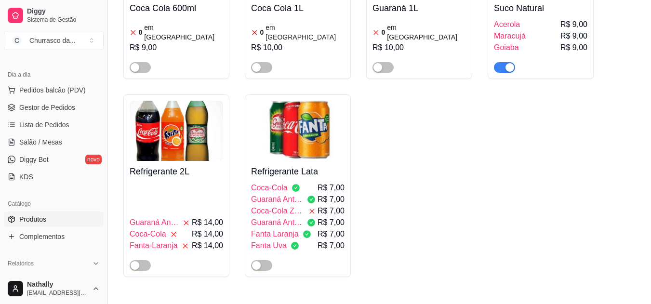
click at [264, 260] on span "button" at bounding box center [261, 265] width 21 height 11
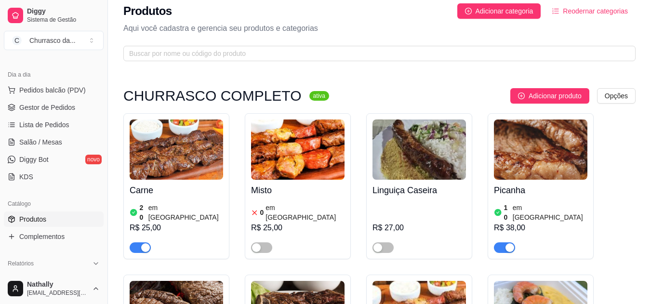
scroll to position [0, 0]
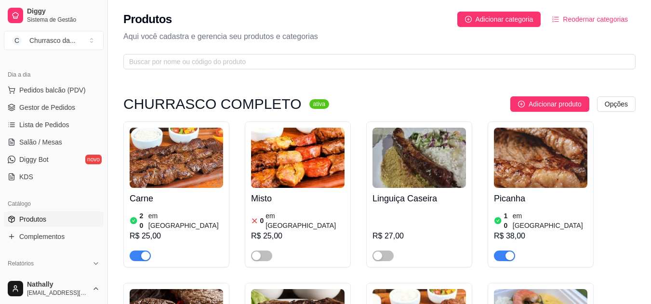
click at [80, 36] on button "C Churrasco da ..." at bounding box center [54, 40] width 100 height 19
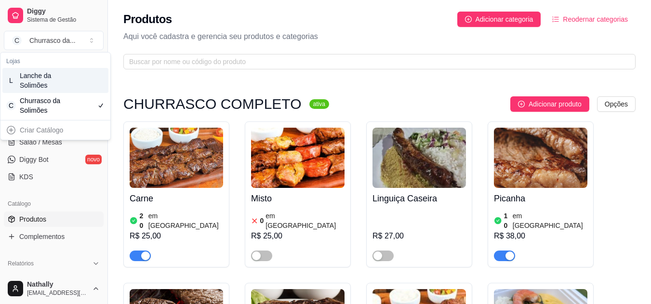
click at [85, 81] on div "L Lanche da Solimões" at bounding box center [55, 80] width 106 height 25
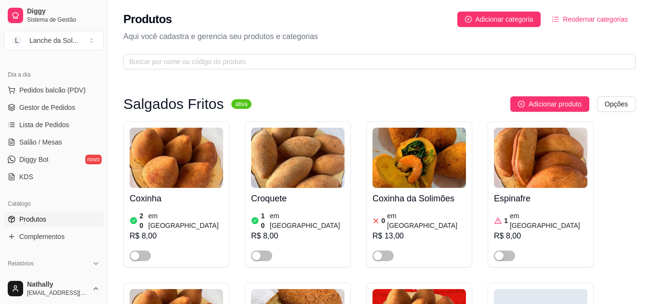
click at [47, 101] on link "Gestor de Pedidos" at bounding box center [54, 107] width 100 height 15
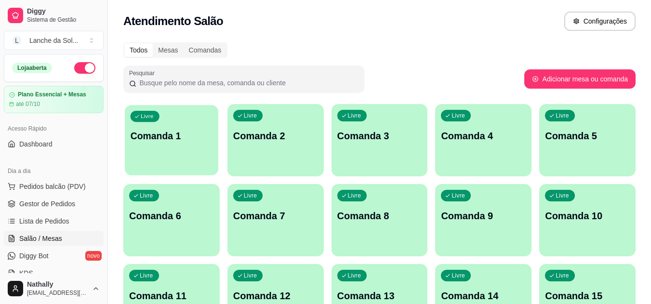
click at [175, 164] on div "Livre Comanda 1" at bounding box center [172, 134] width 94 height 59
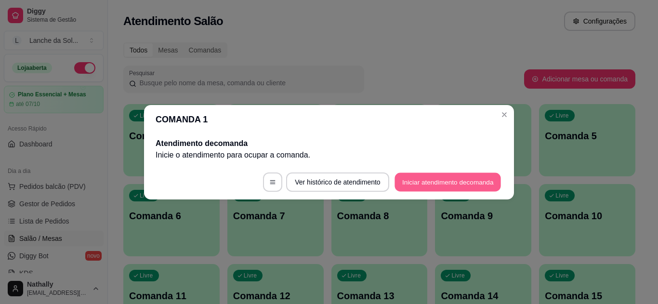
click at [419, 177] on button "Iniciar atendimento de comanda" at bounding box center [448, 182] width 107 height 19
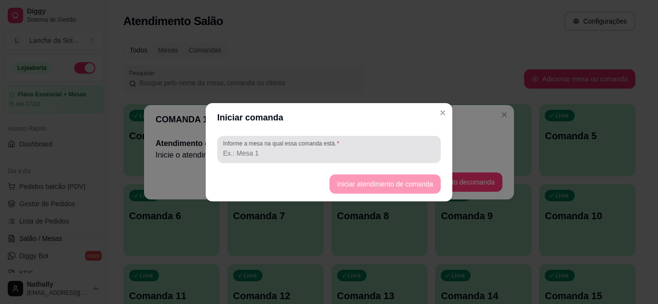
click at [358, 145] on div at bounding box center [329, 149] width 212 height 19
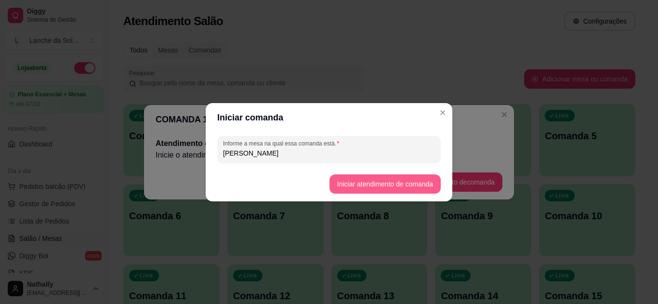
type input "[PERSON_NAME]"
click at [336, 188] on button "Iniciar atendimento de comanda" at bounding box center [385, 184] width 108 height 19
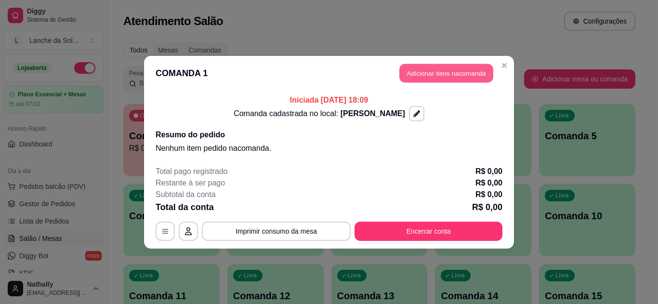
click at [421, 75] on button "Adicionar itens na comanda" at bounding box center [447, 73] width 94 height 19
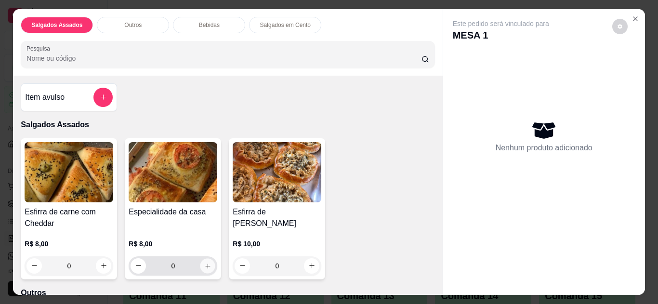
click at [207, 263] on icon "increase-product-quantity" at bounding box center [207, 266] width 7 height 7
type input "1"
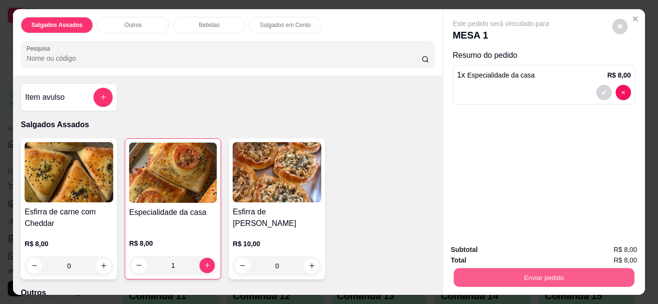
click at [464, 276] on button "Enviar pedido" at bounding box center [544, 278] width 181 height 19
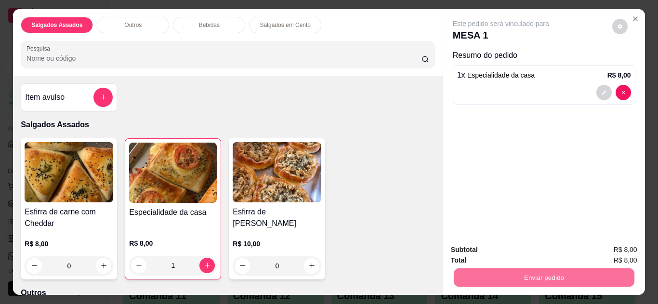
click at [470, 247] on button "Não registrar e enviar pedido" at bounding box center [512, 251] width 97 height 18
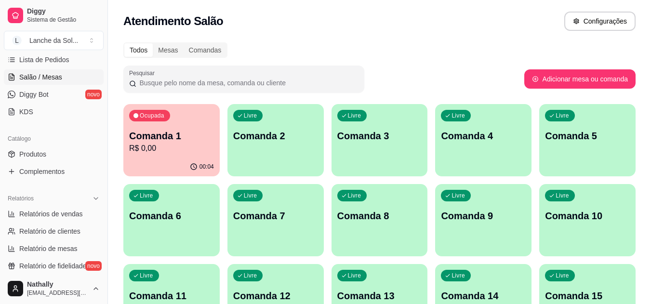
scroll to position [175, 0]
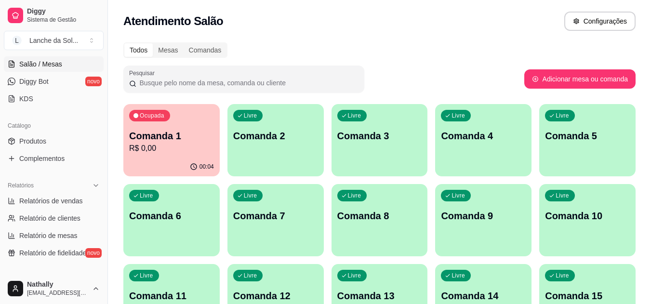
click at [47, 145] on link "Produtos" at bounding box center [54, 141] width 100 height 15
click at [40, 140] on span "Produtos" at bounding box center [32, 141] width 27 height 10
click at [26, 144] on span "Produtos" at bounding box center [32, 141] width 27 height 10
click at [27, 137] on span "Produtos" at bounding box center [32, 141] width 27 height 10
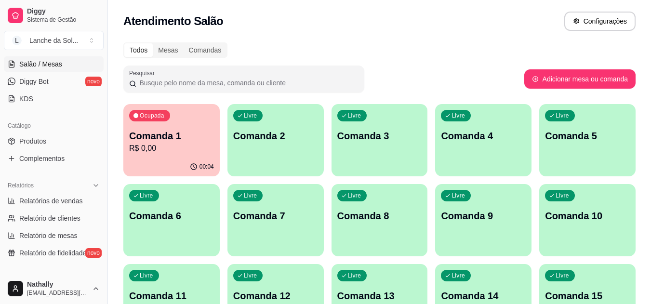
click at [27, 137] on span "Produtos" at bounding box center [32, 141] width 27 height 10
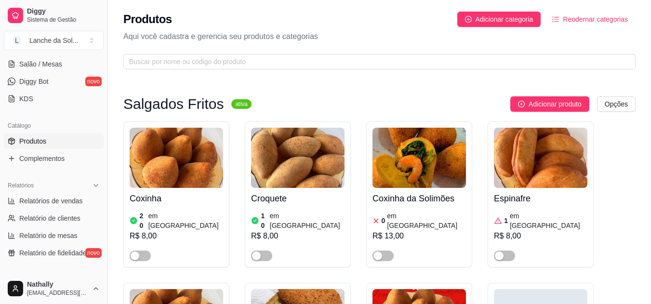
click at [27, 137] on span "Produtos" at bounding box center [32, 141] width 27 height 10
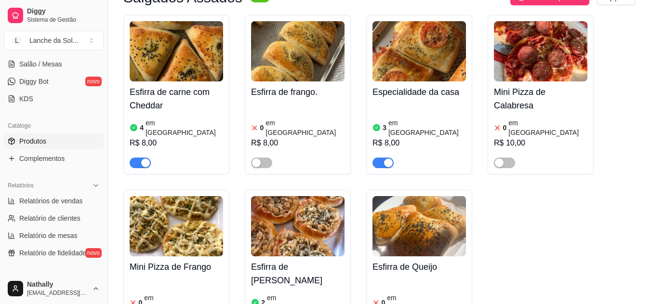
scroll to position [474, 0]
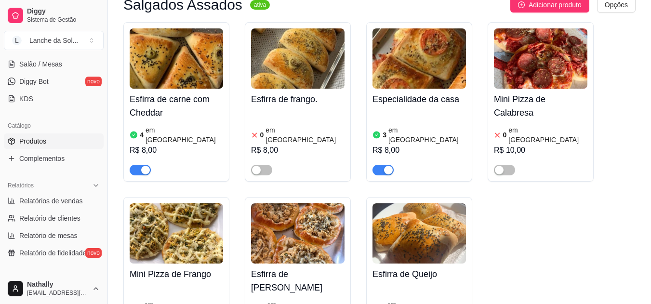
click at [190, 97] on h4 "Esfirra de carne com Cheddar" at bounding box center [177, 106] width 94 height 27
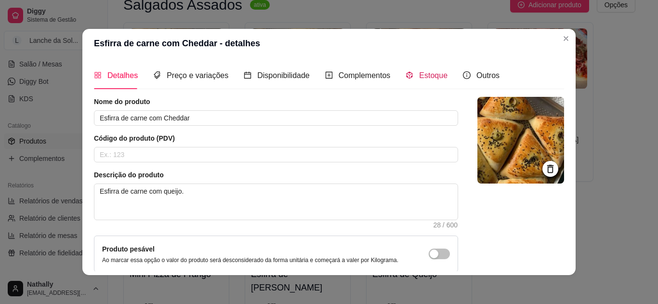
click at [410, 71] on div "Estoque" at bounding box center [427, 75] width 42 height 12
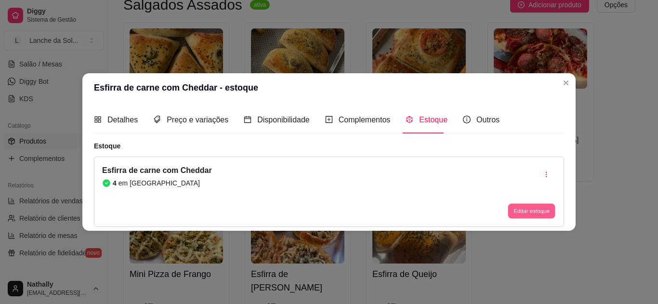
click at [523, 211] on button "Editar estoque" at bounding box center [531, 211] width 47 height 15
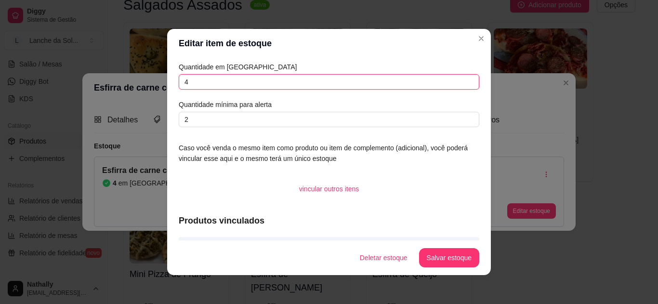
click at [206, 85] on input "4" at bounding box center [329, 81] width 301 height 15
type input "3"
click at [435, 251] on button "Salvar estoque" at bounding box center [449, 258] width 59 height 19
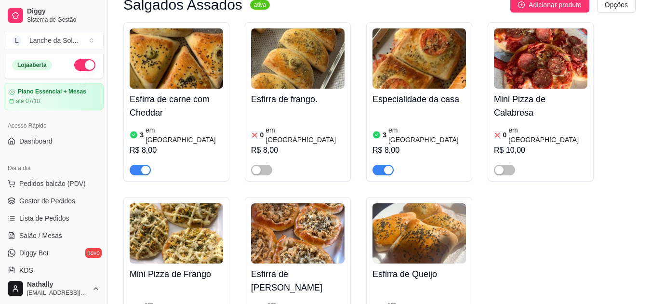
scroll to position [0, 0]
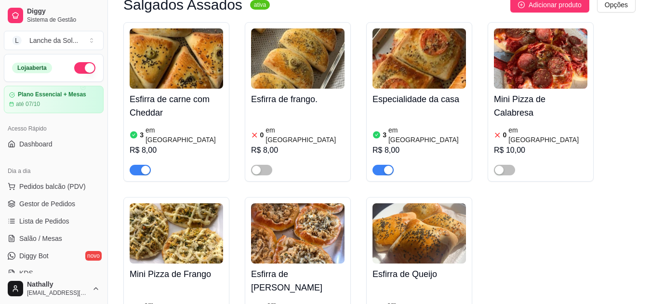
click at [62, 237] on link "Salão / Mesas" at bounding box center [54, 238] width 100 height 15
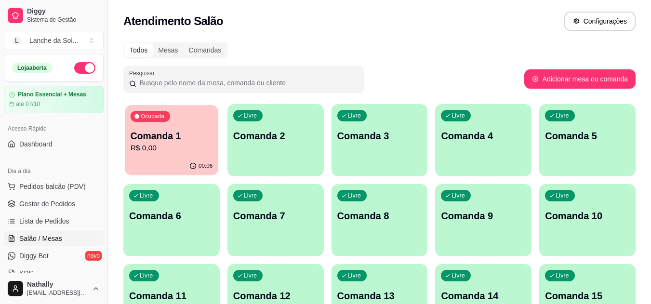
click at [157, 150] on p "R$ 0,00" at bounding box center [172, 148] width 82 height 11
click at [104, 269] on button "Toggle Sidebar" at bounding box center [108, 152] width 8 height 304
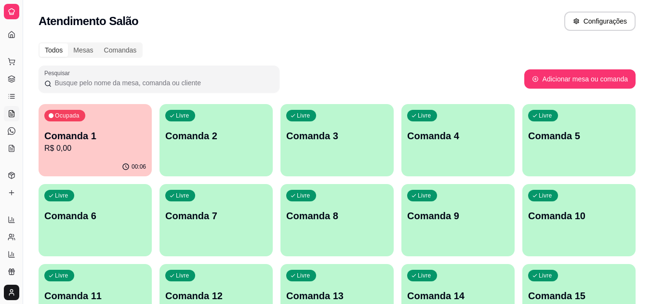
click at [10, 174] on icon at bounding box center [12, 175] width 6 height 6
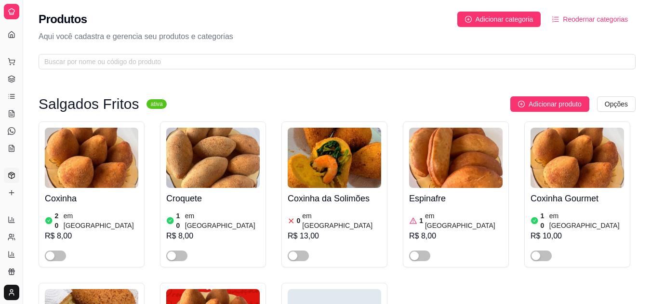
click at [237, 230] on div "R$ 8,00" at bounding box center [213, 236] width 94 height 12
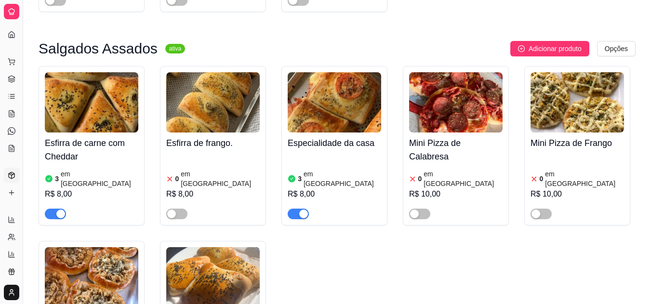
scroll to position [456, 0]
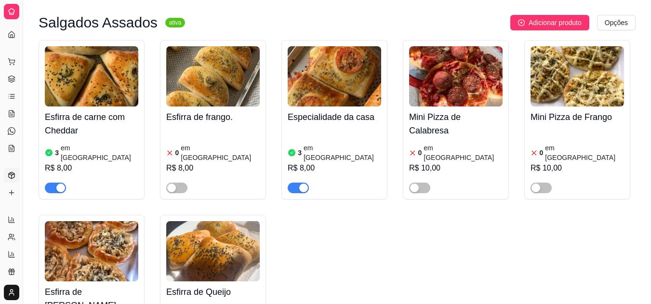
click at [343, 128] on div "3 em estoque R$ 8,00" at bounding box center [335, 161] width 94 height 66
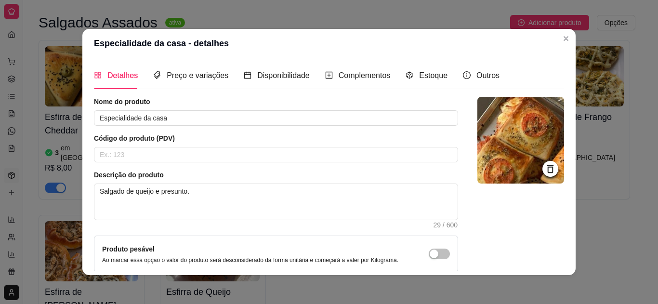
click at [423, 83] on div "Estoque" at bounding box center [427, 75] width 42 height 27
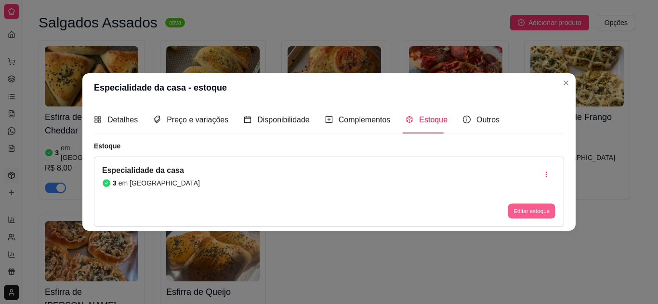
click at [513, 210] on button "Editar estoque" at bounding box center [531, 211] width 47 height 15
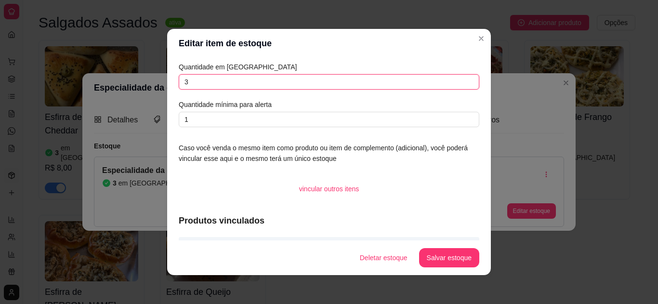
click at [436, 84] on input "3" at bounding box center [329, 81] width 301 height 15
type input "2"
click at [444, 256] on button "Salvar estoque" at bounding box center [449, 258] width 59 height 19
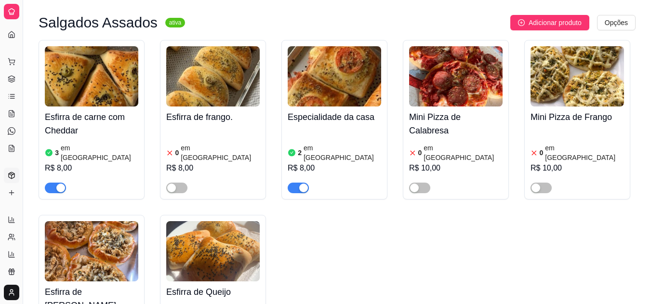
click at [10, 30] on link "Dashboard" at bounding box center [11, 34] width 15 height 15
click at [12, 31] on icon at bounding box center [12, 34] width 6 height 6
click at [22, 51] on button "Toggle Sidebar" at bounding box center [23, 152] width 8 height 304
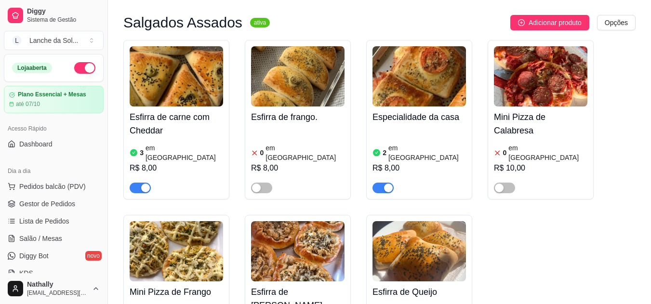
click at [79, 67] on button "button" at bounding box center [84, 68] width 21 height 12
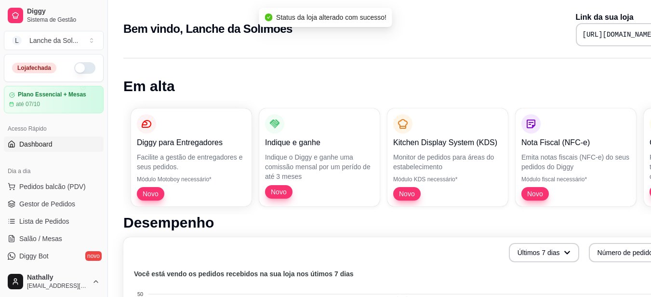
click at [68, 43] on div "Lanche da Sol ..." at bounding box center [53, 41] width 49 height 10
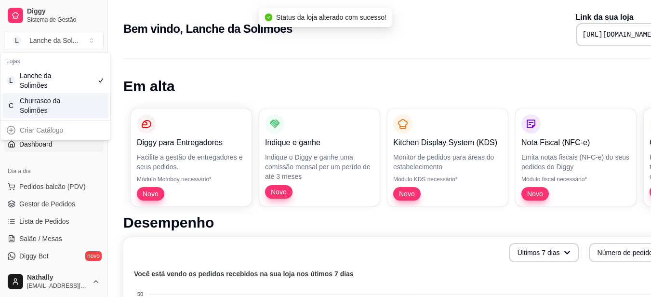
click at [61, 99] on div "Churrasco da Solimões" at bounding box center [41, 105] width 43 height 19
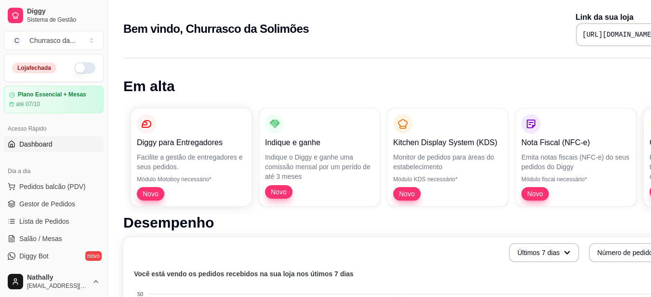
click at [67, 42] on div "Churrasco da ..." at bounding box center [52, 41] width 46 height 10
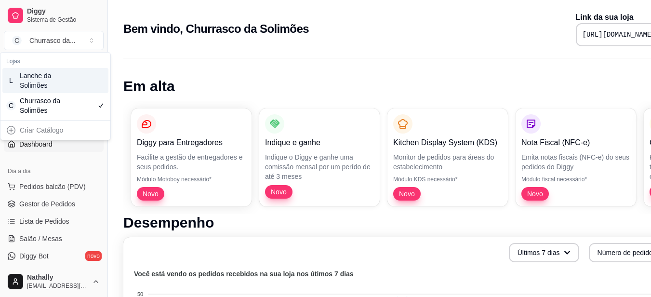
click at [62, 84] on div "Lanche da Solimões" at bounding box center [41, 80] width 43 height 19
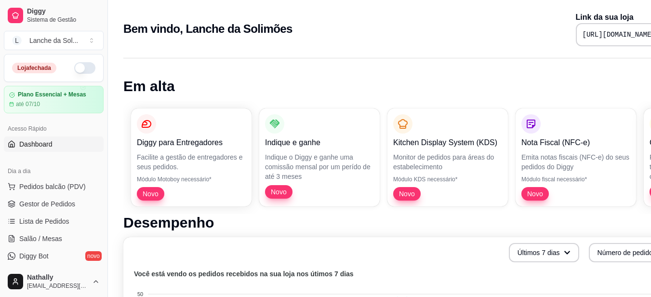
click at [79, 184] on span "Pedidos balcão (PDV)" at bounding box center [52, 187] width 67 height 10
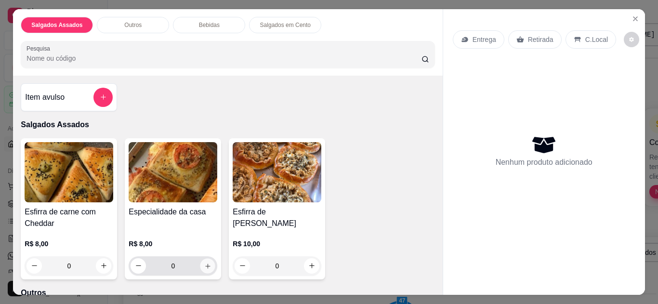
click at [209, 261] on button "increase-product-quantity" at bounding box center [208, 265] width 15 height 15
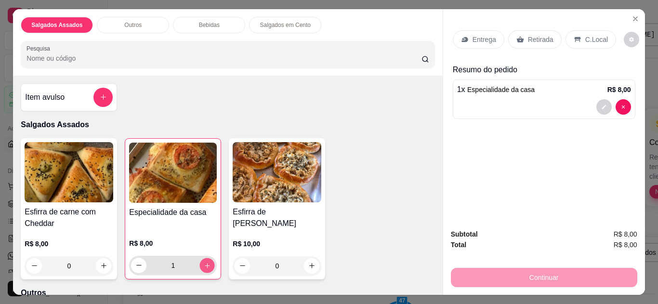
click at [209, 261] on button "increase-product-quantity" at bounding box center [207, 265] width 15 height 15
type input "2"
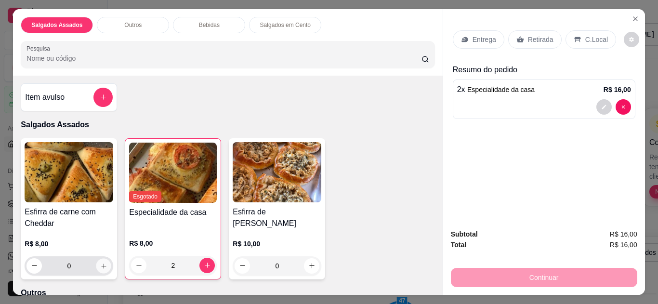
click at [100, 263] on icon "increase-product-quantity" at bounding box center [103, 266] width 7 height 7
type input "1"
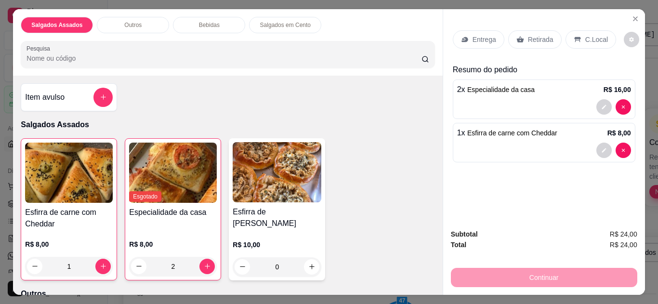
click at [531, 30] on div "Retirada" at bounding box center [536, 39] width 54 height 18
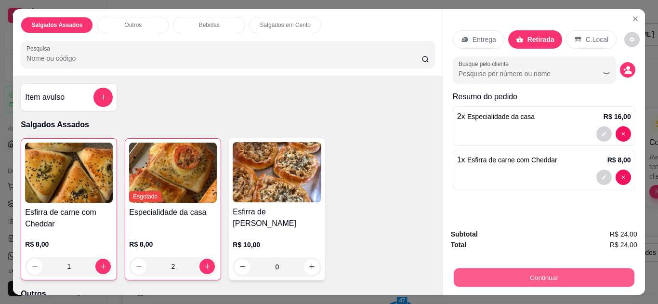
click at [543, 272] on button "Continuar" at bounding box center [544, 278] width 181 height 19
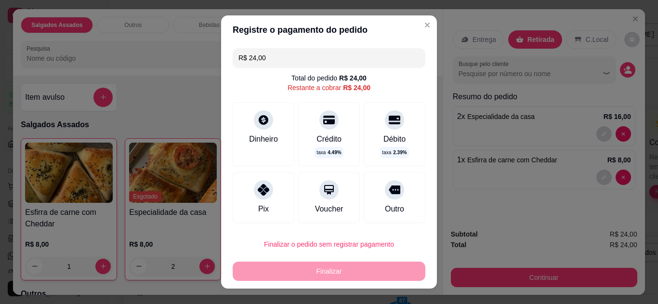
click at [267, 204] on div "Pix" at bounding box center [264, 197] width 62 height 51
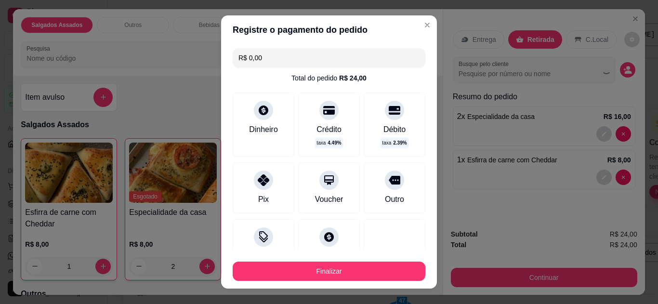
type input "R$ 0,00"
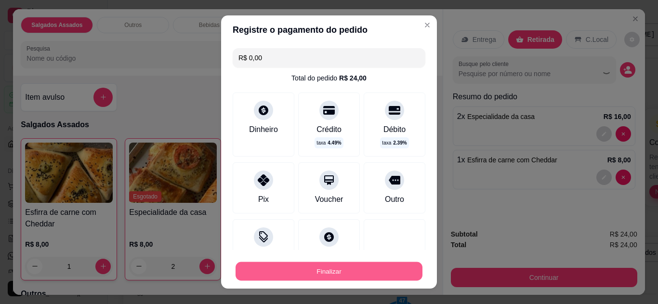
click at [296, 273] on button "Finalizar" at bounding box center [329, 271] width 187 height 19
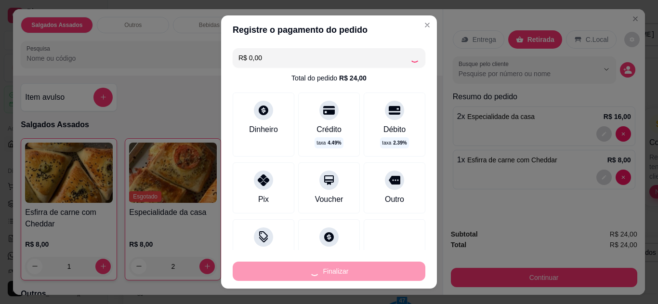
type input "0"
type input "-R$ 24,00"
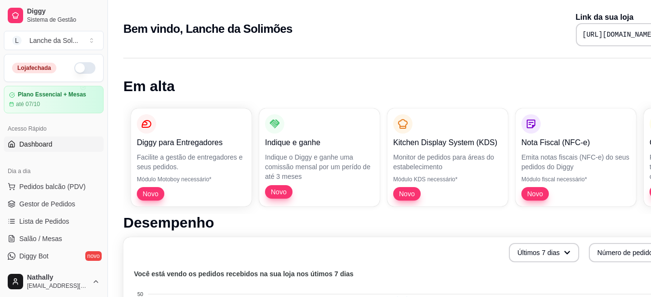
click at [83, 52] on div "Diggy Sistema de Gestão L Lanche da Sol ..." at bounding box center [53, 27] width 107 height 54
click at [75, 42] on div "Lanche da Sol ..." at bounding box center [53, 41] width 49 height 10
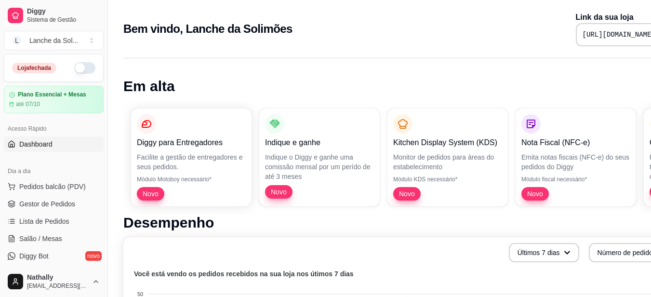
click at [49, 48] on button "L Lanche da Sol ..." at bounding box center [54, 40] width 100 height 19
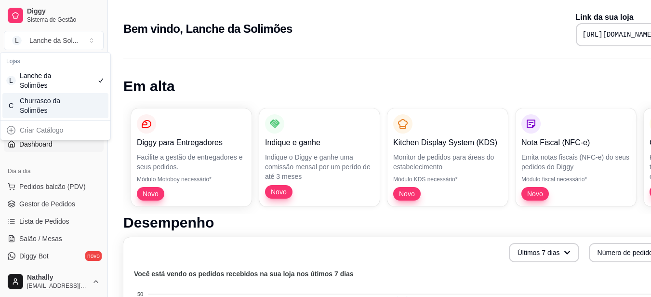
click at [58, 111] on div "Churrasco da Solimões" at bounding box center [41, 105] width 43 height 19
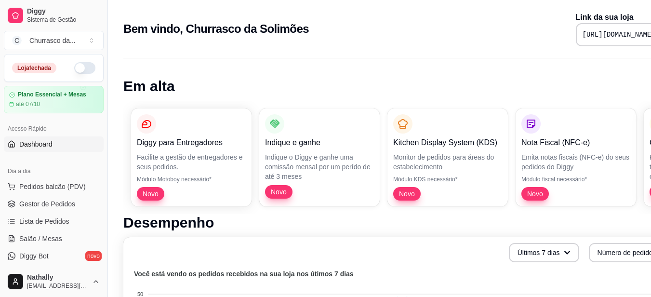
click at [61, 200] on span "Gestor de Pedidos" at bounding box center [47, 204] width 56 height 10
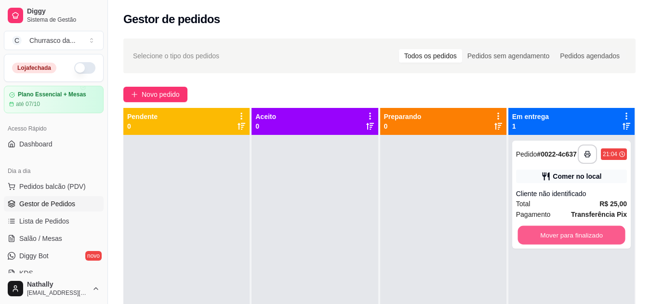
click at [521, 242] on button "Mover para finalizado" at bounding box center [571, 235] width 107 height 19
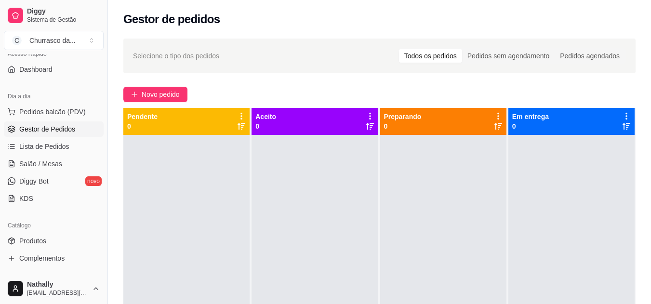
scroll to position [77, 0]
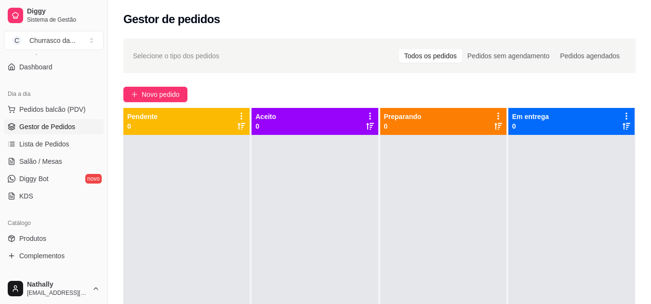
click at [58, 236] on link "Produtos" at bounding box center [54, 238] width 100 height 15
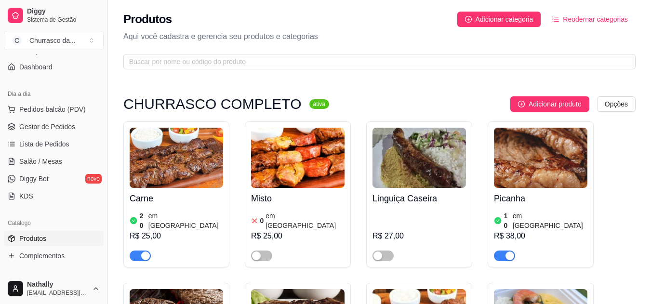
click at [264, 188] on div "Misto 0 em estoque R$ 25,00" at bounding box center [298, 224] width 94 height 73
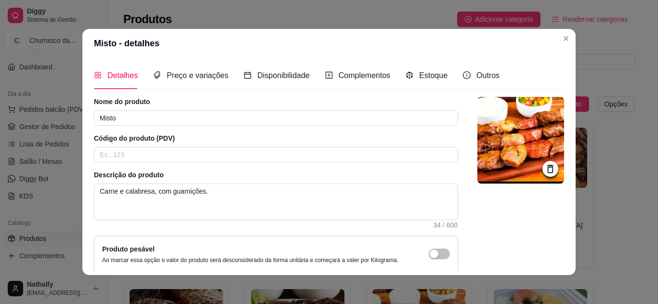
click at [426, 67] on div "Estoque" at bounding box center [427, 75] width 42 height 27
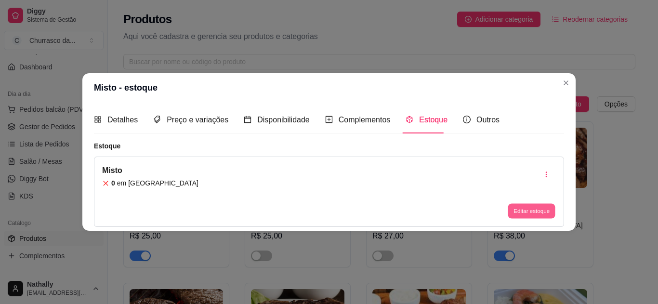
click at [514, 212] on button "Editar estoque" at bounding box center [531, 211] width 47 height 15
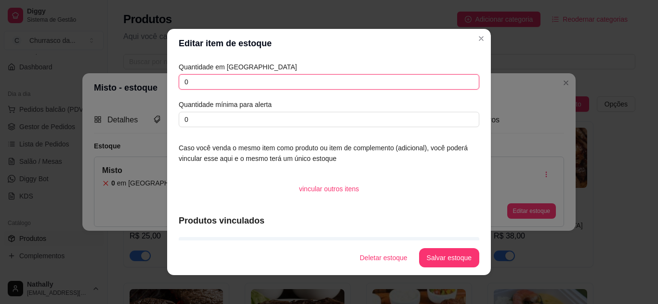
click at [407, 81] on input "0" at bounding box center [329, 81] width 301 height 15
type input "10"
click at [430, 255] on button "Salvar estoque" at bounding box center [449, 258] width 59 height 19
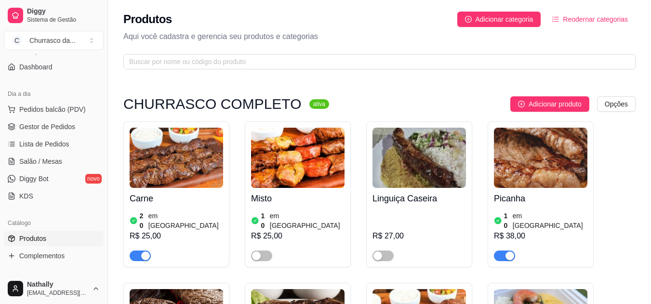
click at [266, 251] on span "button" at bounding box center [261, 256] width 21 height 11
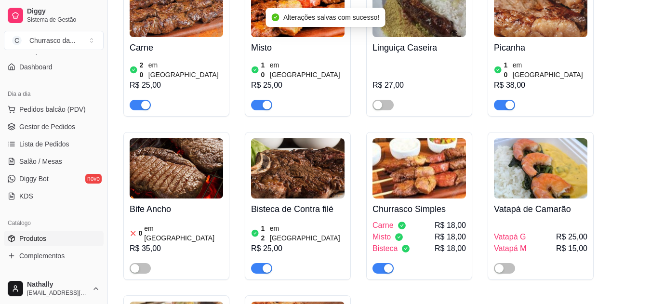
scroll to position [154, 0]
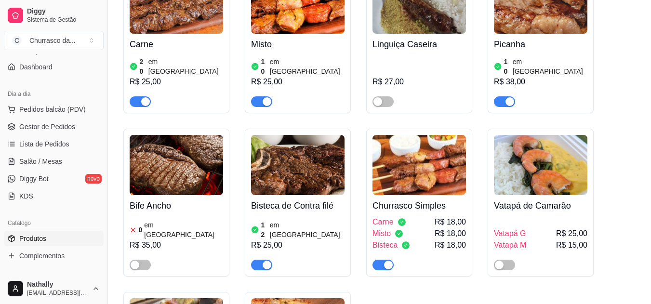
click at [57, 120] on link "Gestor de Pedidos" at bounding box center [54, 126] width 100 height 15
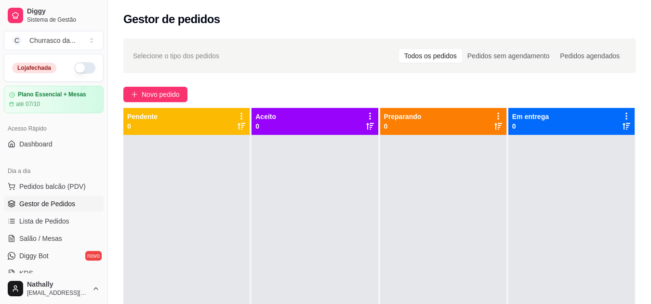
click at [74, 67] on button "button" at bounding box center [84, 68] width 21 height 12
click at [59, 181] on button "Pedidos balcão (PDV)" at bounding box center [54, 186] width 100 height 15
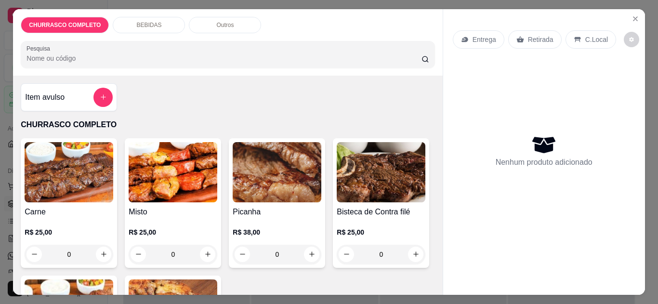
click at [311, 251] on div "0" at bounding box center [277, 254] width 89 height 19
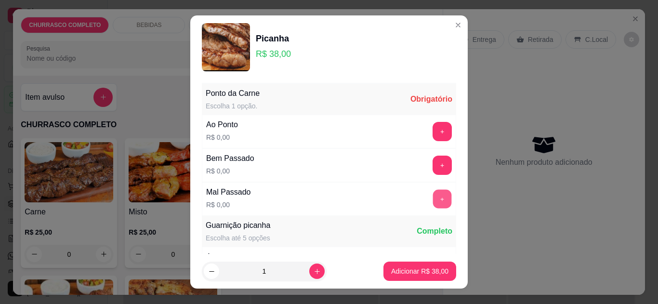
click at [433, 195] on button "+" at bounding box center [442, 198] width 19 height 19
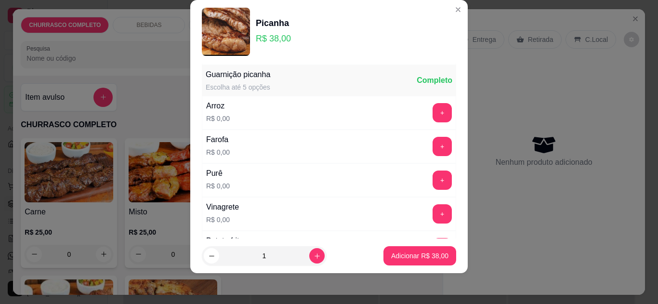
scroll to position [137, 0]
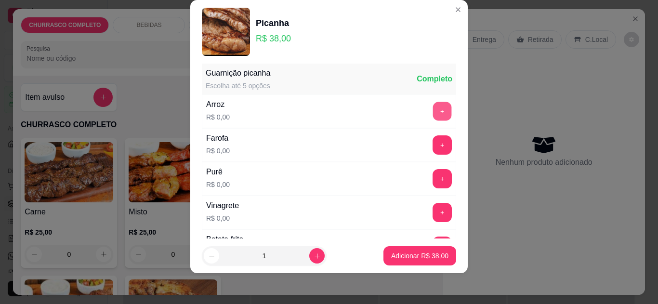
click at [433, 108] on button "+" at bounding box center [442, 111] width 19 height 19
click at [433, 139] on button "+" at bounding box center [442, 144] width 19 height 19
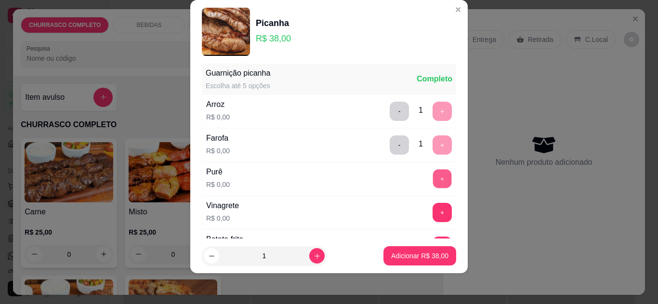
click at [433, 172] on button "+" at bounding box center [442, 178] width 19 height 19
click at [433, 205] on button "+" at bounding box center [442, 212] width 19 height 19
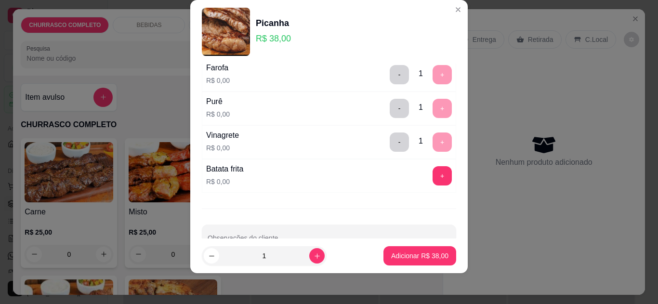
scroll to position [233, 0]
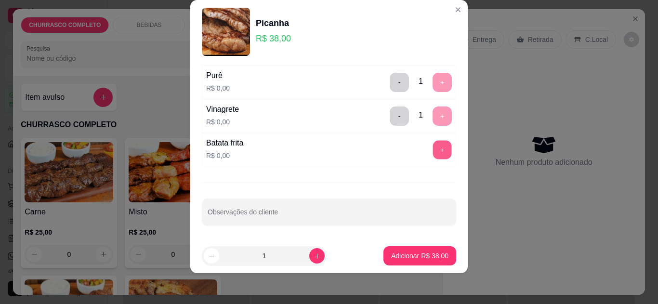
click at [433, 148] on button "+" at bounding box center [442, 149] width 19 height 19
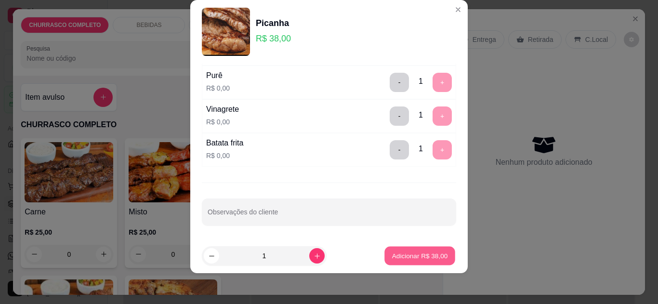
click at [407, 258] on p "Adicionar R$ 38,00" at bounding box center [420, 256] width 56 height 9
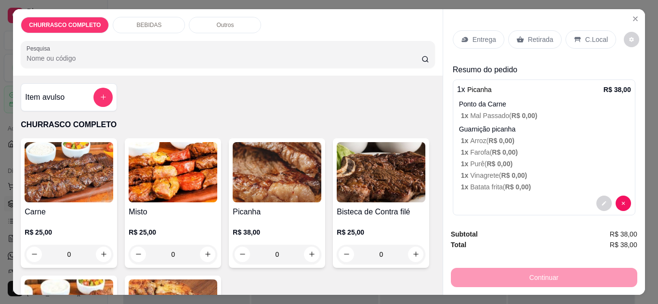
click at [517, 38] on icon at bounding box center [520, 39] width 7 height 6
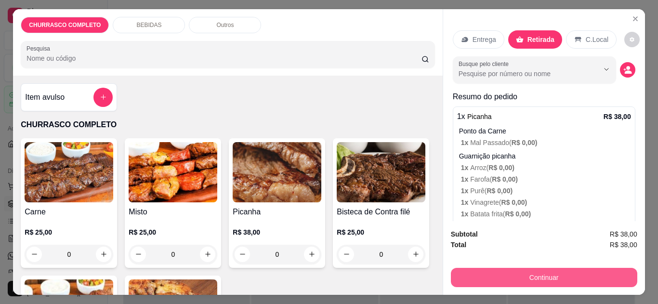
click at [514, 276] on button "Continuar" at bounding box center [544, 277] width 187 height 19
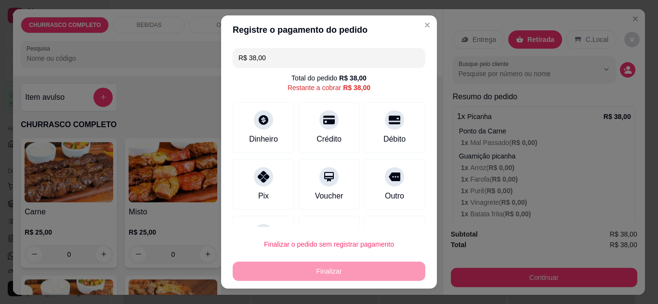
click at [258, 167] on div at bounding box center [263, 176] width 19 height 19
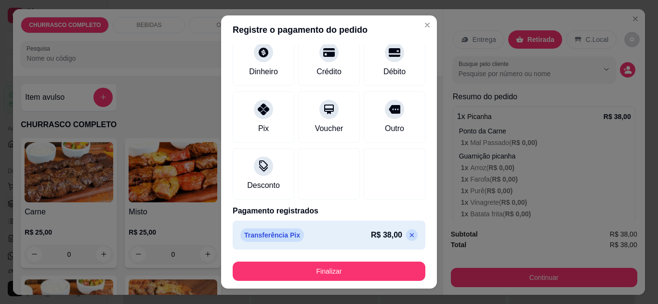
scroll to position [61, 0]
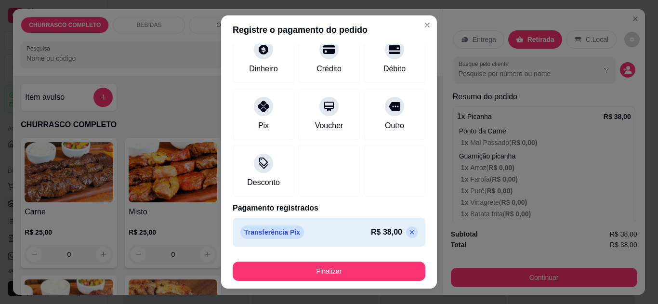
click at [410, 230] on icon at bounding box center [412, 232] width 4 height 4
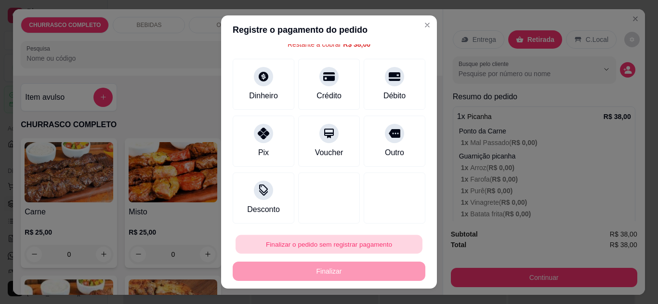
click at [373, 244] on button "Finalizar o pedido sem registrar pagamento" at bounding box center [329, 244] width 187 height 19
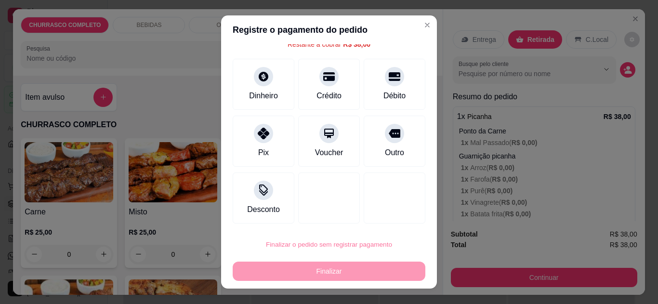
click at [373, 218] on button "Confirmar" at bounding box center [384, 217] width 34 height 14
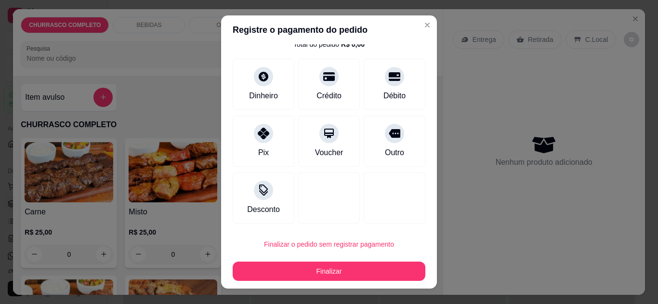
type input "R$ 0,00"
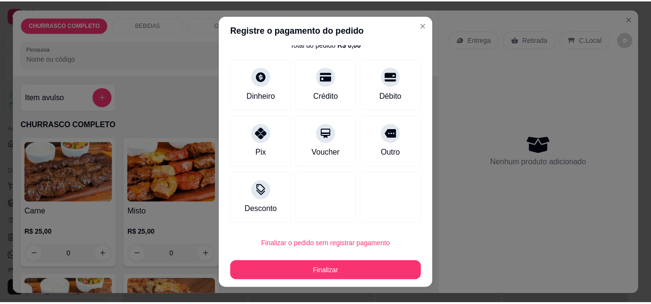
scroll to position [34, 0]
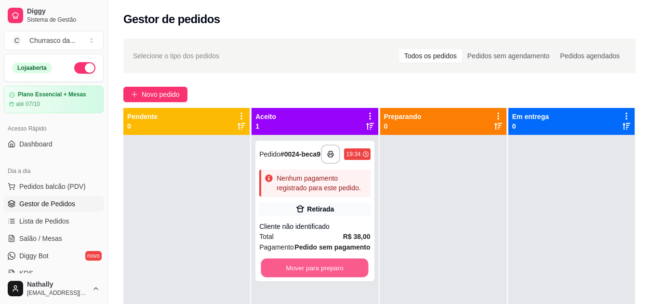
click at [344, 275] on button "Mover para preparo" at bounding box center [314, 268] width 107 height 19
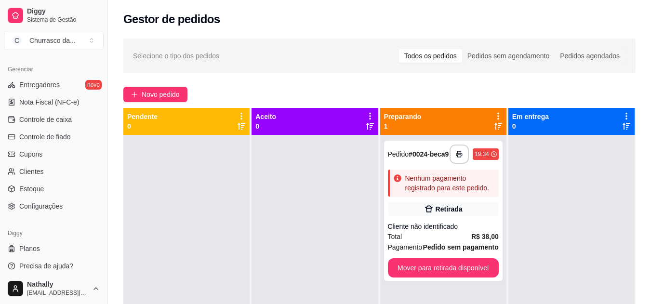
scroll to position [389, 0]
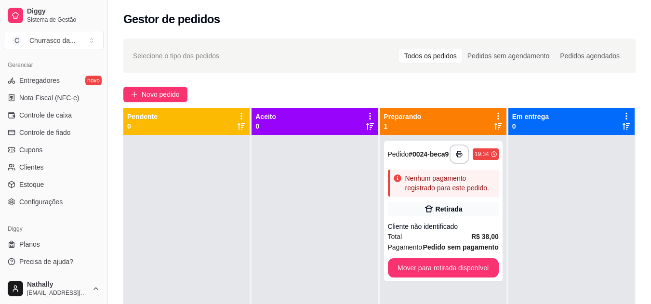
click at [69, 203] on link "Configurações" at bounding box center [54, 201] width 100 height 15
click at [62, 196] on link "Configurações" at bounding box center [54, 201] width 100 height 15
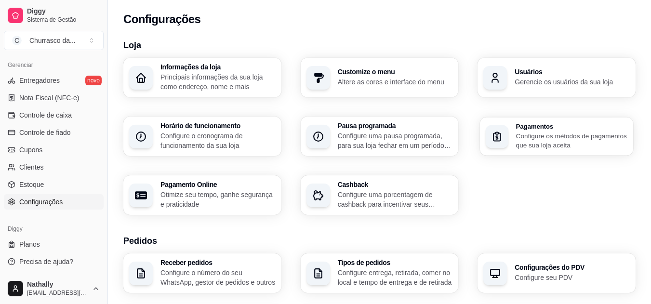
click at [522, 136] on p "Configure os métodos de pagamentos que sua loja aceita" at bounding box center [571, 140] width 111 height 19
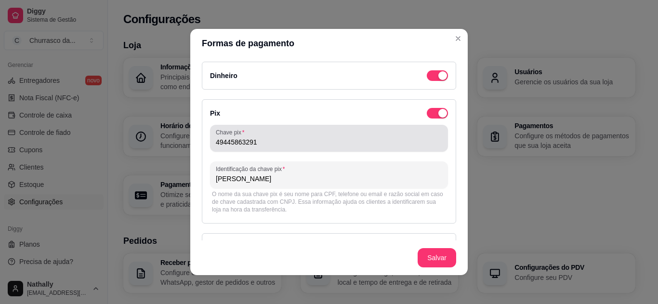
click at [388, 135] on div "49445863291" at bounding box center [329, 138] width 227 height 19
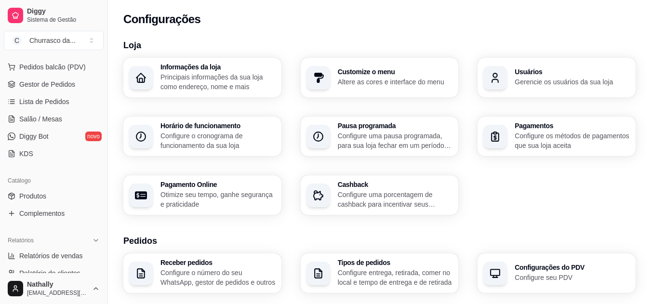
scroll to position [75, 0]
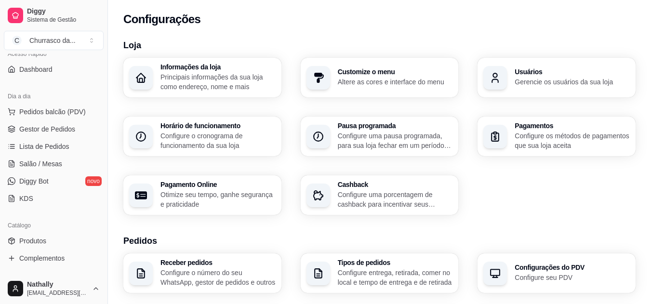
click at [67, 125] on span "Gestor de Pedidos" at bounding box center [47, 129] width 56 height 10
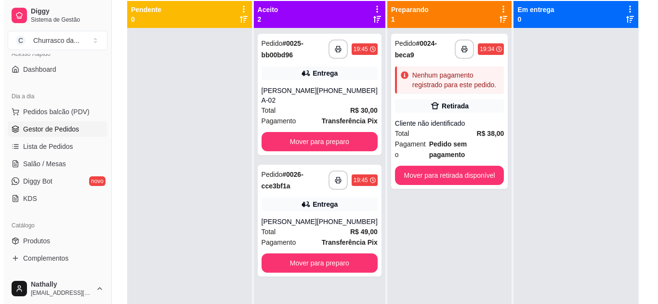
scroll to position [107, 0]
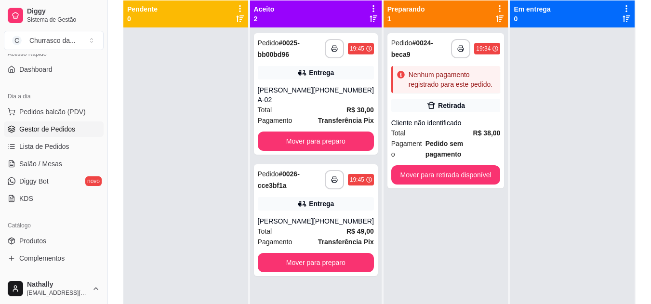
click at [299, 75] on icon at bounding box center [302, 73] width 10 height 10
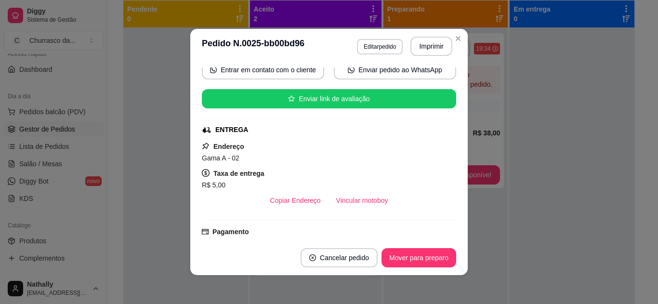
scroll to position [0, 0]
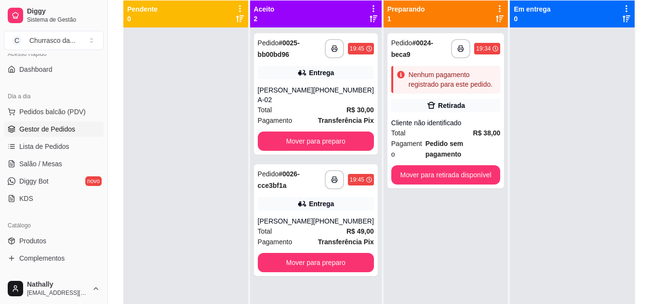
click at [309, 180] on div "Pedido # 0026-cce3bf1a" at bounding box center [291, 179] width 67 height 23
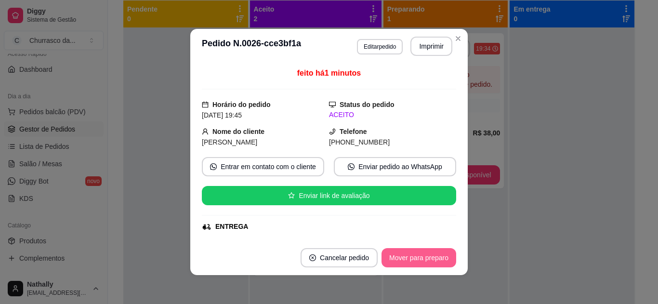
click at [410, 255] on button "Mover para preparo" at bounding box center [419, 257] width 75 height 19
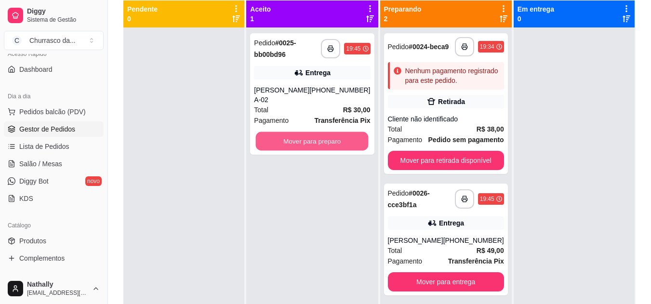
click at [305, 138] on button "Mover para preparo" at bounding box center [312, 141] width 113 height 19
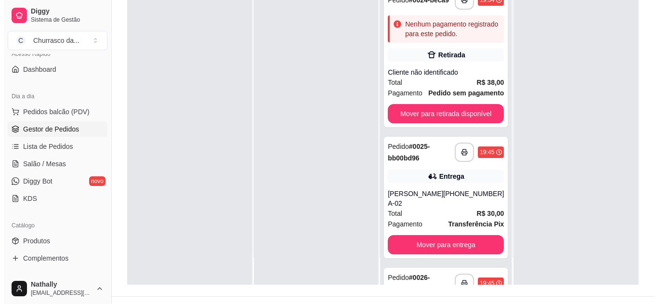
scroll to position [147, 0]
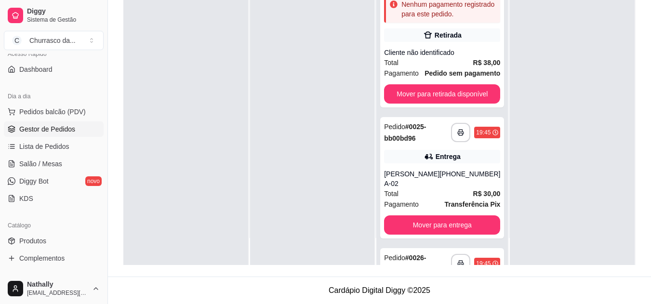
click at [441, 57] on div "Cliente não identificado" at bounding box center [442, 53] width 116 height 10
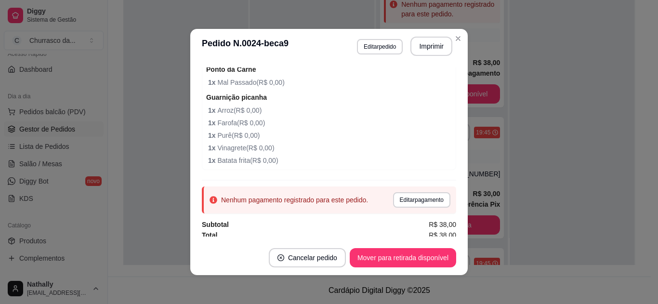
scroll to position [165, 0]
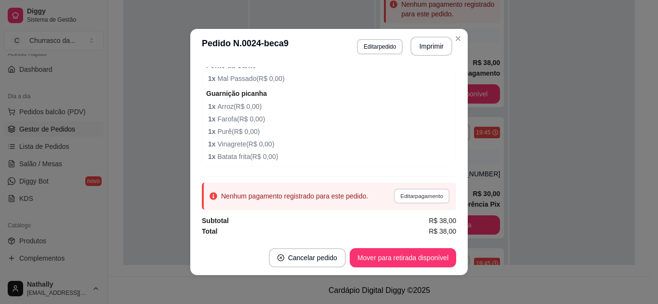
click at [417, 201] on button "Editar pagamento" at bounding box center [422, 195] width 56 height 15
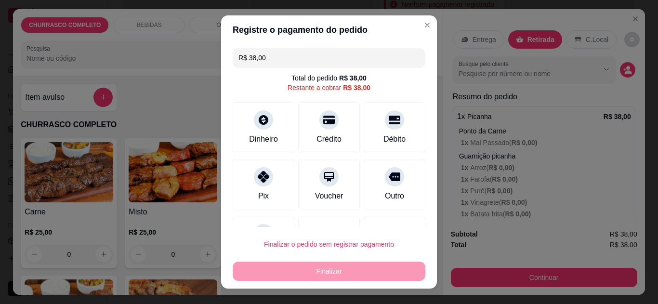
click at [248, 186] on div "Pix" at bounding box center [264, 184] width 62 height 51
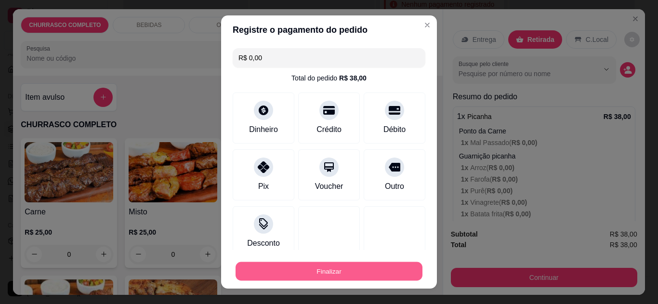
click at [286, 274] on button "Finalizar" at bounding box center [329, 271] width 187 height 19
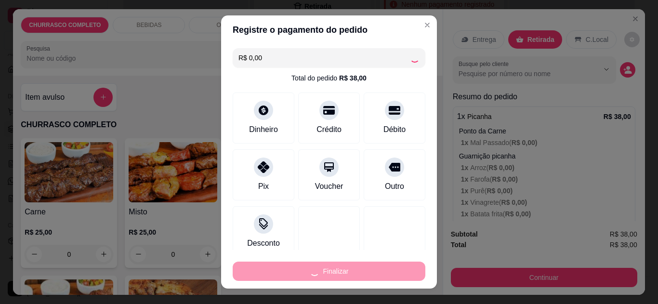
type input "-R$ 38,00"
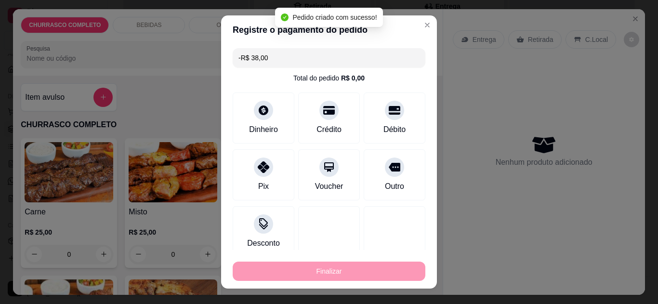
scroll to position [207, 0]
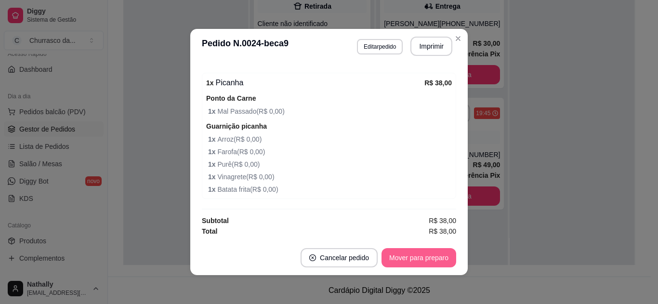
click at [403, 261] on button "Mover para preparo" at bounding box center [419, 257] width 75 height 19
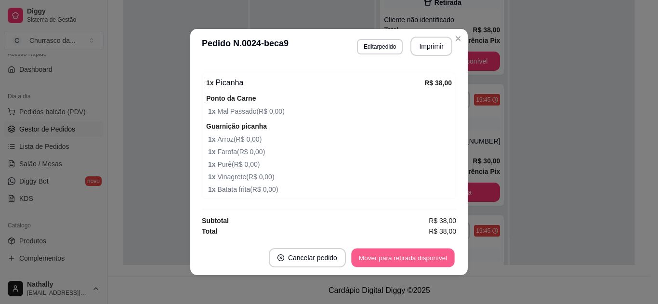
click at [403, 261] on button "Mover para retirada disponível" at bounding box center [402, 258] width 103 height 19
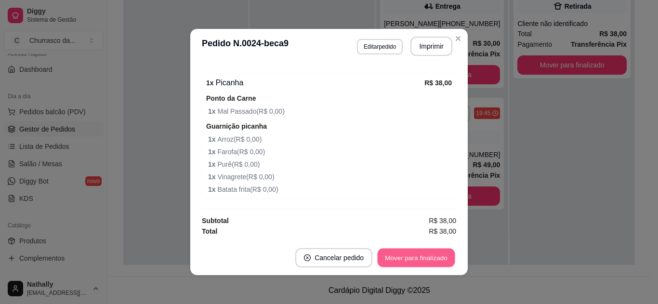
click at [403, 261] on button "Mover para finalizado" at bounding box center [417, 258] width 78 height 19
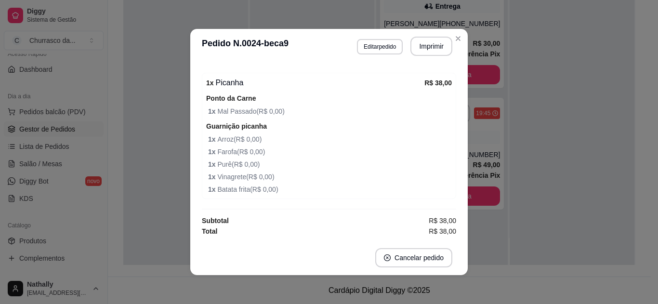
scroll to position [156, 0]
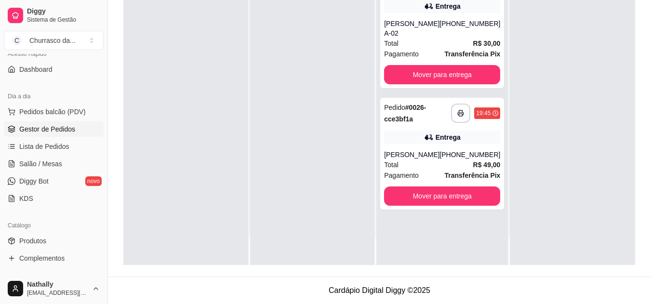
click at [456, 40] on div "Total R$ 30,00" at bounding box center [442, 43] width 116 height 11
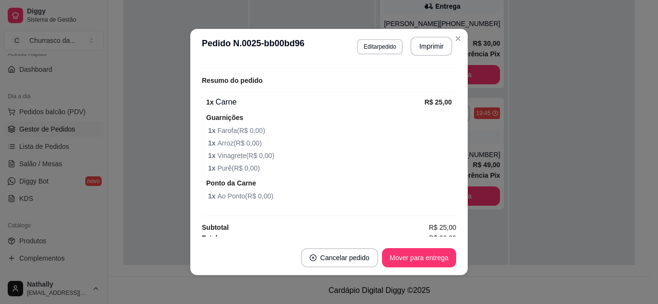
scroll to position [299, 0]
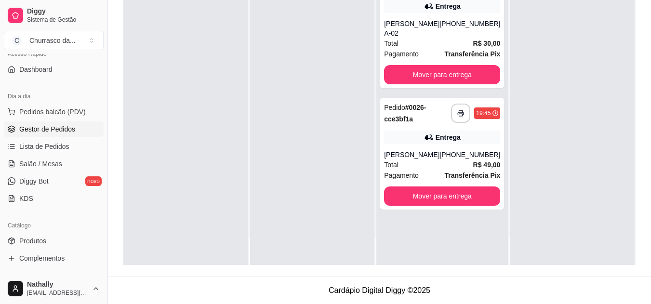
click at [429, 152] on div "[PERSON_NAME]" at bounding box center [411, 155] width 55 height 10
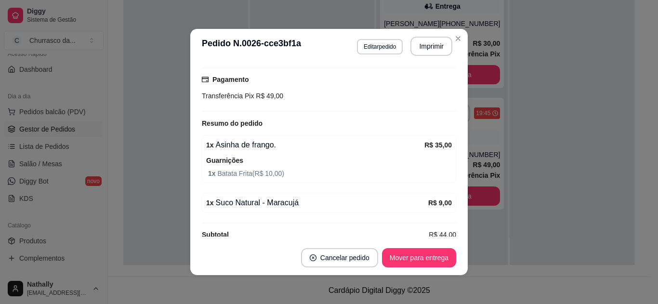
scroll to position [263, 0]
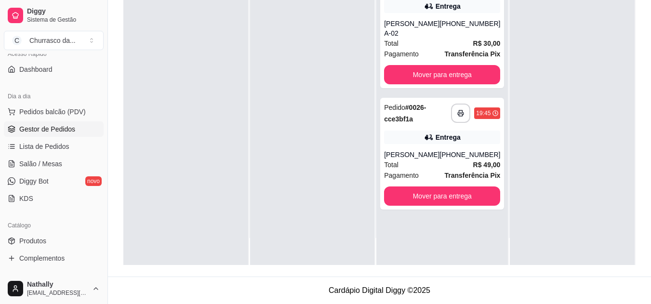
click at [449, 163] on div "Total R$ 49,00" at bounding box center [442, 165] width 116 height 11
click at [438, 152] on div "[PERSON_NAME]" at bounding box center [411, 155] width 55 height 10
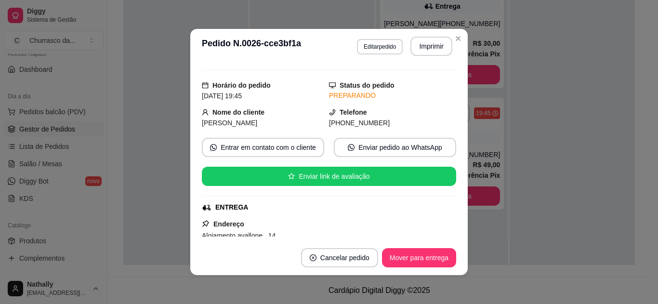
scroll to position [39, 0]
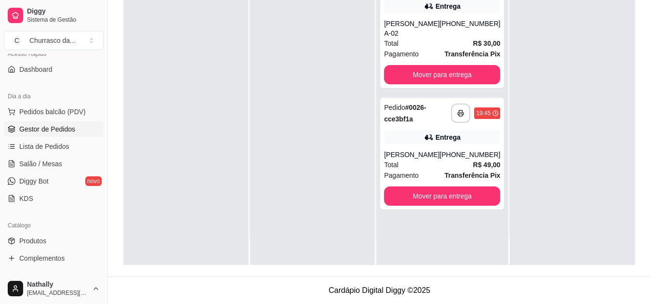
click at [438, 21] on div "[PERSON_NAME] A-02" at bounding box center [411, 28] width 55 height 19
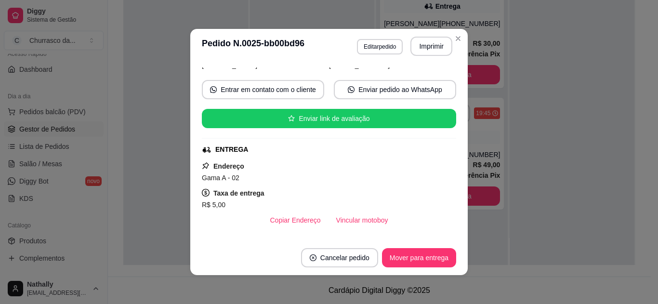
scroll to position [96, 0]
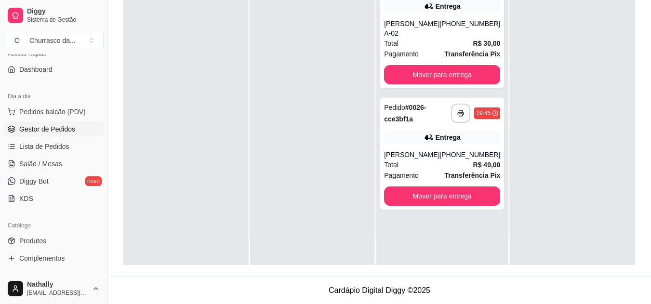
click at [456, 41] on div "Total R$ 30,00" at bounding box center [442, 43] width 116 height 11
click at [461, 36] on div "[PHONE_NUMBER]" at bounding box center [470, 28] width 61 height 19
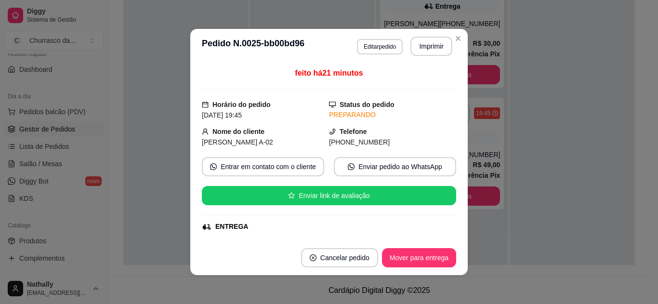
click at [428, 77] on div "feito há 21 minutos" at bounding box center [329, 78] width 255 height 22
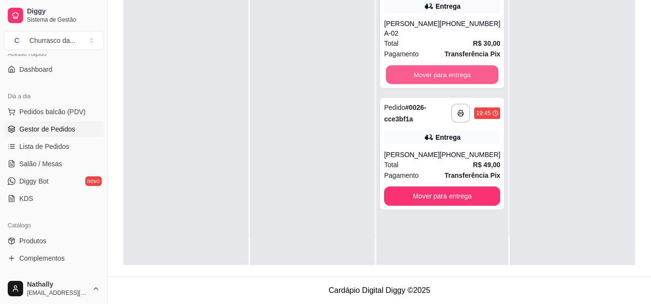
click at [452, 81] on button "Mover para entrega" at bounding box center [442, 75] width 113 height 19
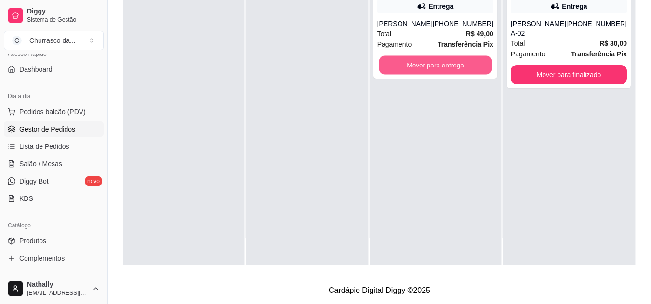
click at [446, 70] on button "Mover para entrega" at bounding box center [435, 65] width 113 height 19
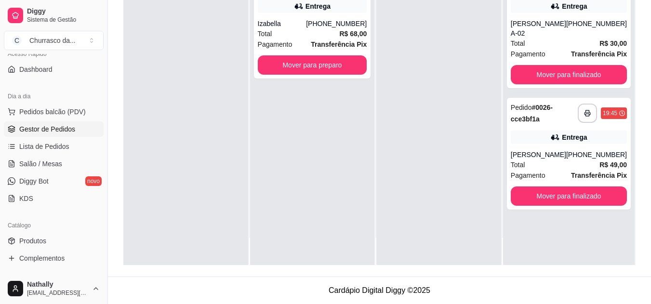
click at [363, 32] on strong "R$ 68,00" at bounding box center [352, 34] width 27 height 8
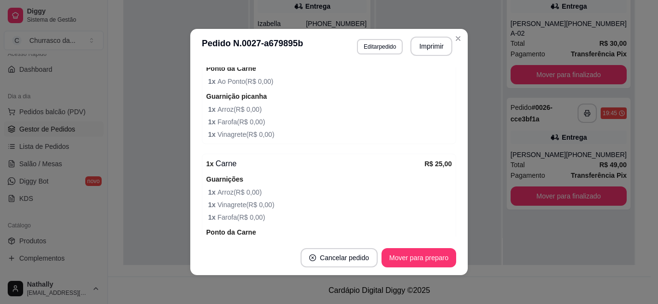
scroll to position [397, 0]
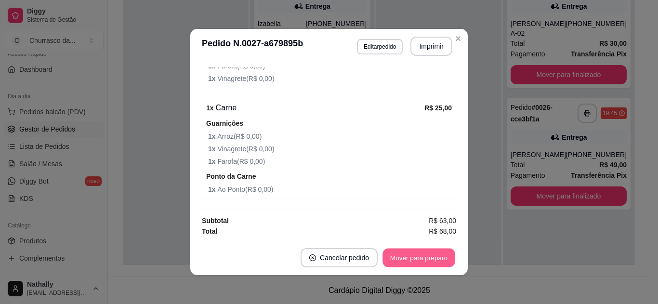
click at [409, 251] on button "Mover para preparo" at bounding box center [419, 258] width 72 height 19
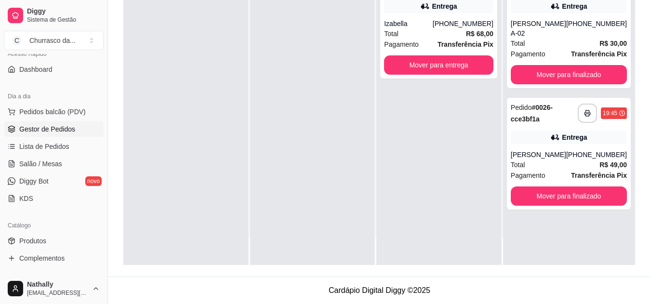
click at [534, 146] on div "**********" at bounding box center [569, 154] width 124 height 112
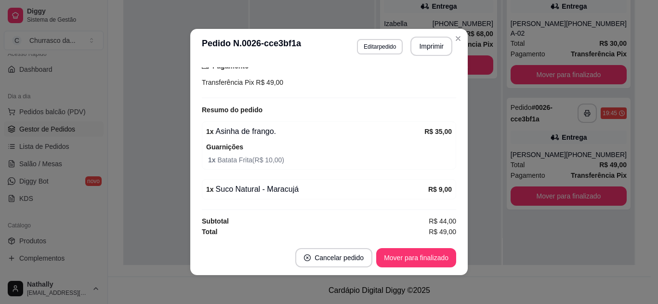
scroll to position [263, 0]
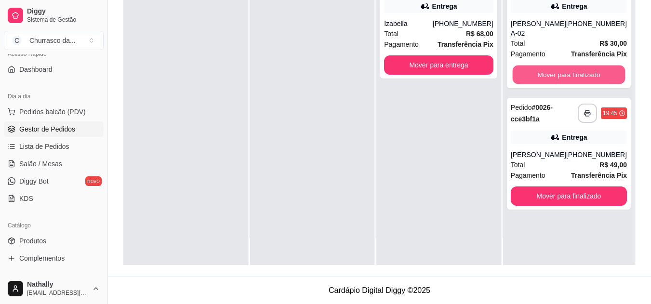
click at [525, 74] on button "Mover para finalizado" at bounding box center [568, 75] width 113 height 19
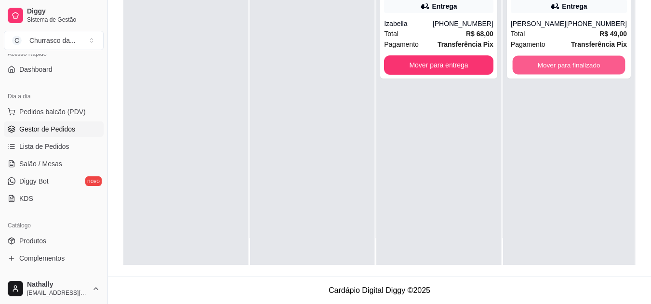
click at [524, 67] on button "Mover para finalizado" at bounding box center [568, 65] width 113 height 19
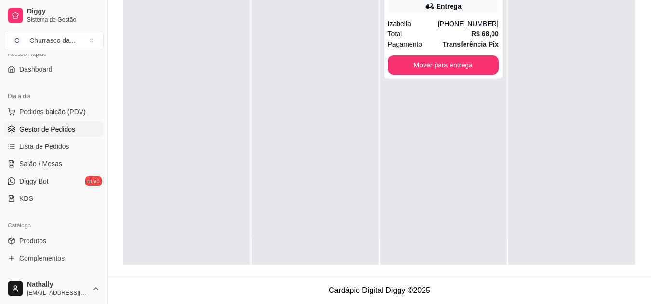
click at [461, 38] on div "Total R$ 68,00" at bounding box center [443, 33] width 111 height 11
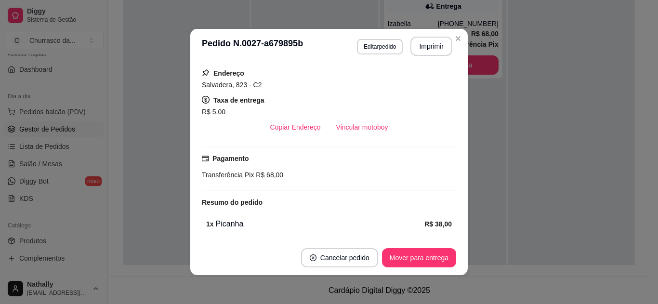
scroll to position [166, 0]
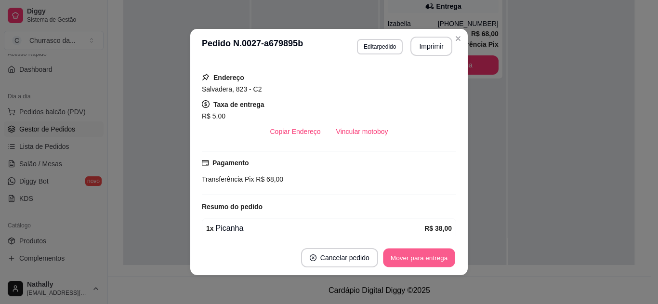
click at [406, 249] on button "Mover para entrega" at bounding box center [419, 258] width 72 height 19
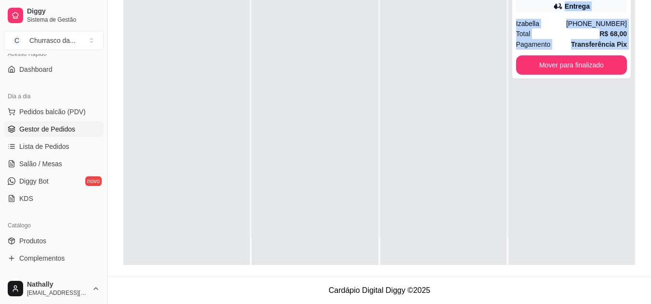
drag, startPoint x: 326, startPoint y: 223, endPoint x: 194, endPoint y: 318, distance: 163.0
click at [194, 157] on html "Diggy Sistema de Gestão C Churrasco da ... Loja aberta Plano Essencial + Mesas …" at bounding box center [325, 5] width 651 height 304
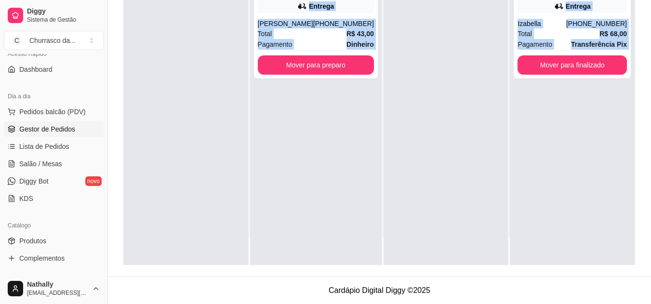
click at [306, 34] on div "Total R$ 43,00" at bounding box center [316, 33] width 116 height 11
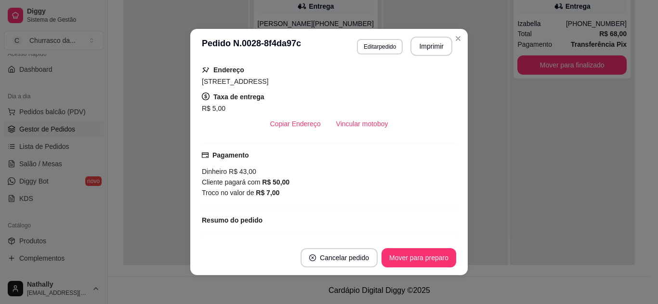
scroll to position [193, 0]
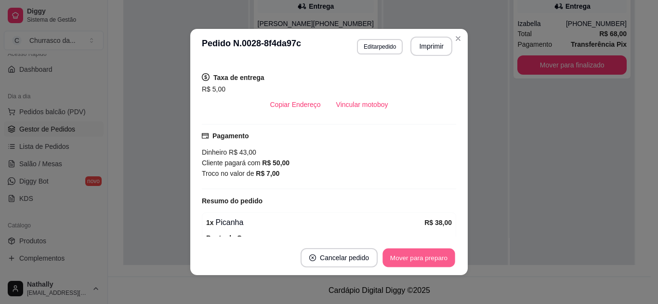
click at [436, 253] on button "Mover para preparo" at bounding box center [419, 258] width 72 height 19
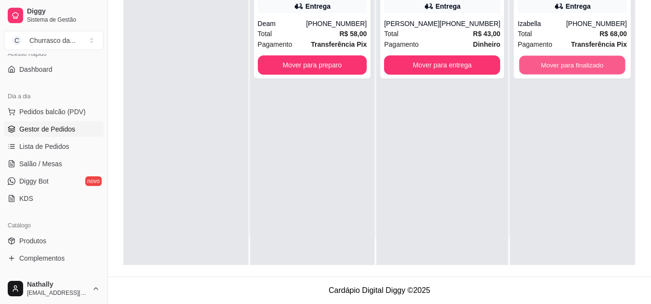
click at [524, 67] on button "Mover para finalizado" at bounding box center [573, 65] width 106 height 19
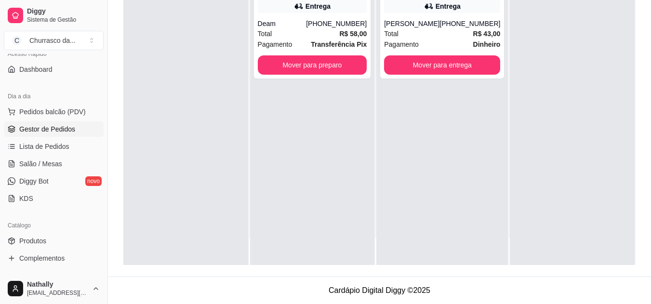
click at [354, 34] on strong "R$ 58,00" at bounding box center [352, 34] width 27 height 8
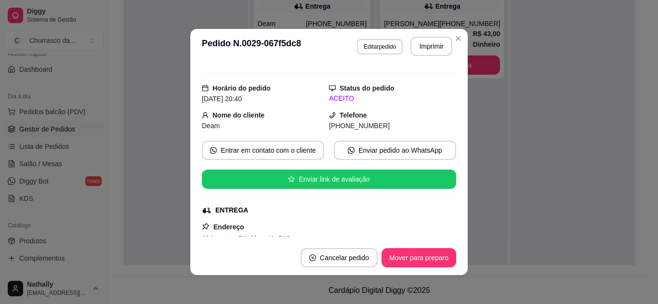
scroll to position [7, 0]
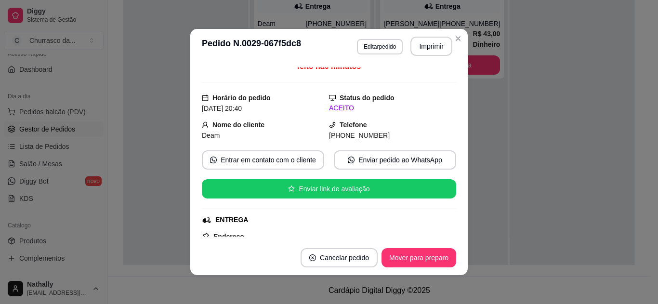
click at [451, 237] on div "feito há 0 minutos Horário do pedido [DATE] 20:40 Status do pedido ACEITO Nome …" at bounding box center [329, 152] width 278 height 177
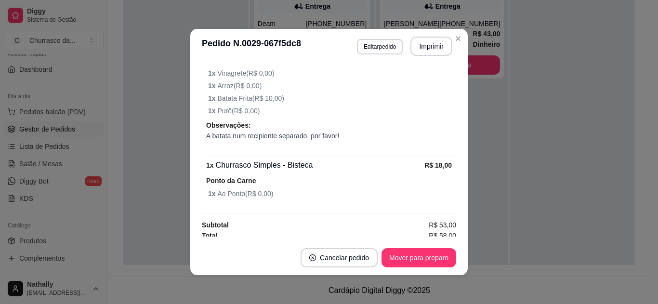
scroll to position [354, 0]
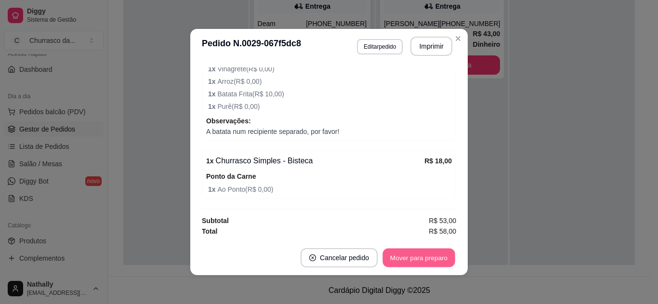
click at [435, 251] on button "Mover para preparo" at bounding box center [419, 258] width 72 height 19
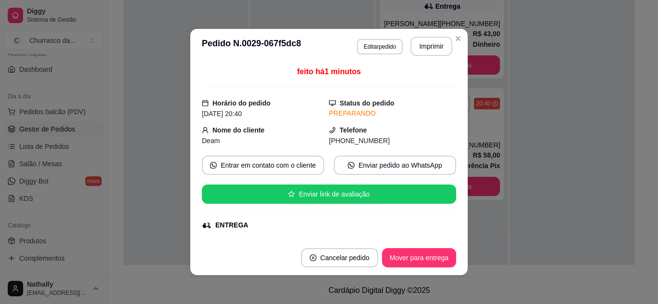
scroll to position [0, 0]
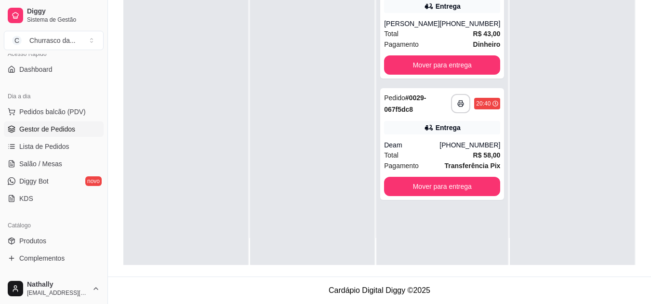
click at [422, 29] on div "Total R$ 43,00" at bounding box center [442, 33] width 116 height 11
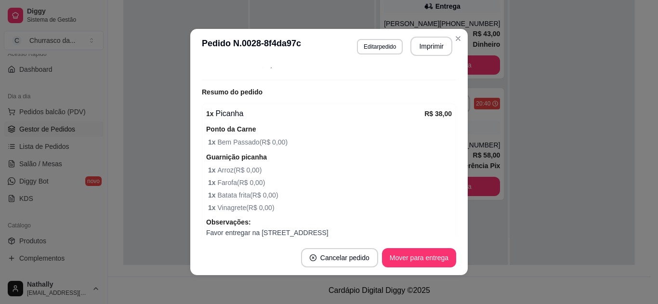
scroll to position [309, 0]
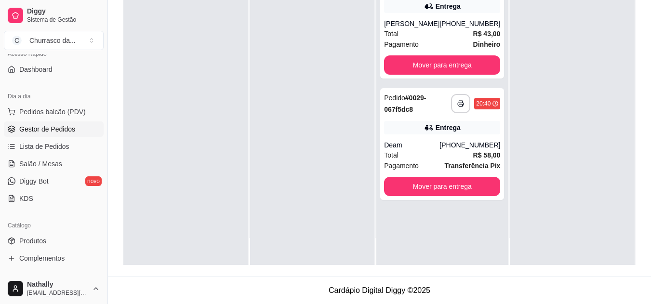
click at [403, 150] on div "Total R$ 58,00" at bounding box center [442, 155] width 116 height 11
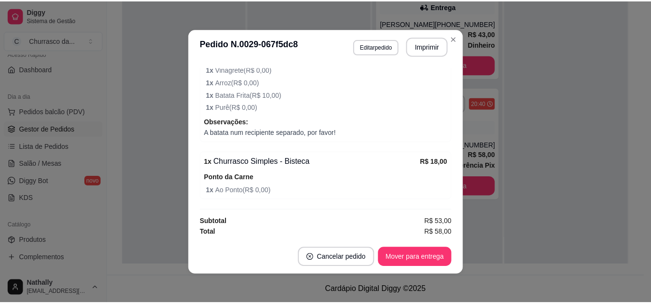
scroll to position [354, 0]
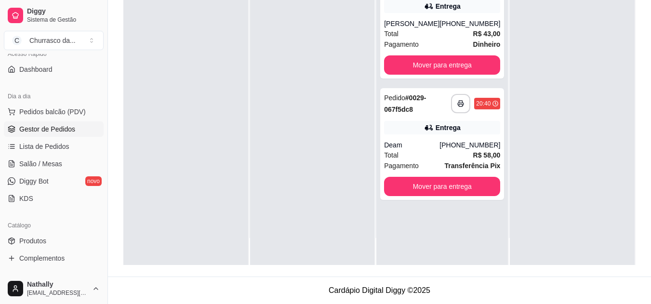
click at [72, 229] on div "Catálogo" at bounding box center [54, 225] width 100 height 15
click at [73, 233] on div "Catálogo" at bounding box center [54, 225] width 100 height 15
click at [49, 244] on link "Produtos" at bounding box center [54, 240] width 100 height 15
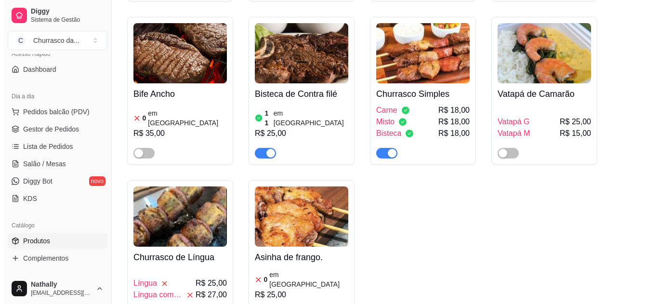
scroll to position [532, 0]
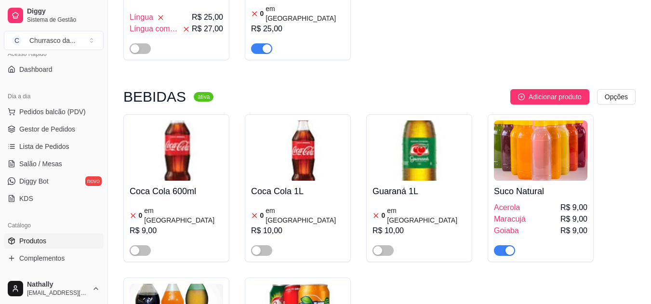
click at [543, 214] on div "Maracujá R$ 9,00" at bounding box center [541, 220] width 94 height 12
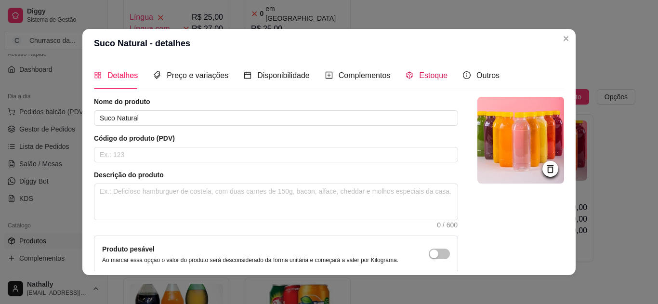
click at [419, 71] on span "Estoque" at bounding box center [433, 75] width 28 height 8
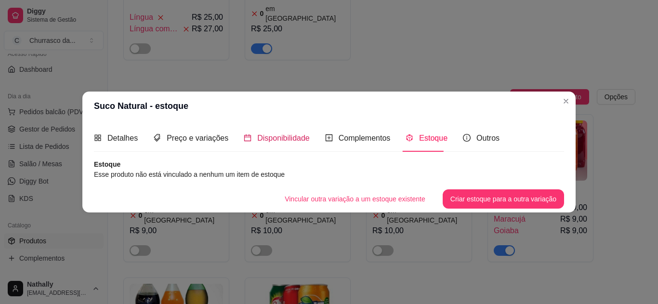
click at [277, 134] on span "Disponibilidade" at bounding box center [283, 138] width 53 height 8
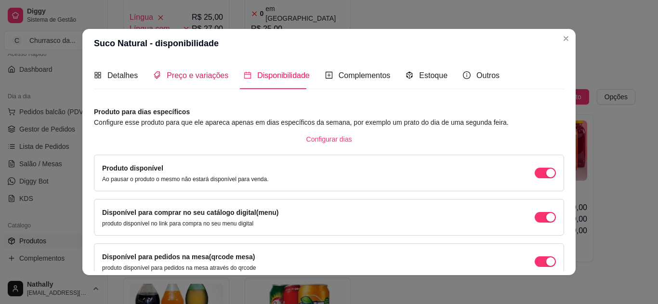
click at [184, 77] on span "Preço e variações" at bounding box center [198, 75] width 62 height 8
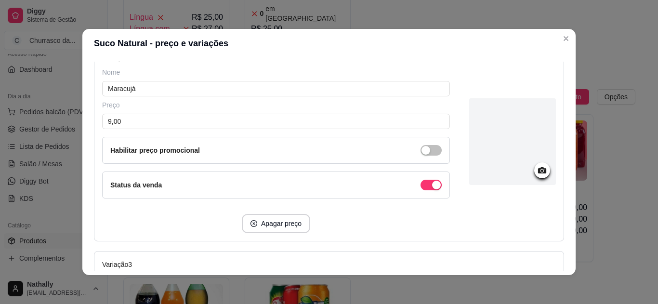
scroll to position [347, 0]
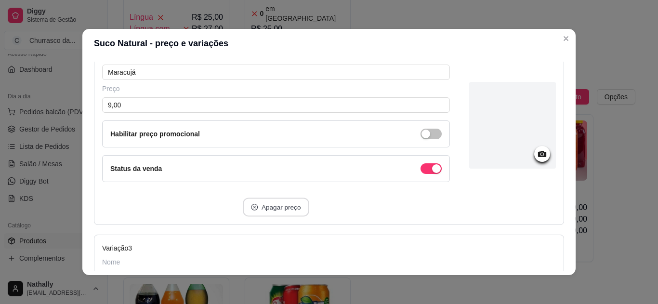
click at [282, 201] on button "Apagar preço" at bounding box center [276, 207] width 67 height 19
type input "Goiaba"
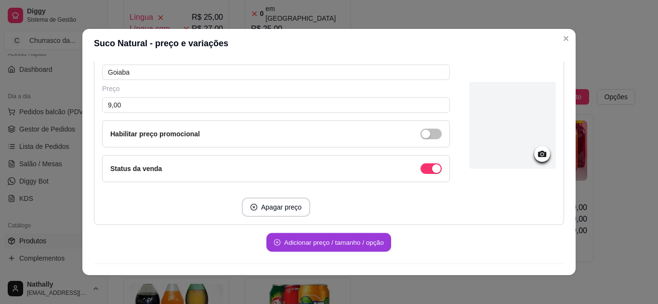
click at [308, 239] on button "Adicionar preço / tamanho / opção" at bounding box center [329, 242] width 125 height 19
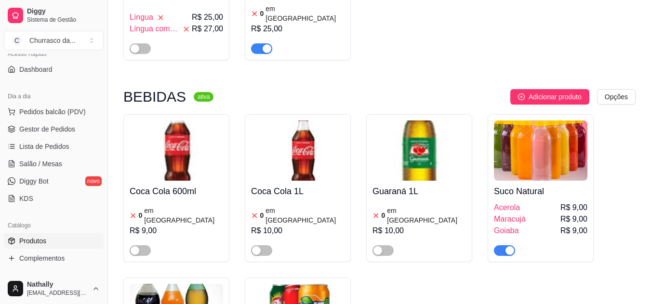
click at [537, 214] on div "Maracujá R$ 9,00" at bounding box center [541, 220] width 94 height 12
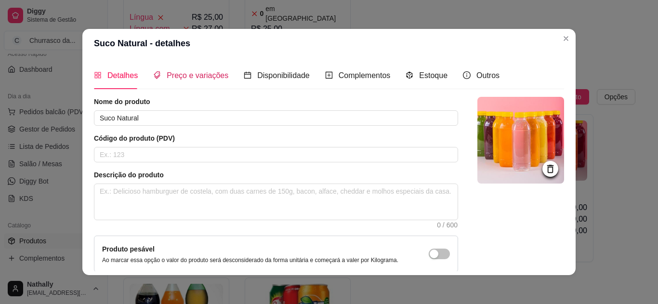
click at [206, 76] on span "Preço e variações" at bounding box center [198, 75] width 62 height 8
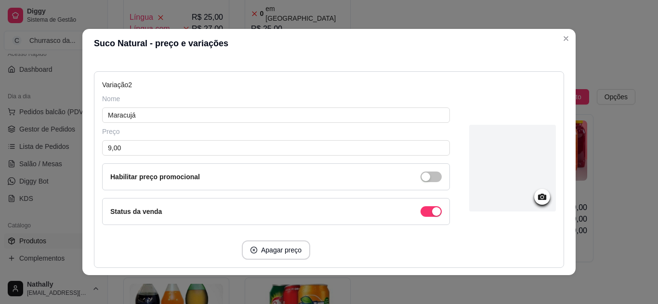
scroll to position [366, 0]
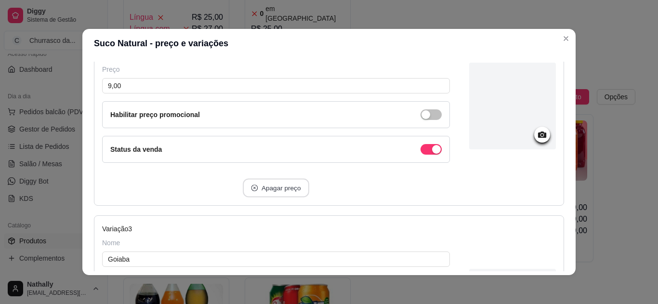
click at [298, 186] on button "Apagar preço" at bounding box center [276, 188] width 67 height 19
type input "Goiaba"
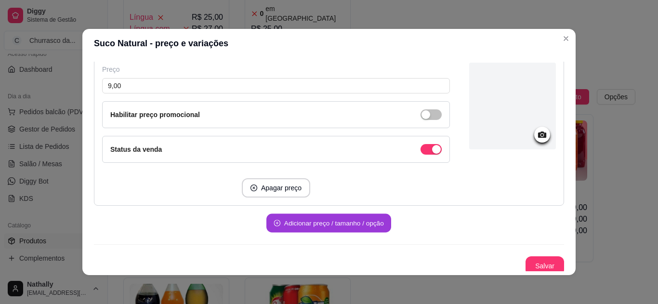
click at [367, 227] on button "Adicionar preço / tamanho / opção" at bounding box center [329, 223] width 125 height 19
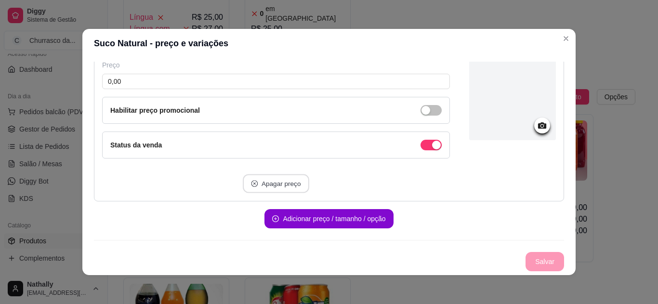
scroll to position [371, 0]
click at [537, 259] on button "Salvar" at bounding box center [545, 262] width 38 height 19
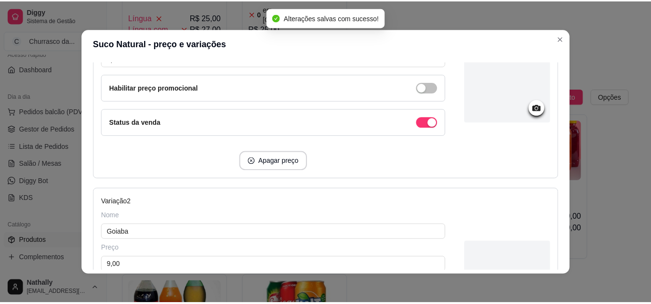
scroll to position [4, 0]
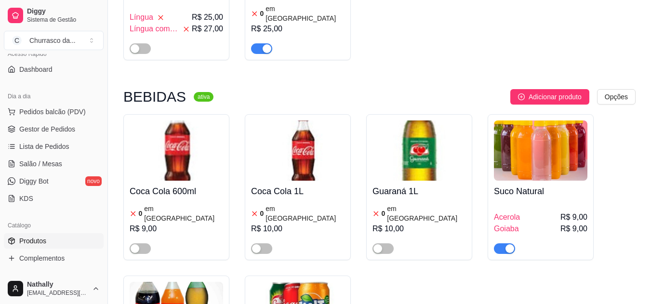
click at [52, 130] on span "Gestor de Pedidos" at bounding box center [47, 129] width 56 height 10
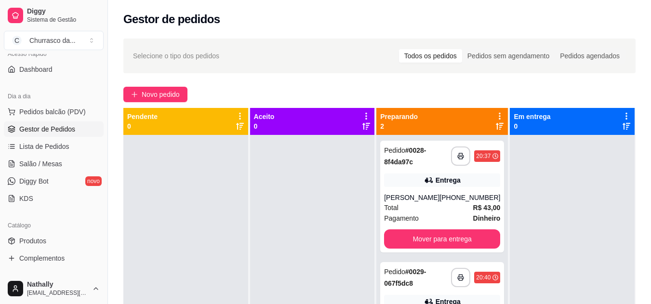
click at [474, 202] on div "[PHONE_NUMBER]" at bounding box center [470, 198] width 61 height 10
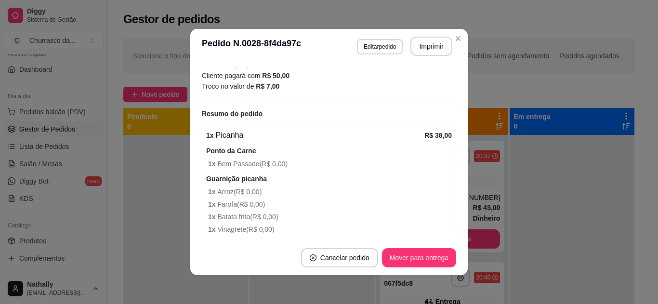
scroll to position [289, 0]
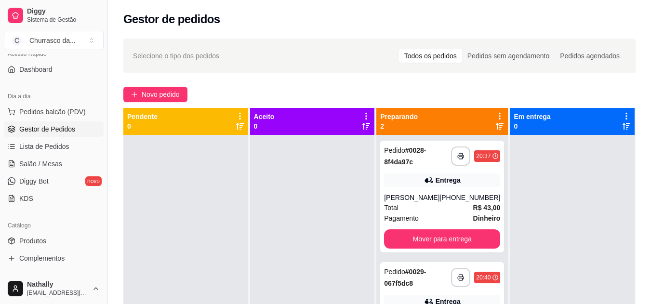
click at [460, 201] on div "[PHONE_NUMBER]" at bounding box center [470, 198] width 61 height 10
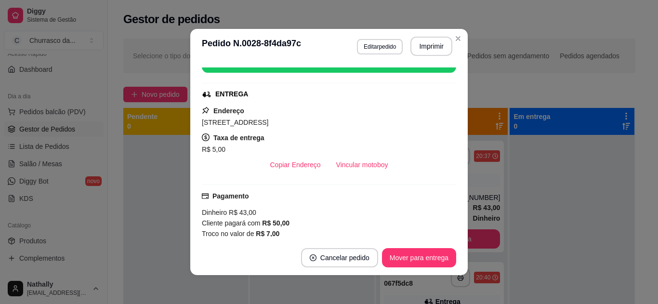
scroll to position [135, 0]
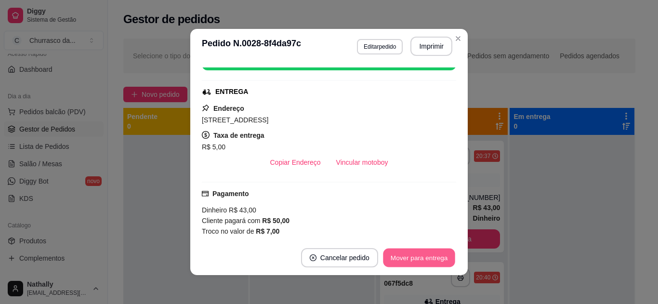
click at [444, 262] on button "Mover para entrega" at bounding box center [419, 258] width 72 height 19
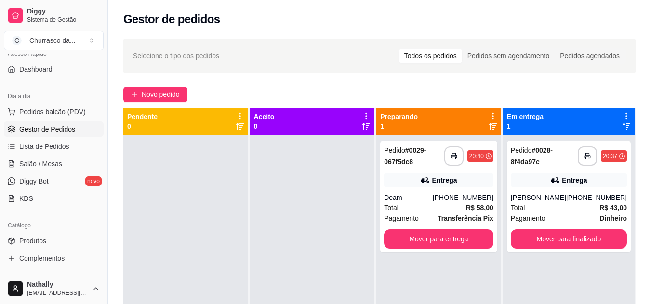
click at [460, 192] on div "**********" at bounding box center [438, 197] width 117 height 112
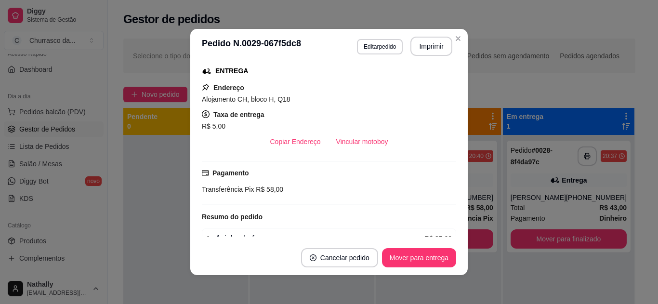
scroll to position [174, 0]
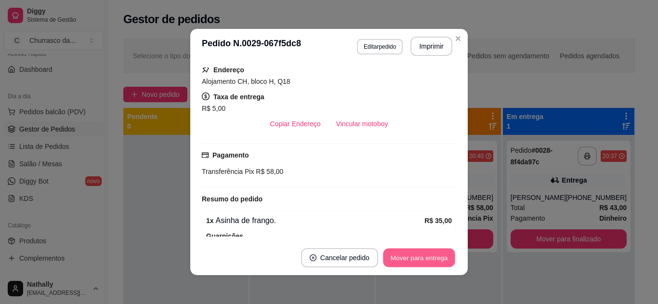
click at [428, 260] on button "Mover para entrega" at bounding box center [419, 258] width 72 height 19
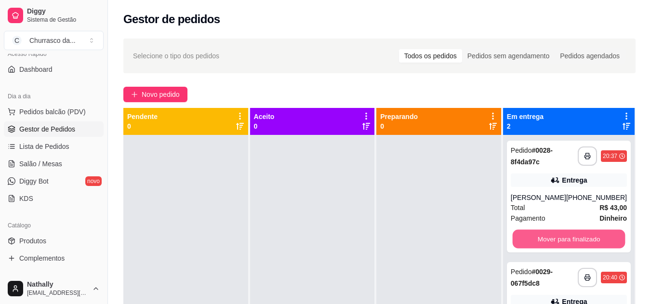
click at [518, 245] on button "Mover para finalizado" at bounding box center [568, 239] width 113 height 19
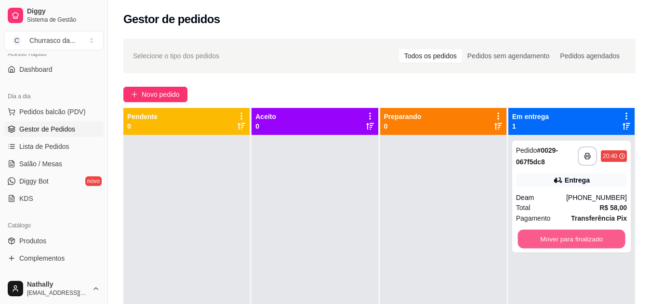
click at [518, 245] on button "Mover para finalizado" at bounding box center [571, 239] width 107 height 19
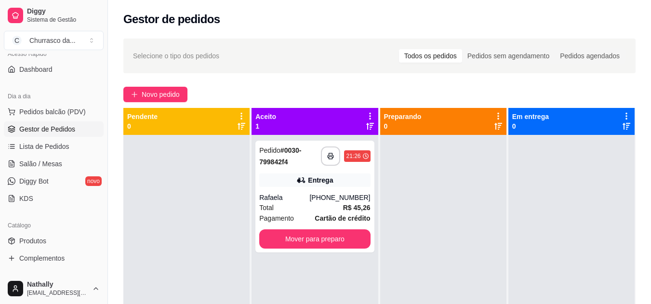
click at [355, 213] on span "R$ 45,26" at bounding box center [356, 207] width 27 height 11
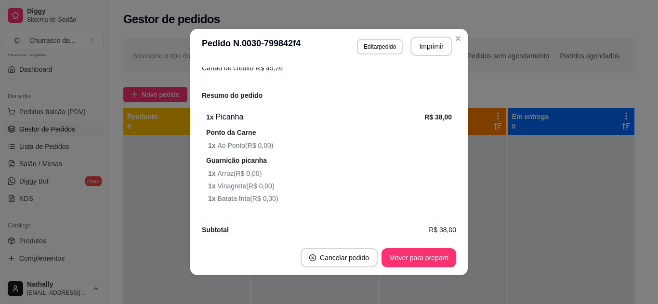
scroll to position [286, 0]
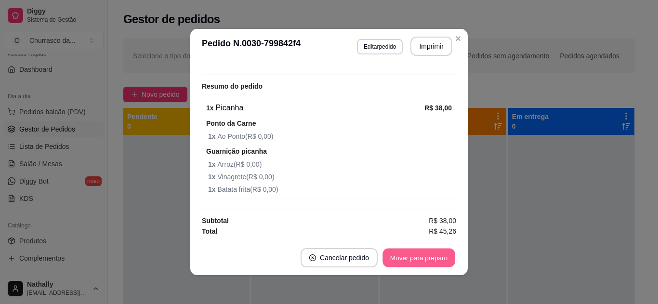
click at [431, 256] on button "Mover para preparo" at bounding box center [419, 258] width 72 height 19
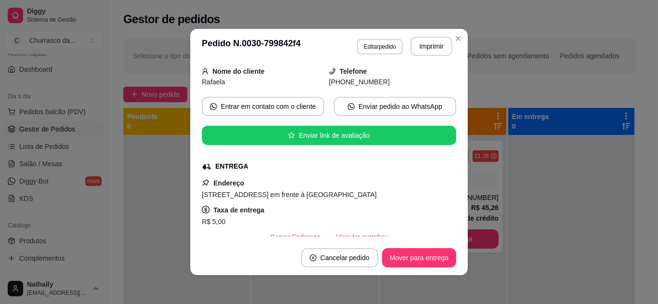
scroll to position [36, 0]
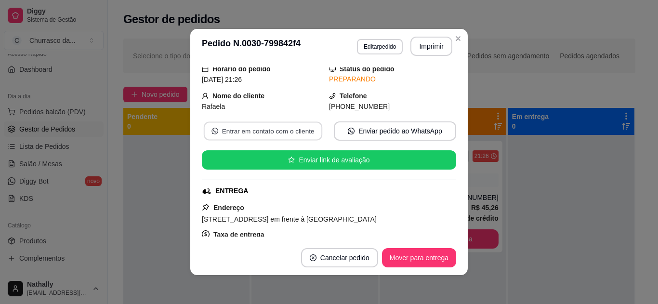
click at [296, 126] on button "Entrar em contato com o cliente" at bounding box center [263, 131] width 119 height 19
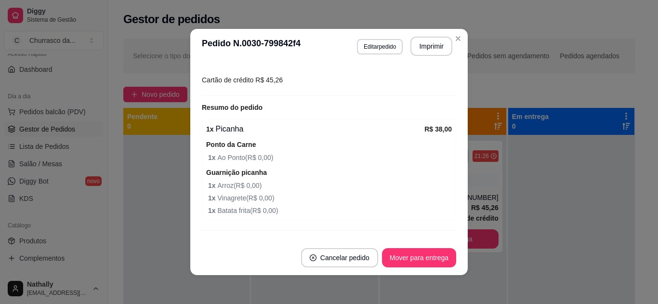
scroll to position [286, 0]
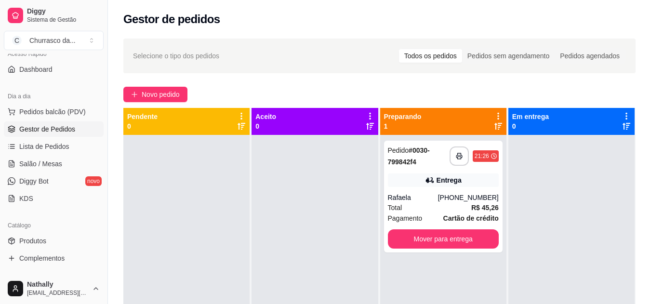
click at [403, 198] on div "Rafaela" at bounding box center [413, 198] width 50 height 10
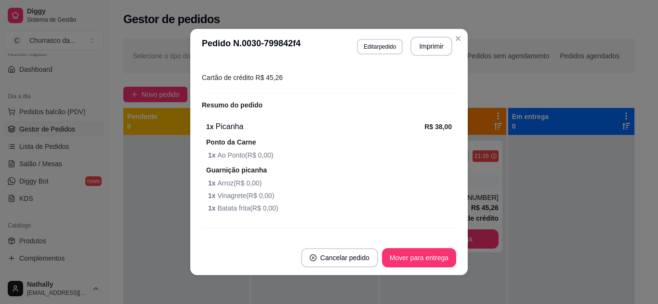
scroll to position [270, 0]
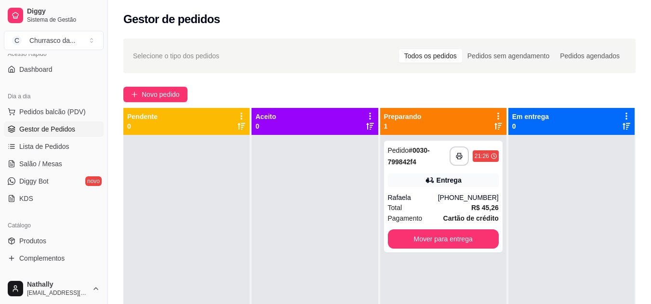
click at [384, 206] on div "**********" at bounding box center [443, 197] width 119 height 112
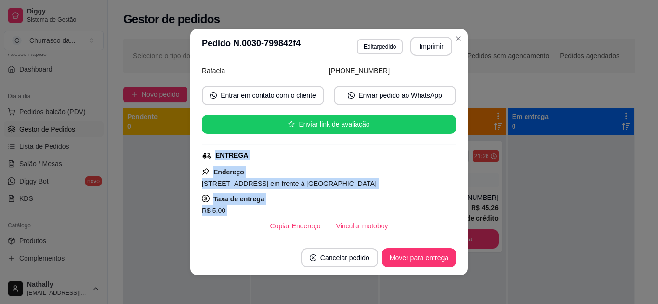
drag, startPoint x: 380, startPoint y: 206, endPoint x: 448, endPoint y: 232, distance: 72.5
click at [448, 232] on div "feito há 20 minutos Horário do pedido [DATE] 21:26 Status do pedido PREPARANDO …" at bounding box center [329, 151] width 255 height 169
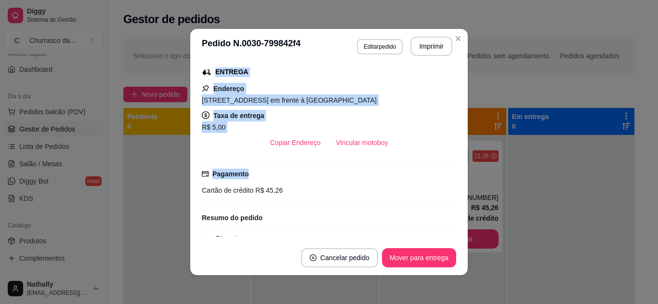
scroll to position [164, 0]
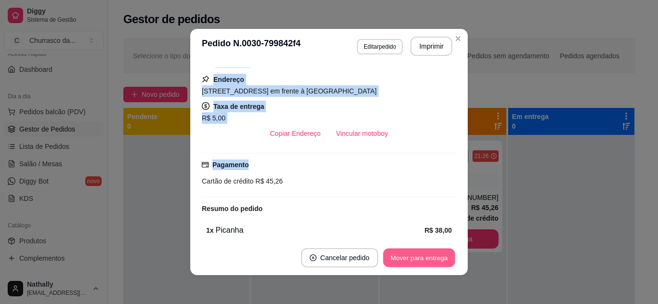
click at [419, 266] on button "Mover para entrega" at bounding box center [419, 258] width 72 height 19
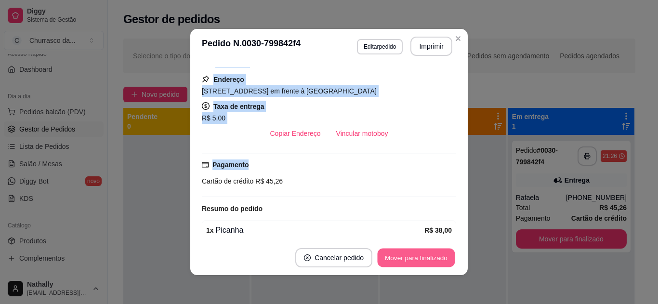
click at [419, 266] on button "Mover para finalizado" at bounding box center [417, 258] width 78 height 19
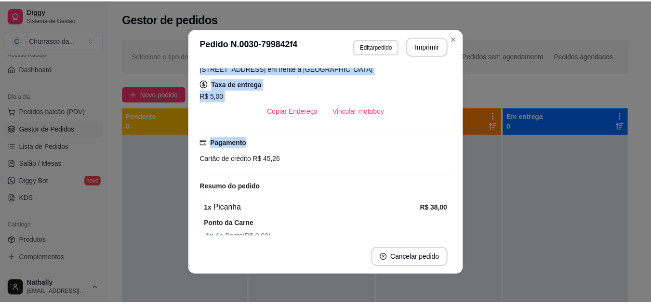
scroll to position [142, 0]
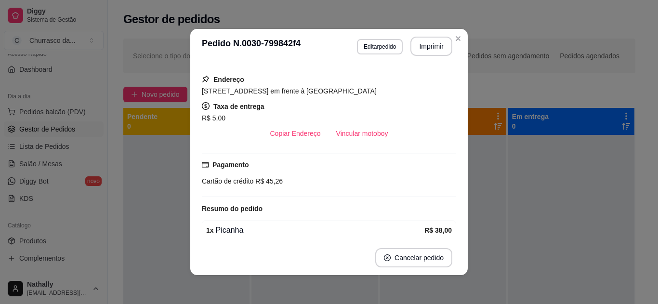
drag, startPoint x: 461, startPoint y: 31, endPoint x: 453, endPoint y: 47, distance: 18.5
click at [453, 47] on header "**********" at bounding box center [329, 46] width 278 height 35
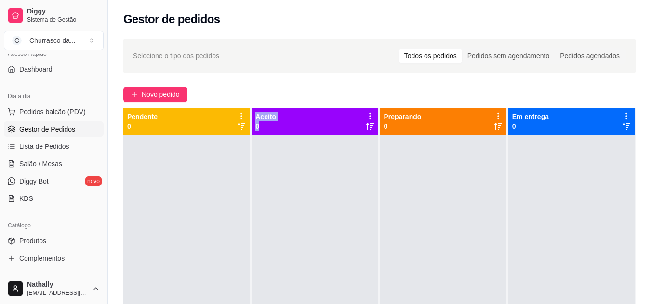
drag, startPoint x: 157, startPoint y: 215, endPoint x: 267, endPoint y: 180, distance: 115.3
click at [267, 180] on div "Pendente 0 Aceito 0 Preparando 0 Em entrega 0" at bounding box center [379, 260] width 512 height 304
click at [269, 99] on div "Novo pedido" at bounding box center [379, 94] width 512 height 15
click at [219, 259] on div at bounding box center [186, 287] width 126 height 304
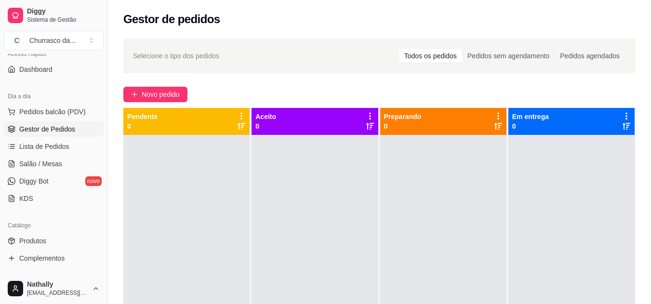
click at [219, 259] on div at bounding box center [186, 287] width 126 height 304
drag, startPoint x: 219, startPoint y: 259, endPoint x: 324, endPoint y: 202, distance: 119.5
click at [324, 202] on div "Pendente 0 Aceito 0 Preparando 0 Em entrega 0" at bounding box center [379, 260] width 512 height 304
click at [208, 233] on div at bounding box center [186, 287] width 126 height 304
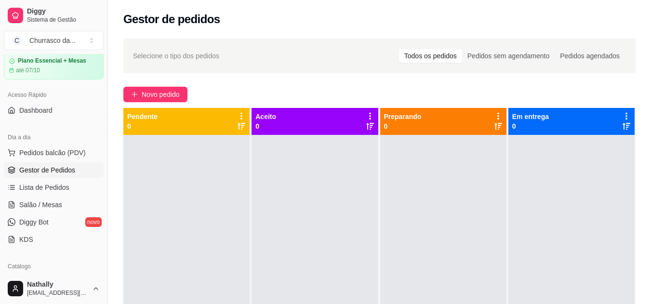
scroll to position [0, 0]
